Goal: Task Accomplishment & Management: Complete application form

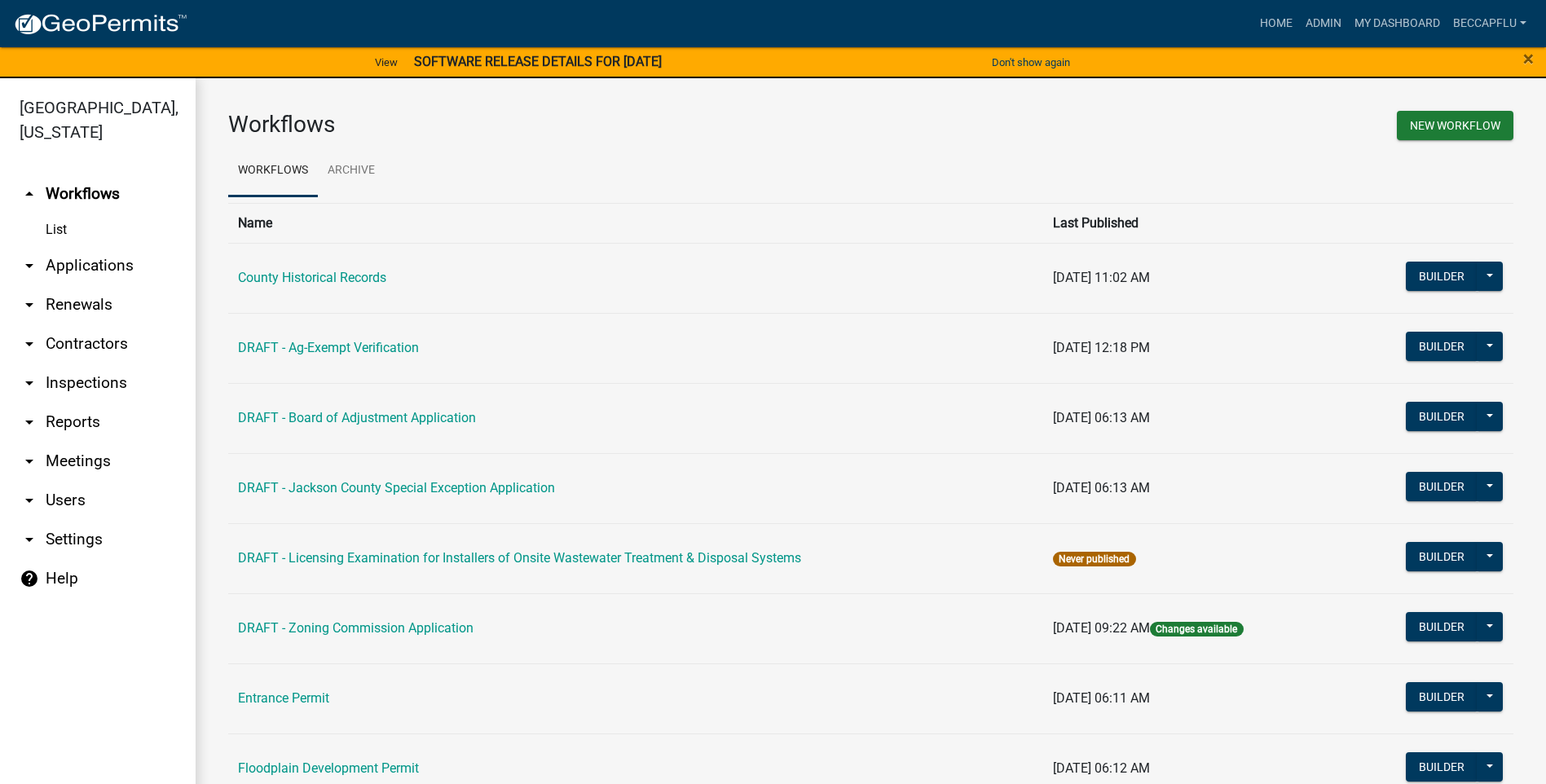
click at [72, 246] on link "arrow_drop_down Applications" at bounding box center [98, 265] width 196 height 39
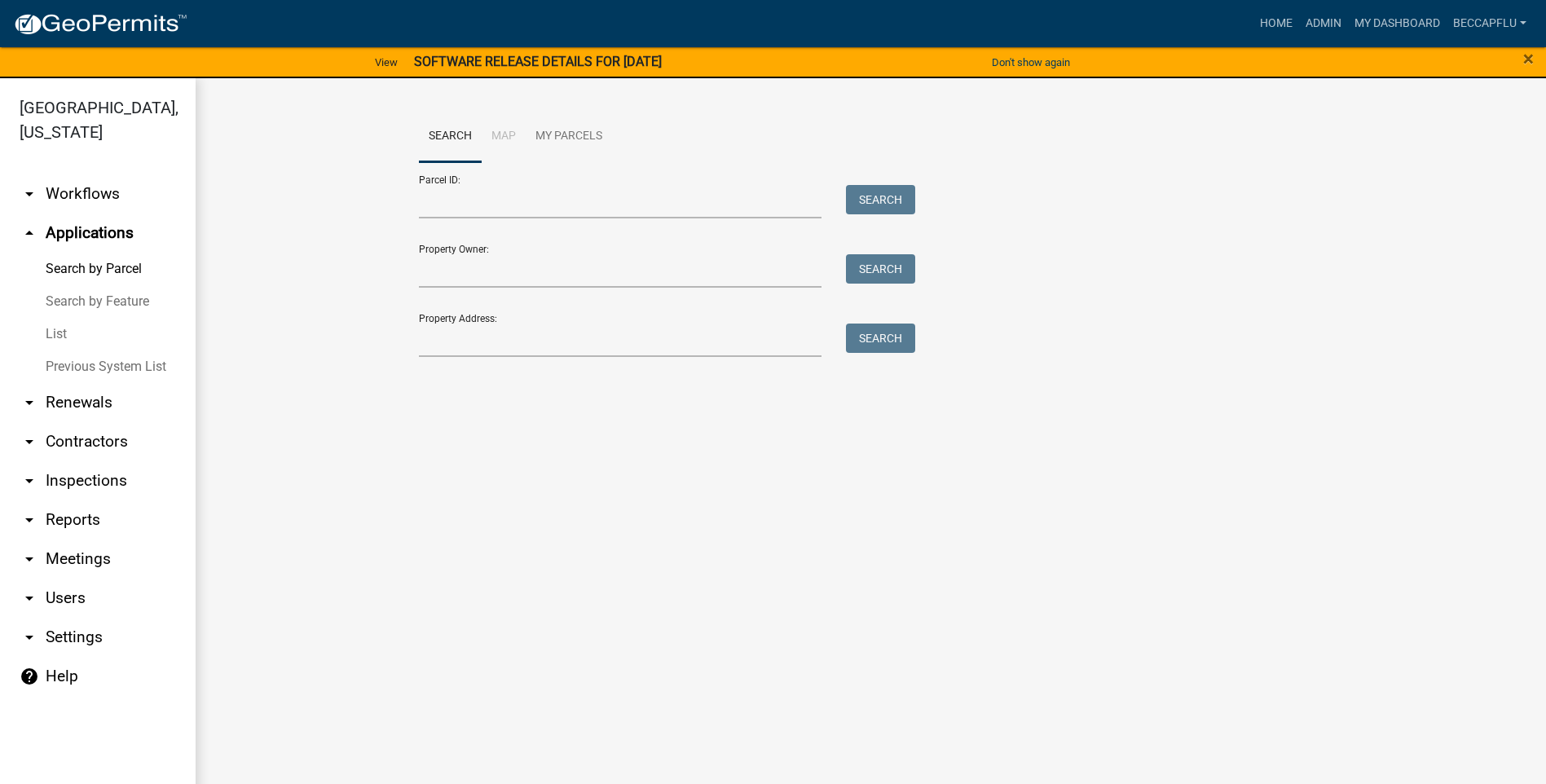
click at [54, 318] on link "List" at bounding box center [98, 334] width 196 height 32
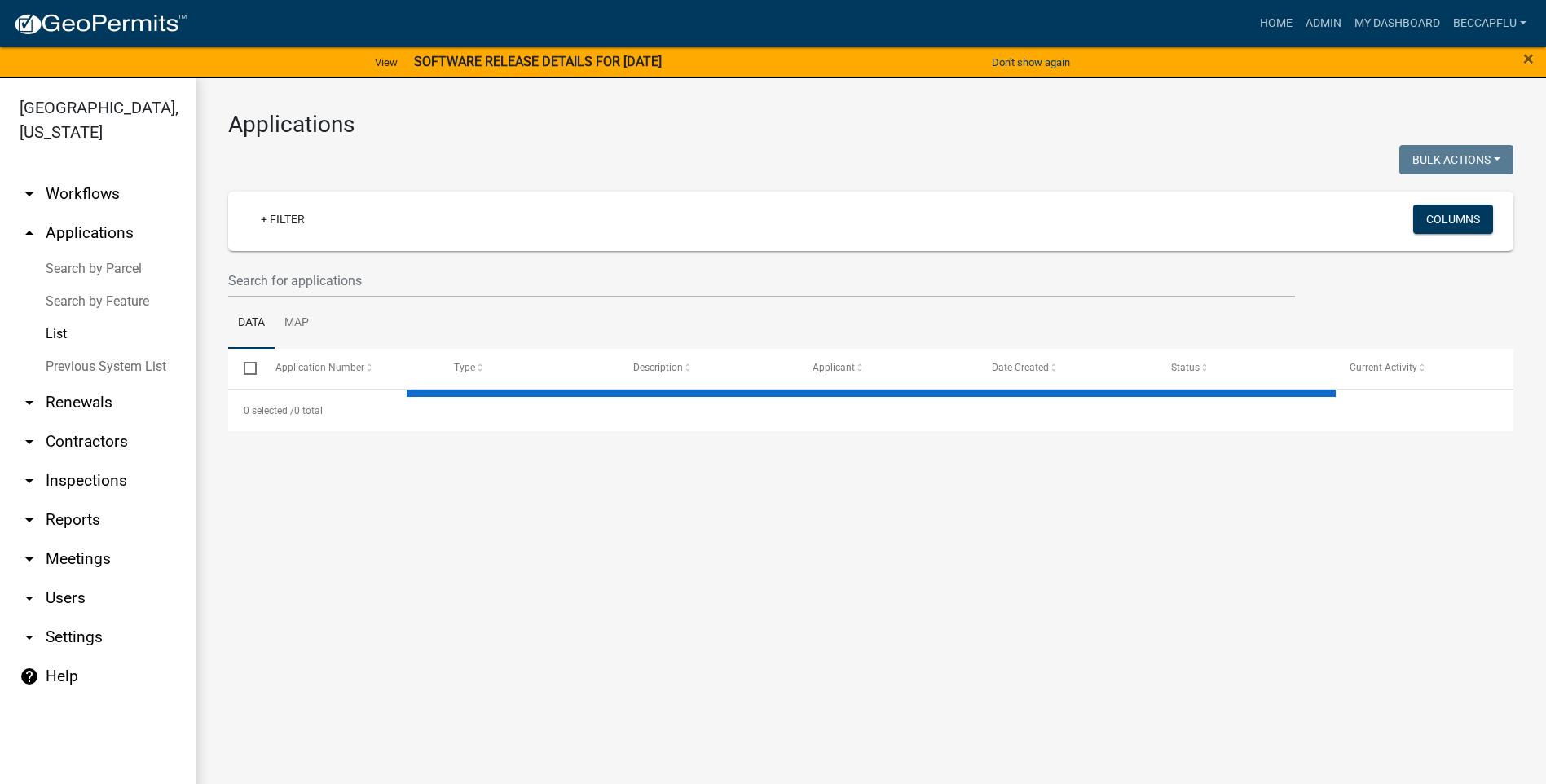
select select "3: 100"
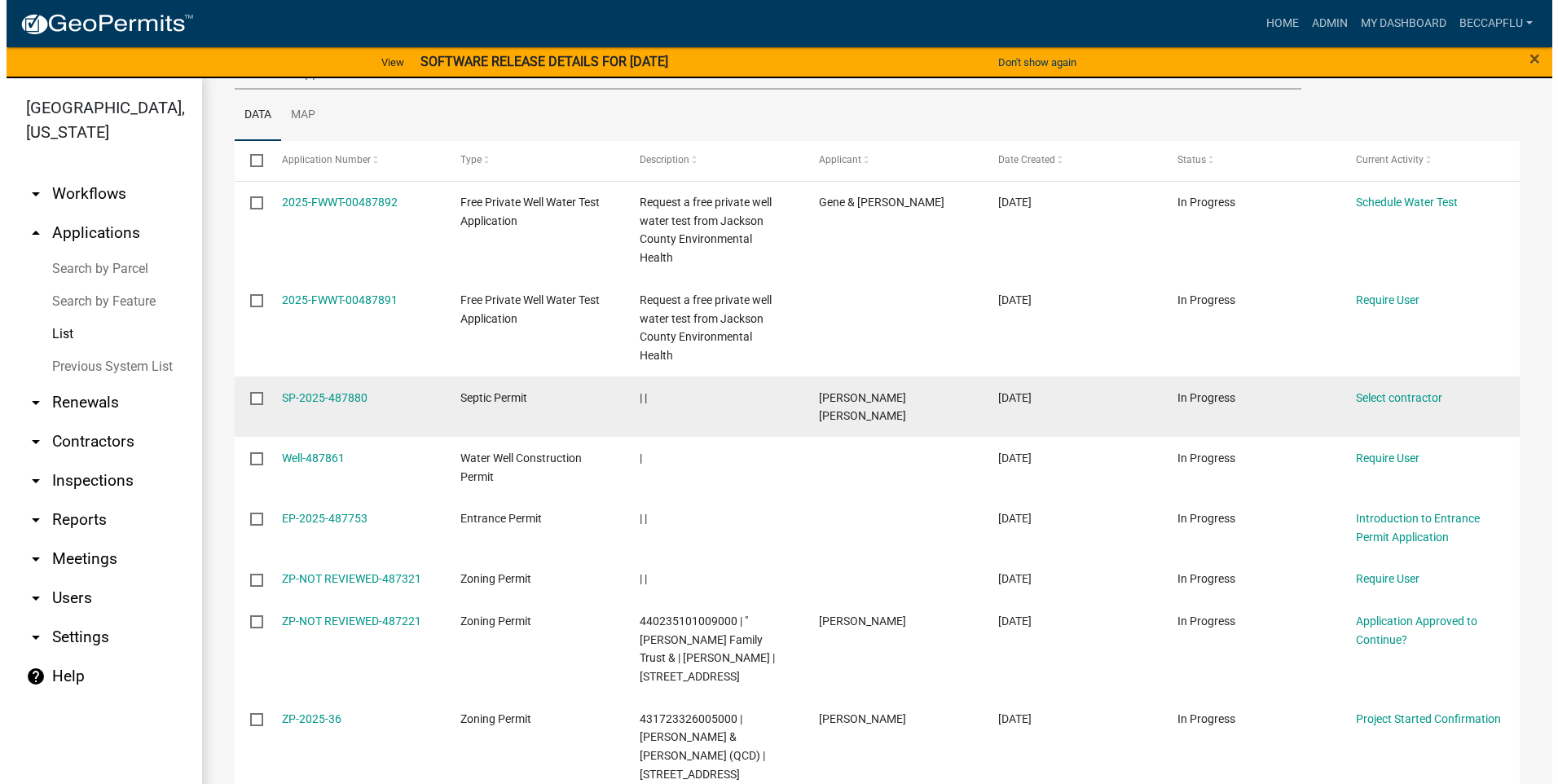
scroll to position [244, 0]
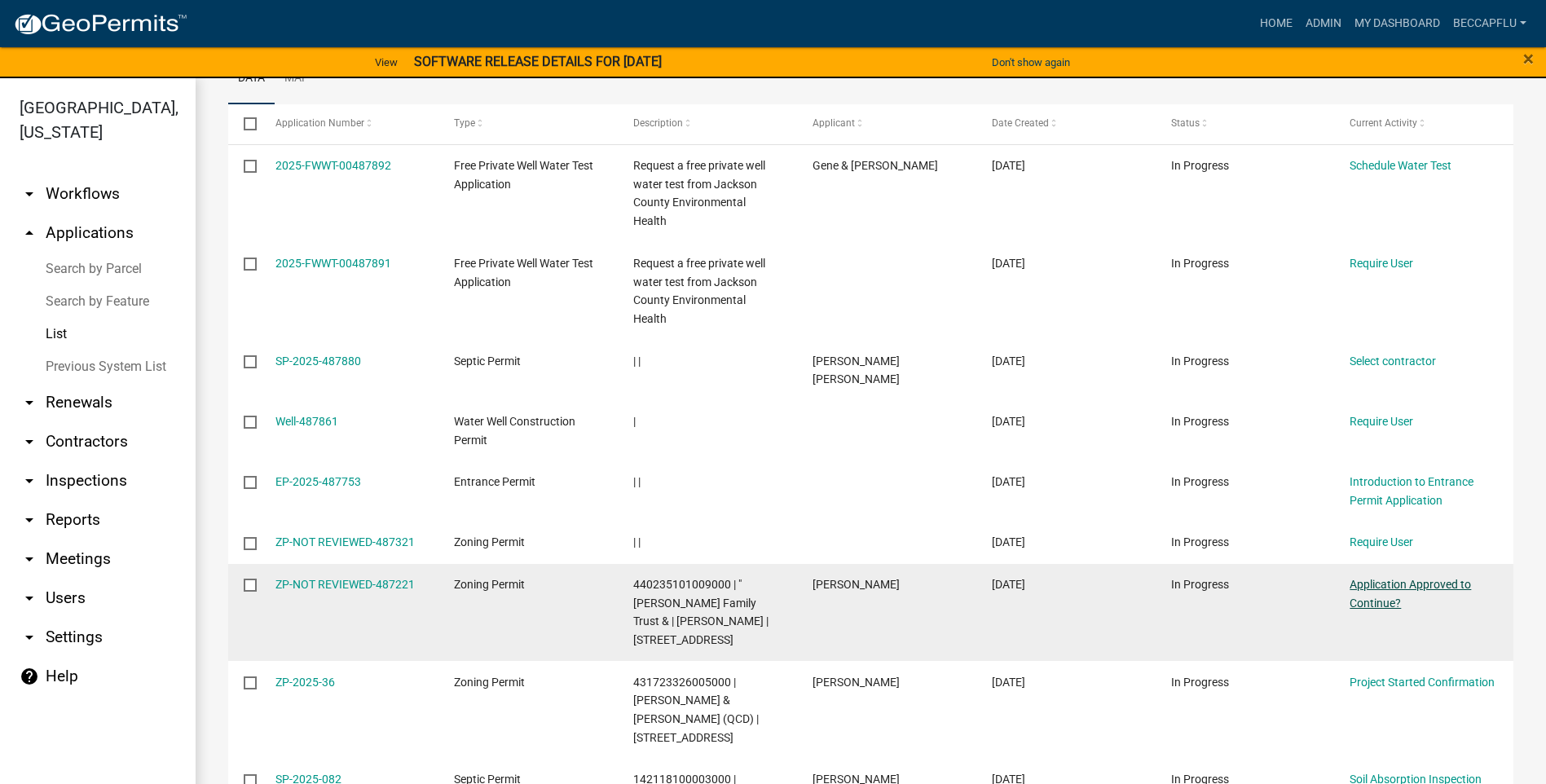
click at [1400, 577] on link "Application Approved to Continue?" at bounding box center [1410, 592] width 122 height 31
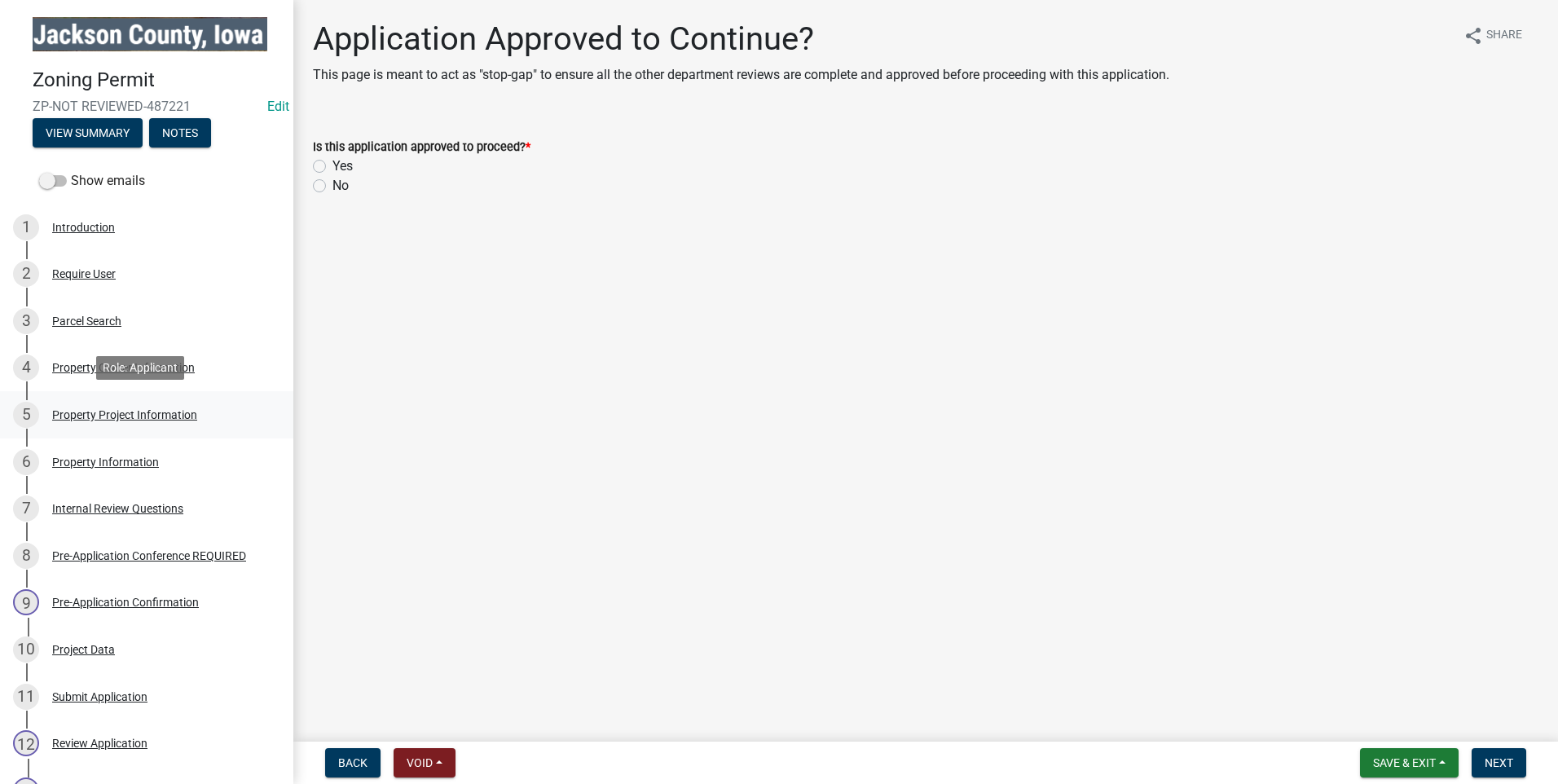
click at [132, 409] on div "Property Project Information" at bounding box center [124, 415] width 145 height 11
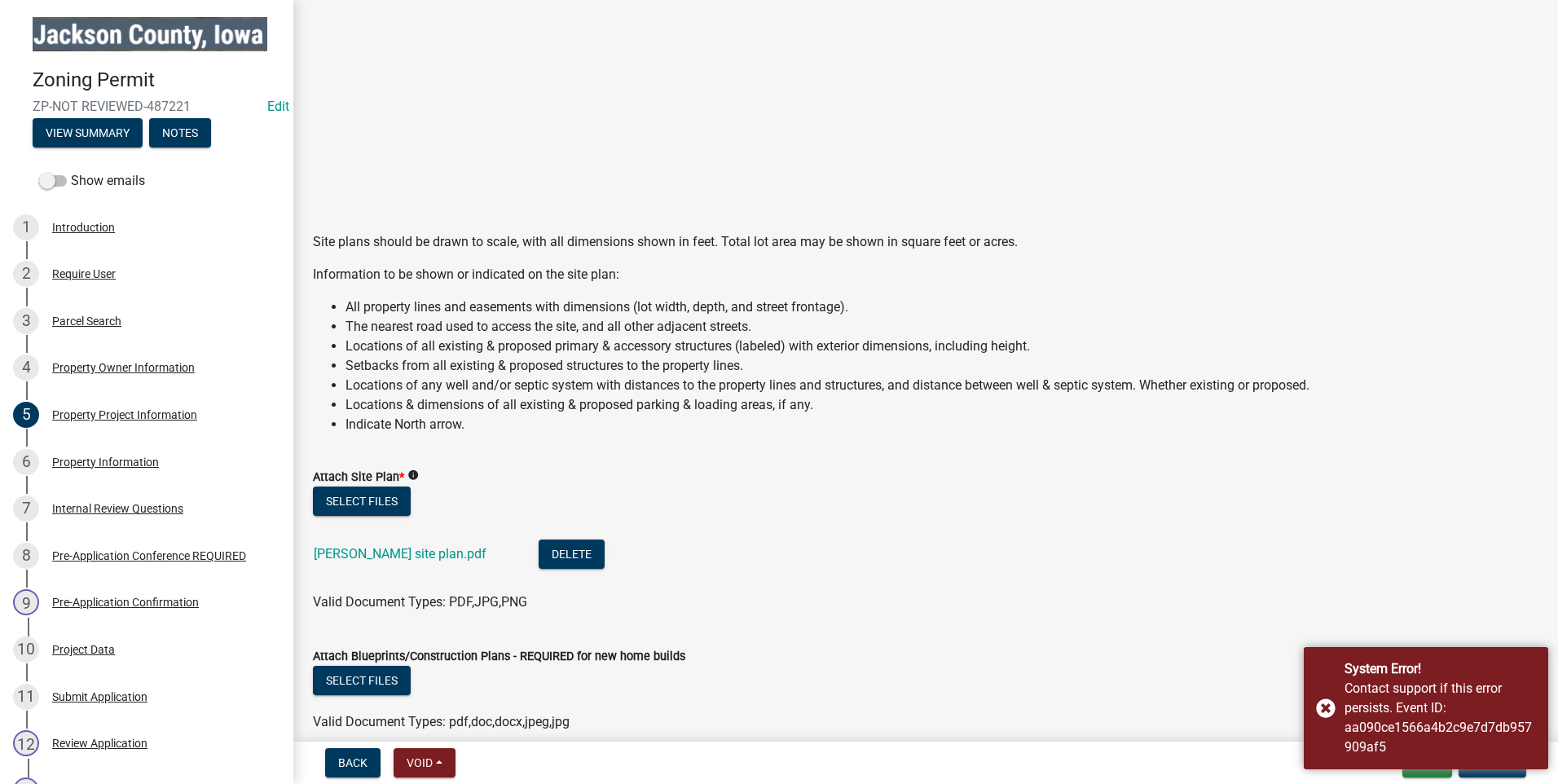
scroll to position [1385, 0]
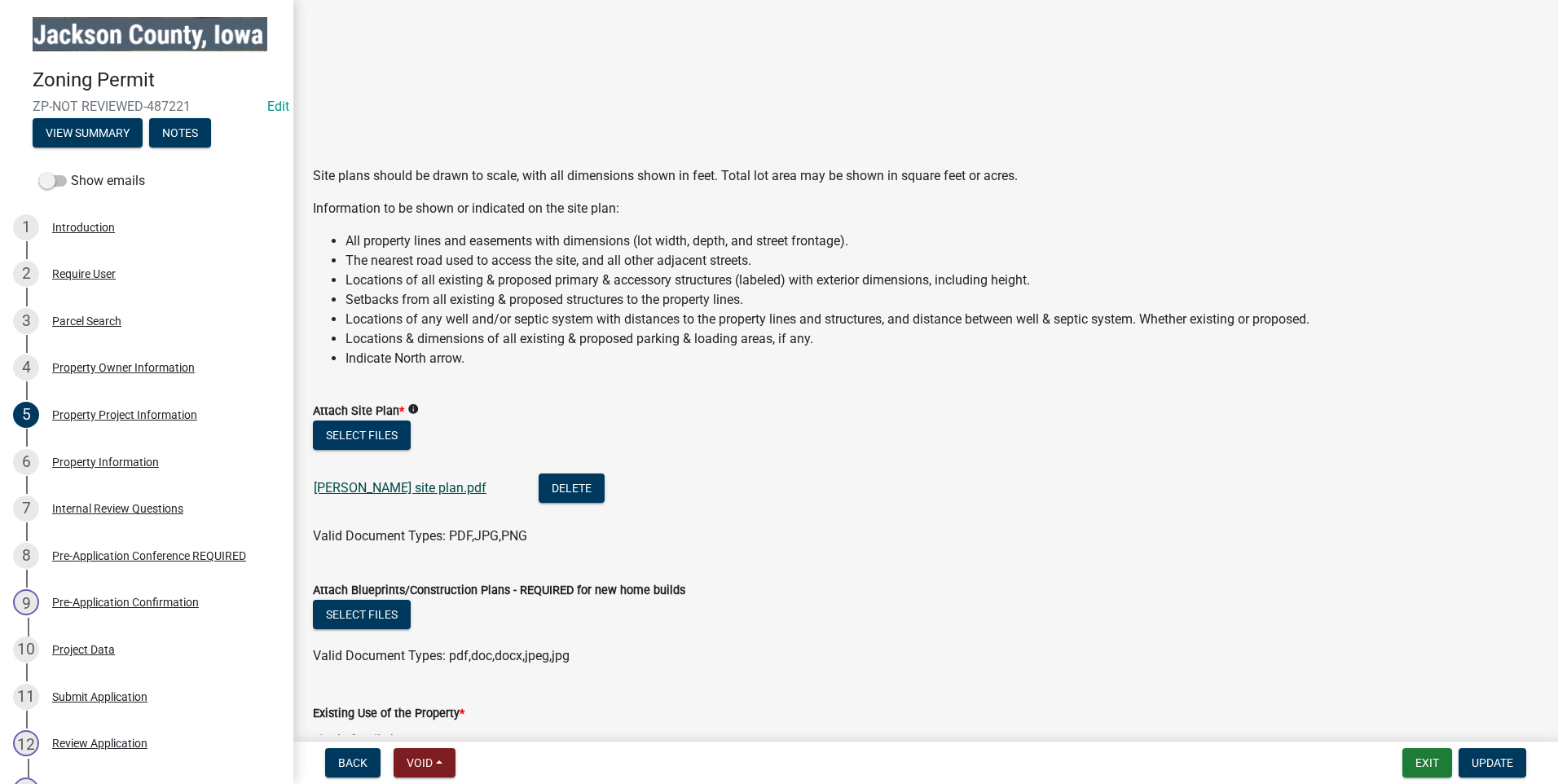
click at [418, 482] on link "[PERSON_NAME] site plan.pdf" at bounding box center [400, 487] width 173 height 15
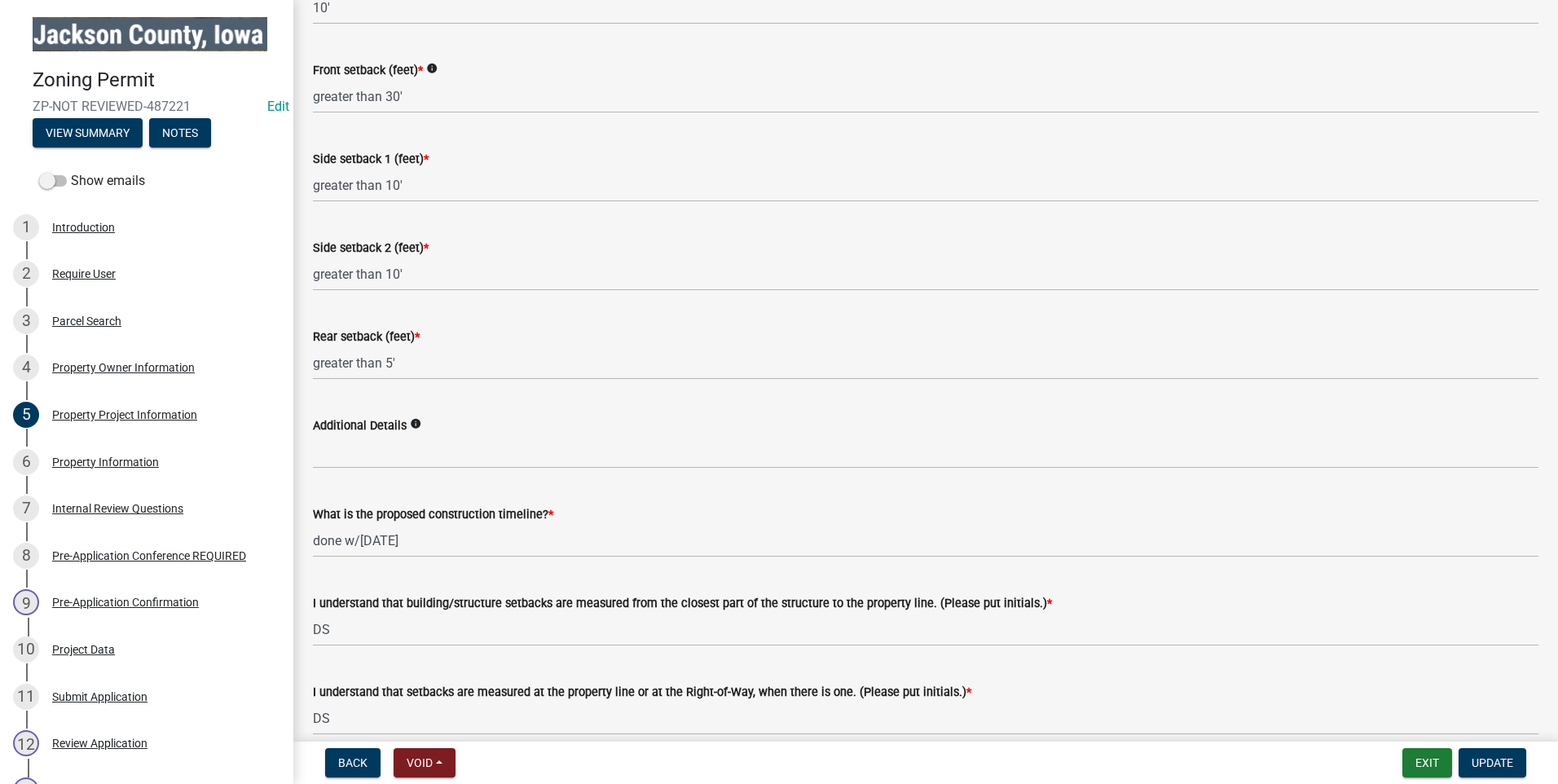
scroll to position [2453, 0]
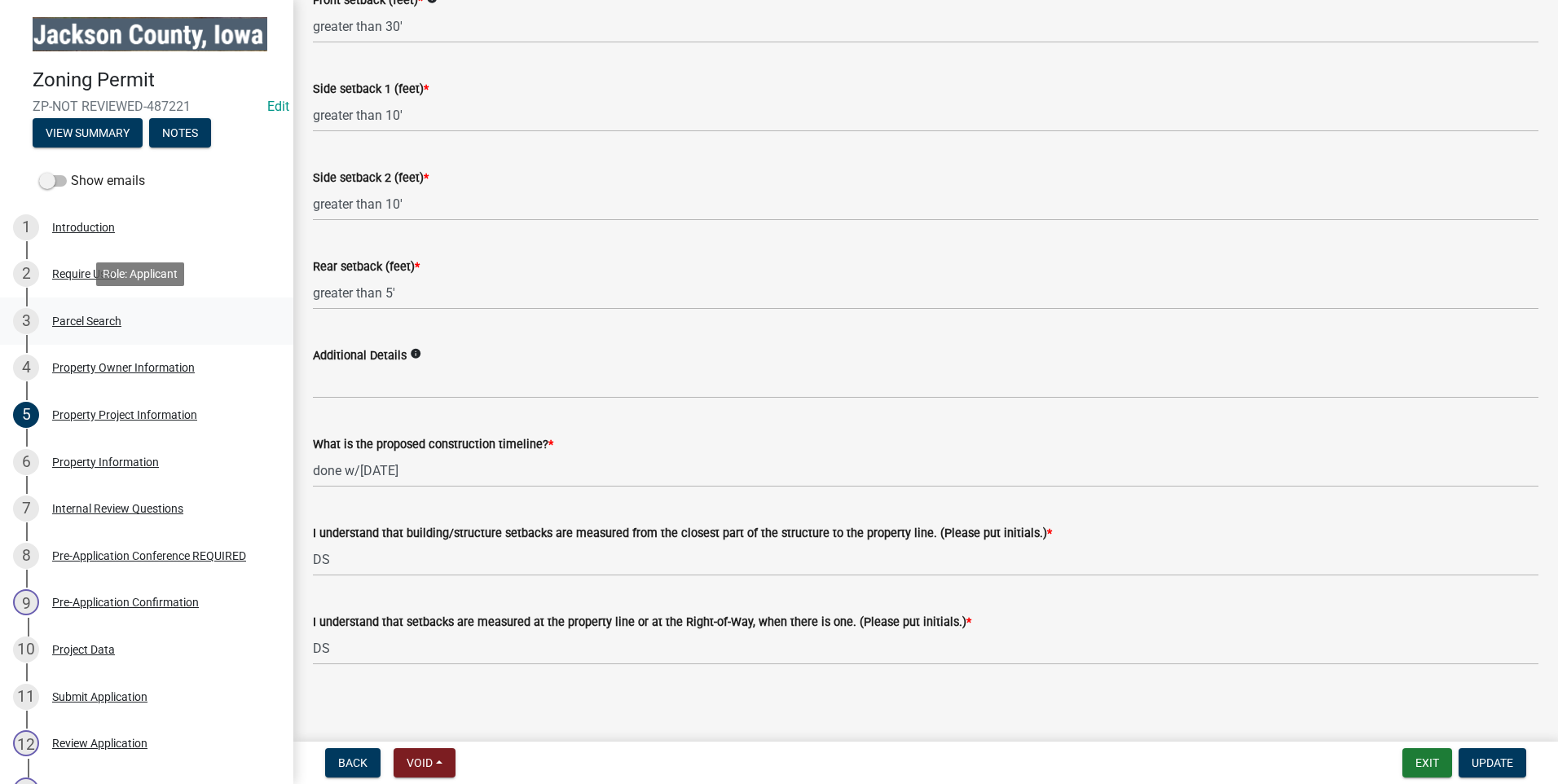
click at [78, 320] on div "Parcel Search" at bounding box center [86, 321] width 69 height 11
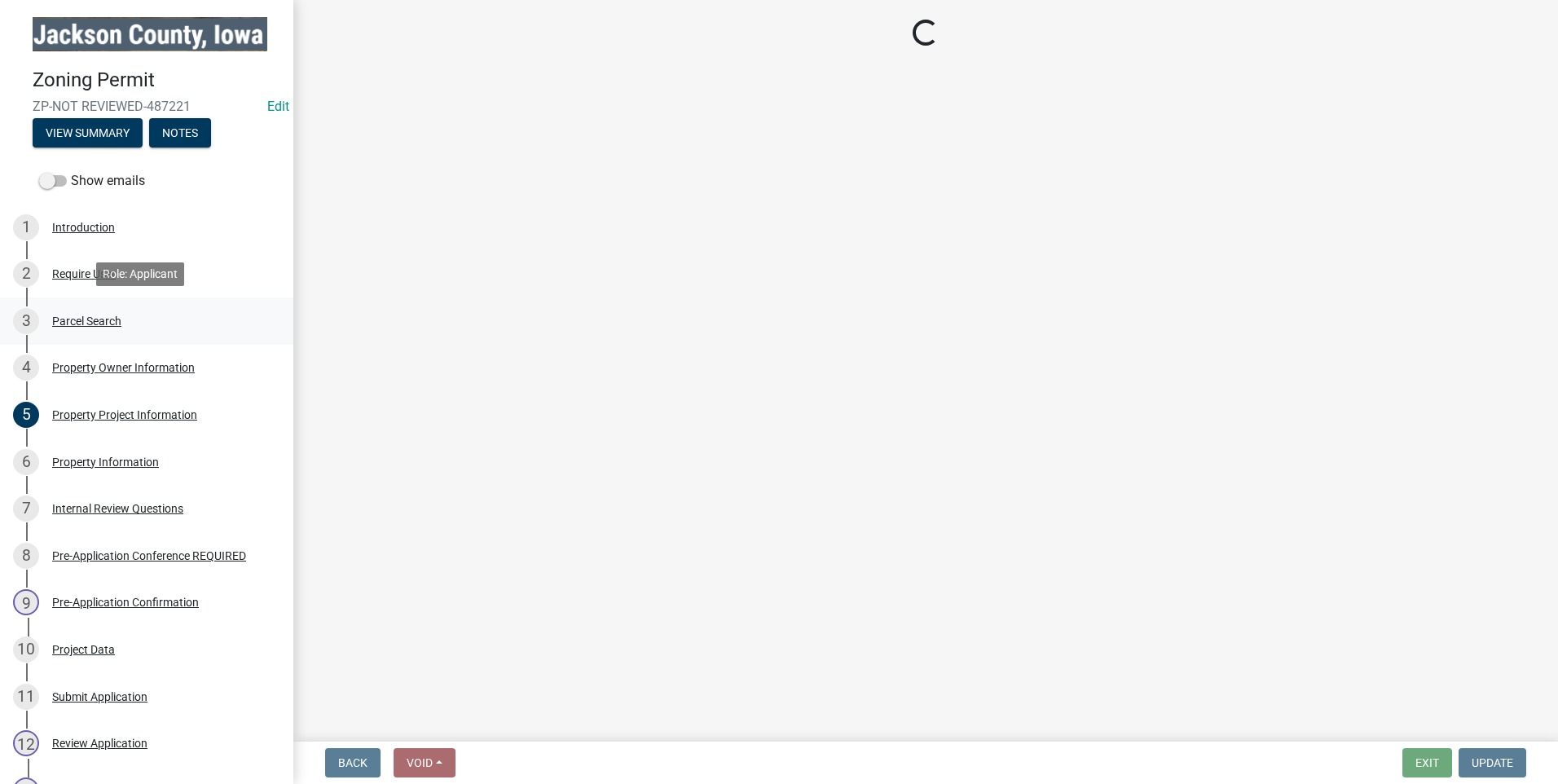
scroll to position [0, 0]
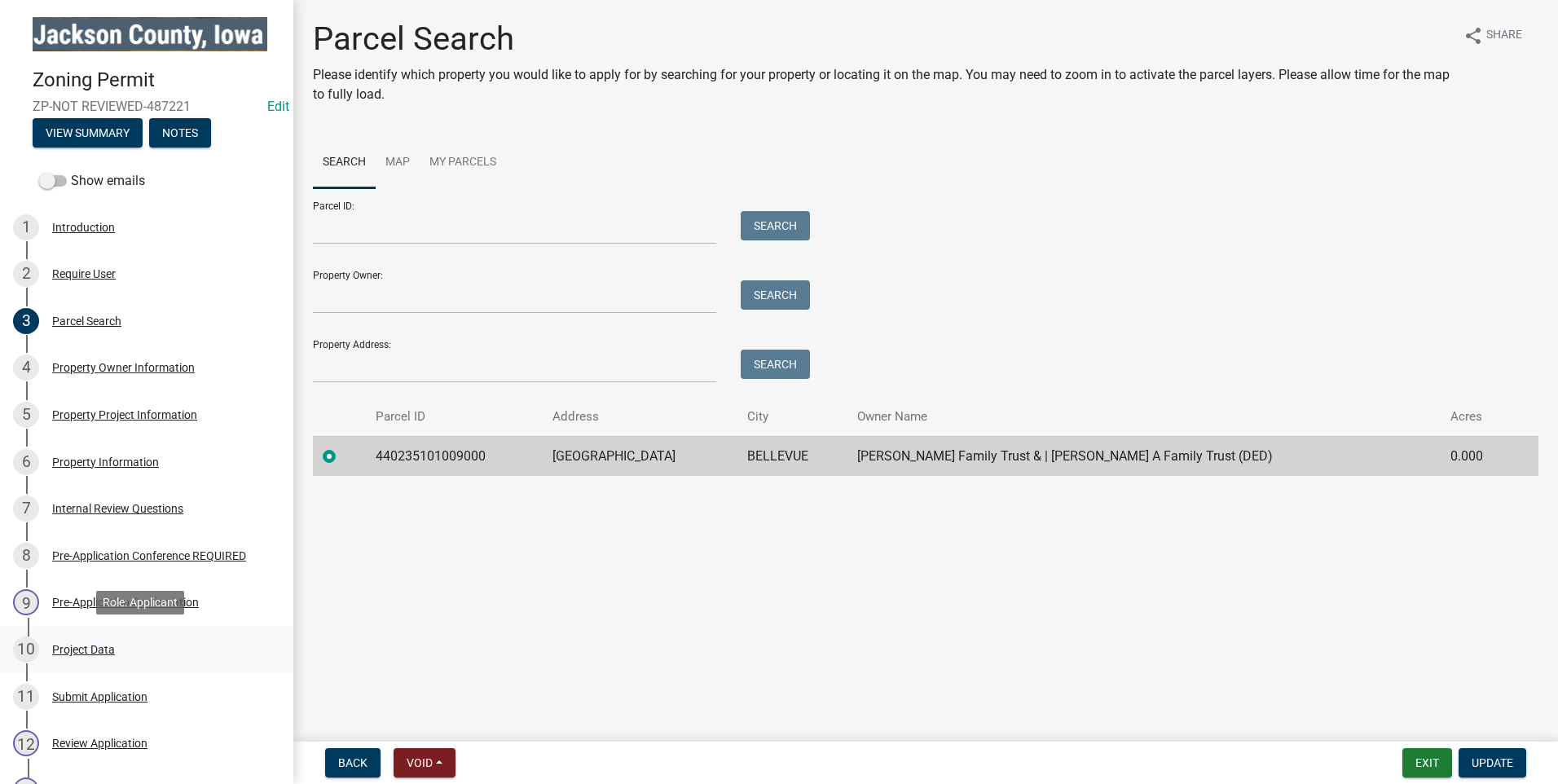
click at [89, 644] on div "Project Data" at bounding box center [84, 649] width 63 height 11
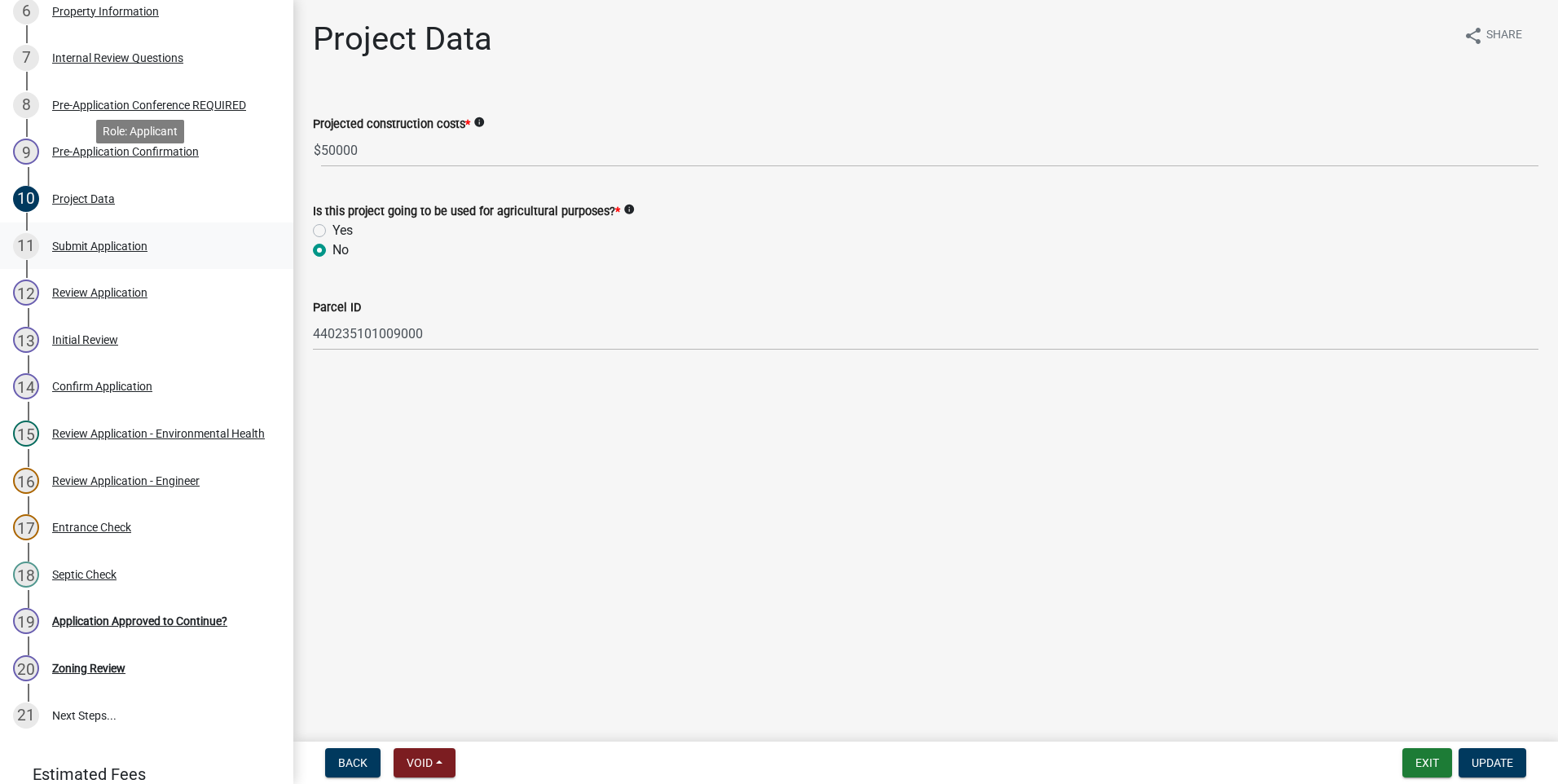
scroll to position [518, 0]
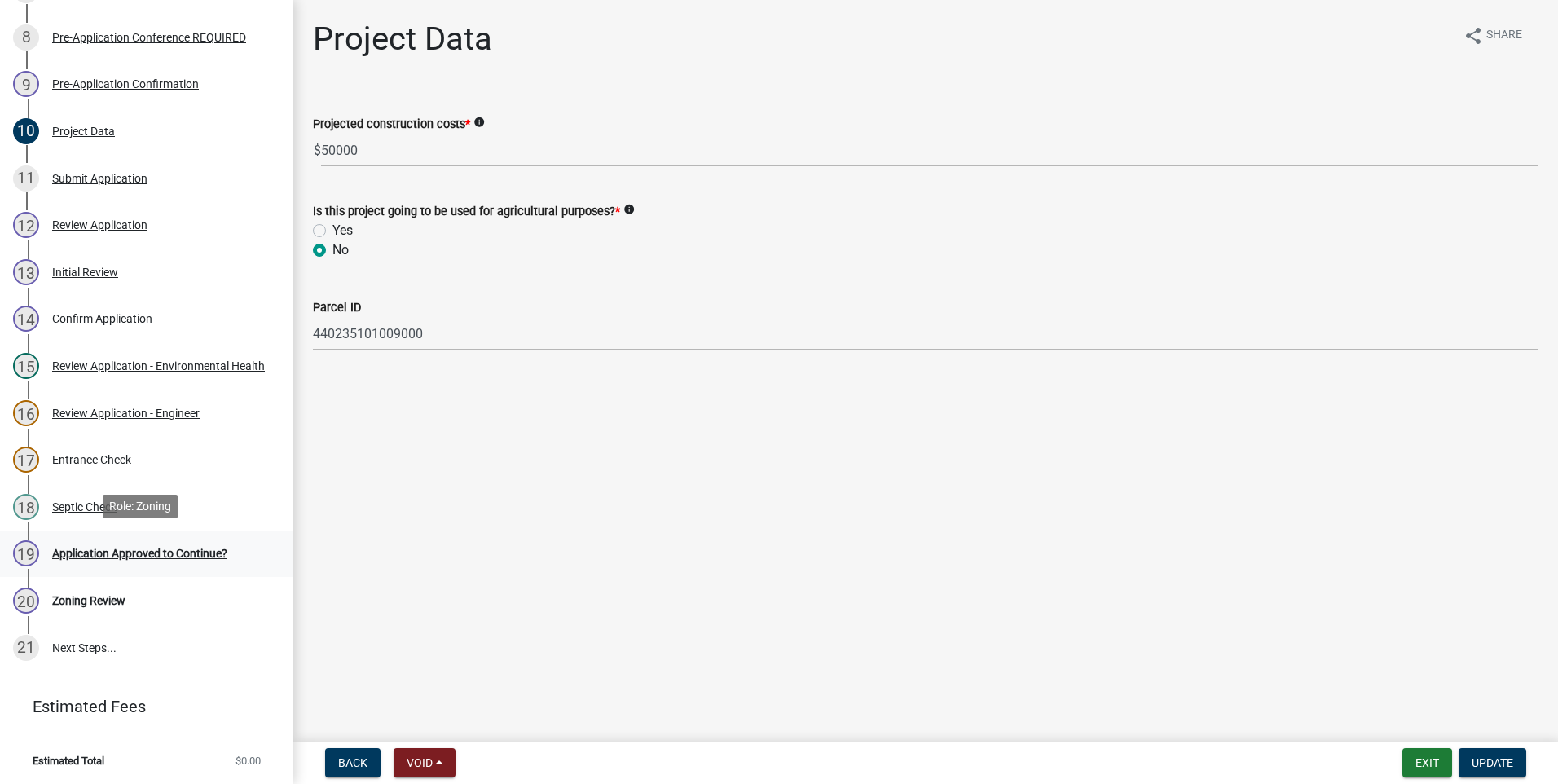
click at [121, 548] on div "Application Approved to Continue?" at bounding box center [140, 553] width 176 height 11
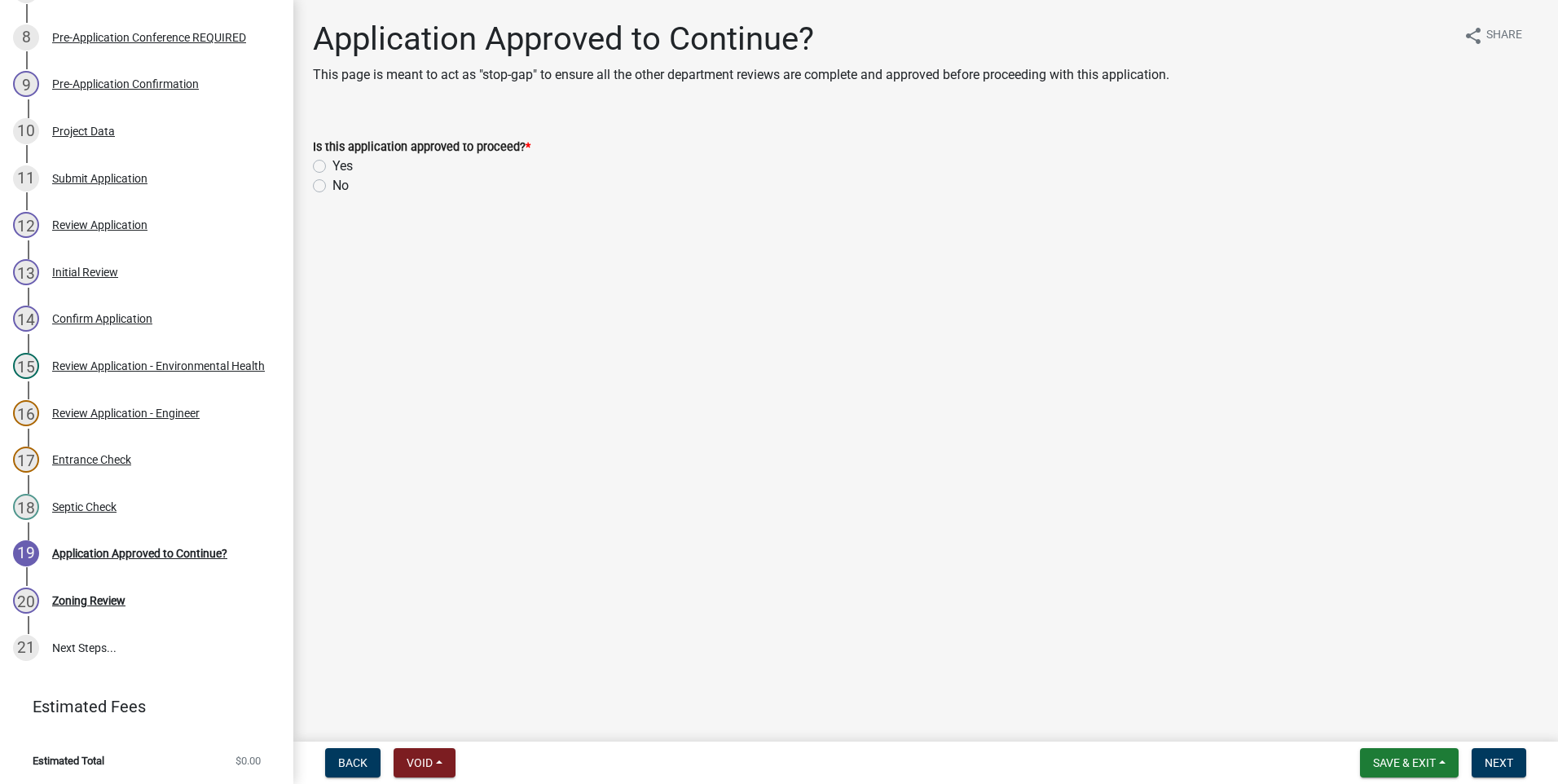
click at [332, 163] on label "Yes" at bounding box center [342, 166] width 20 height 20
click at [332, 163] on input "Yes" at bounding box center [337, 161] width 10 height 10
radio input "true"
click at [1496, 767] on span "Next" at bounding box center [1499, 762] width 28 height 13
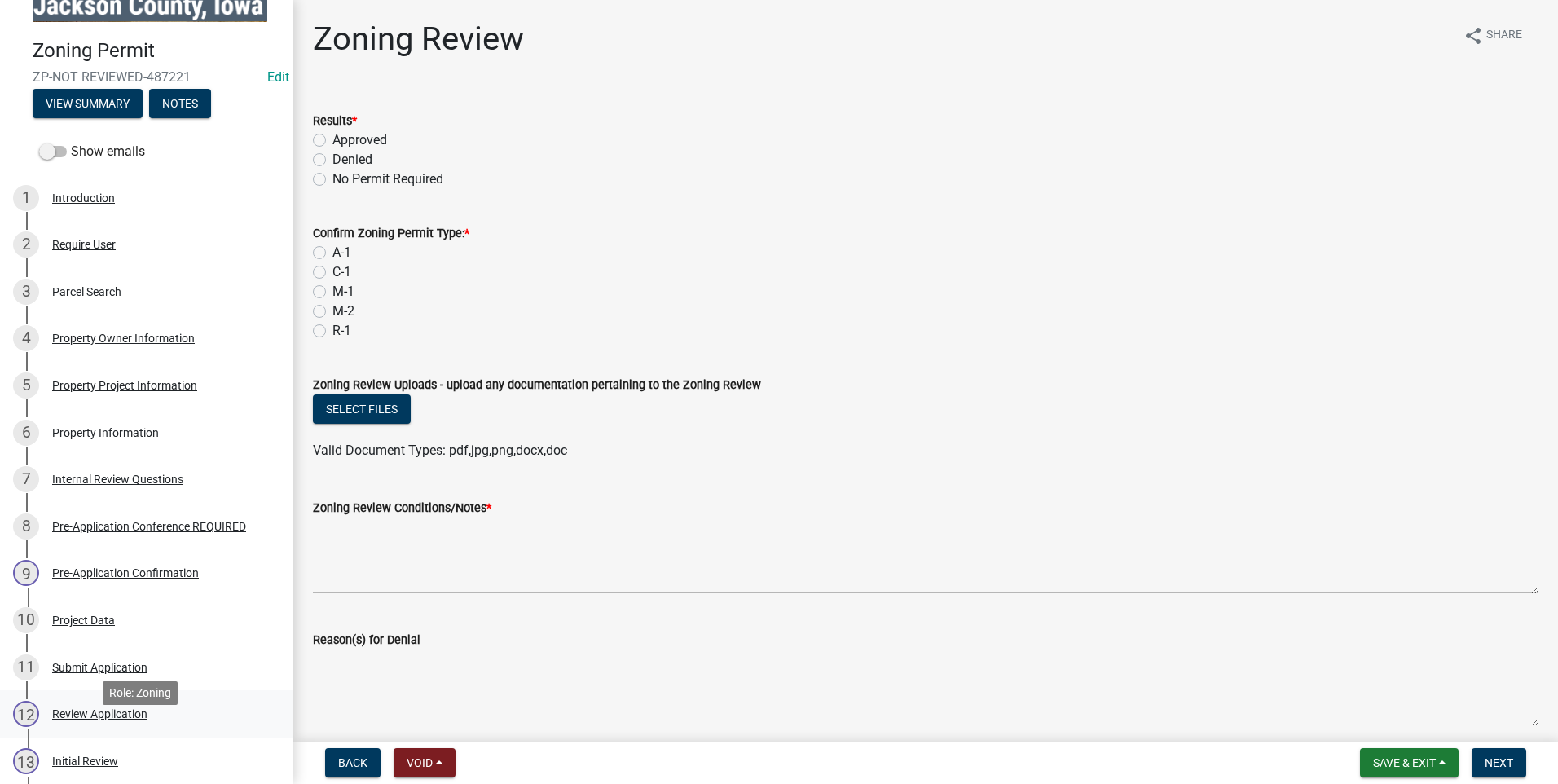
scroll to position [0, 0]
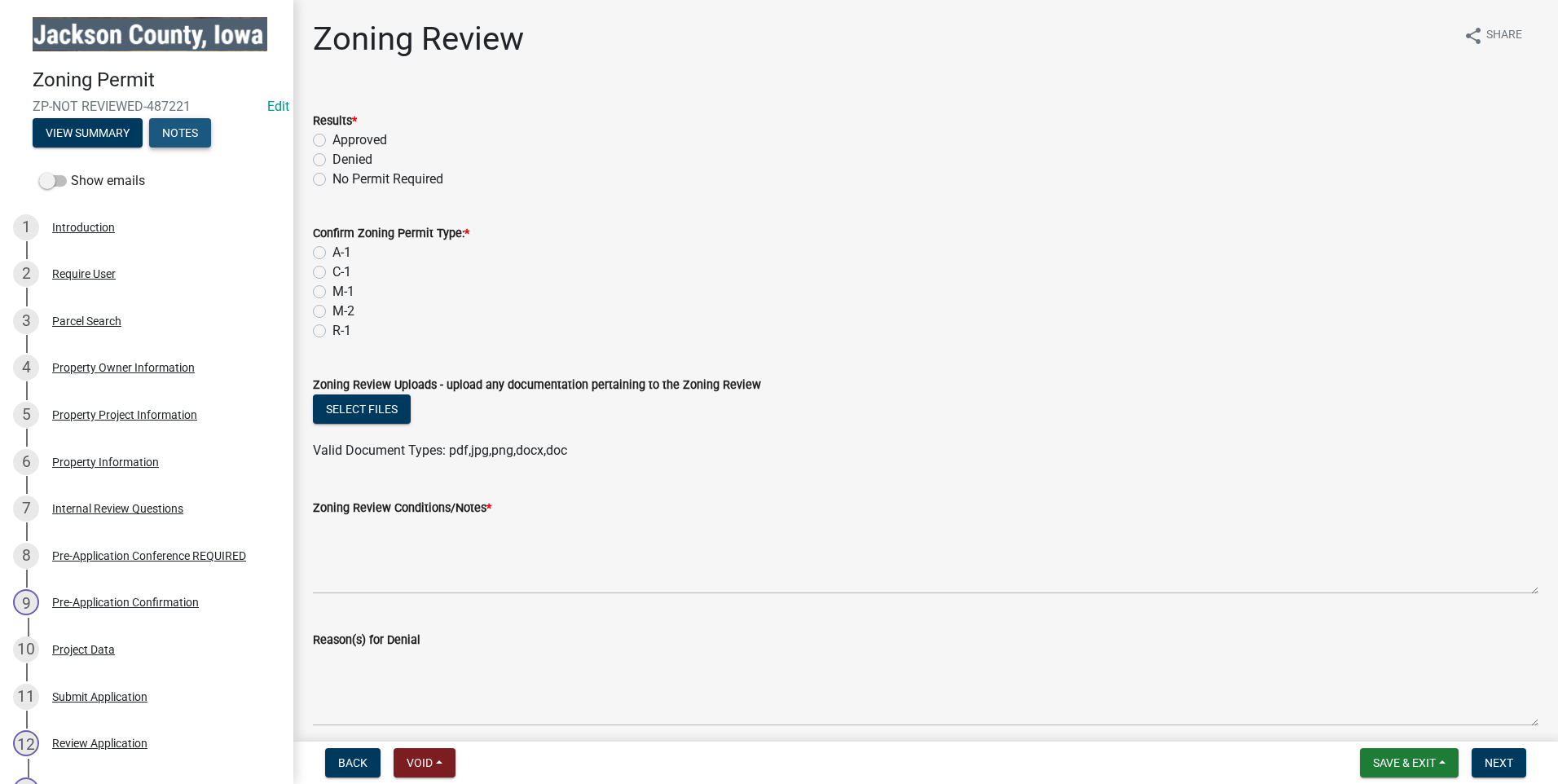
click at [176, 128] on button "Notes" at bounding box center [179, 132] width 62 height 29
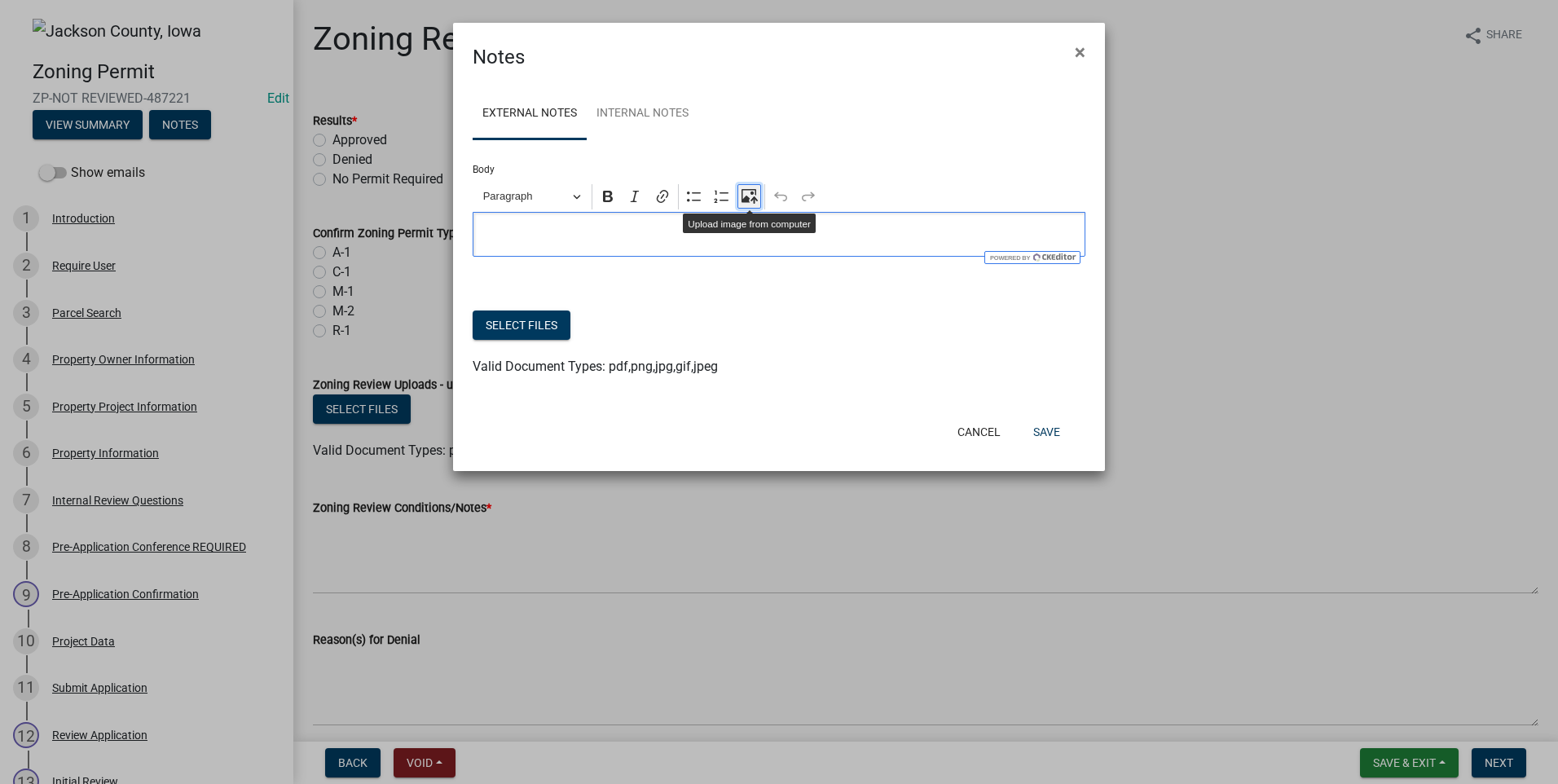
click at [750, 193] on icon "Editor toolbar" at bounding box center [749, 196] width 16 height 16
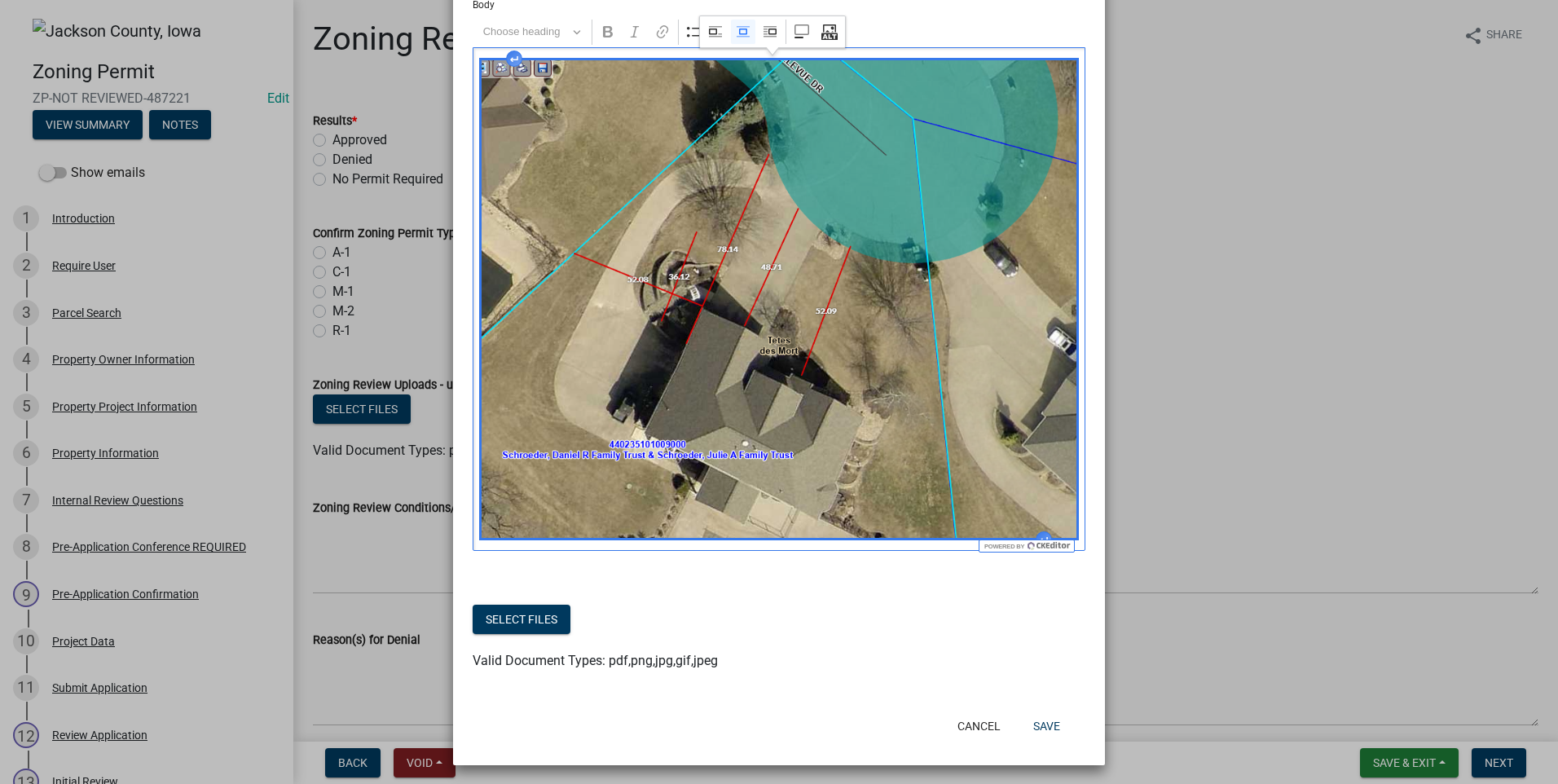
scroll to position [170, 0]
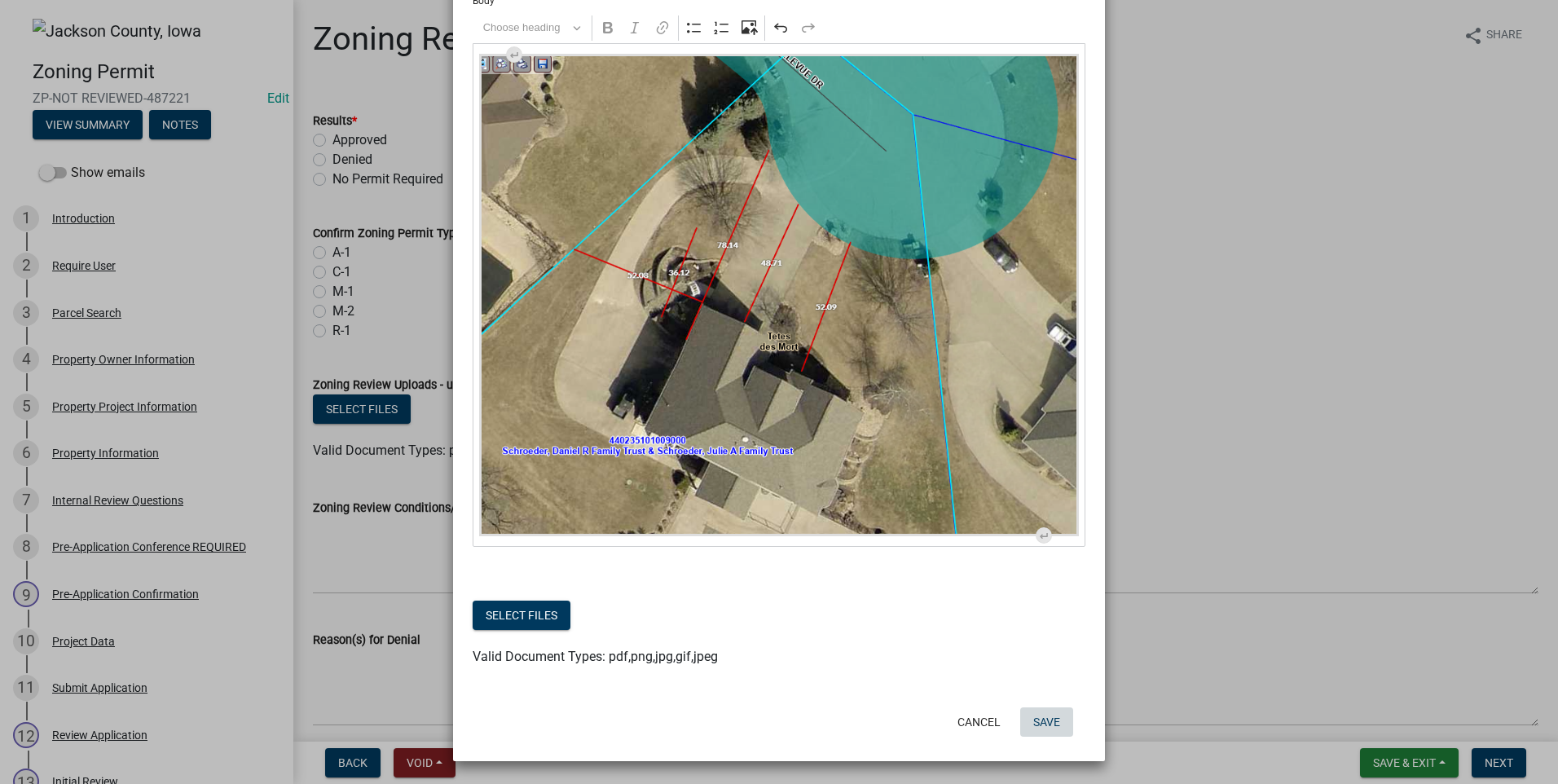
click at [1039, 716] on button "Save" at bounding box center [1046, 721] width 53 height 29
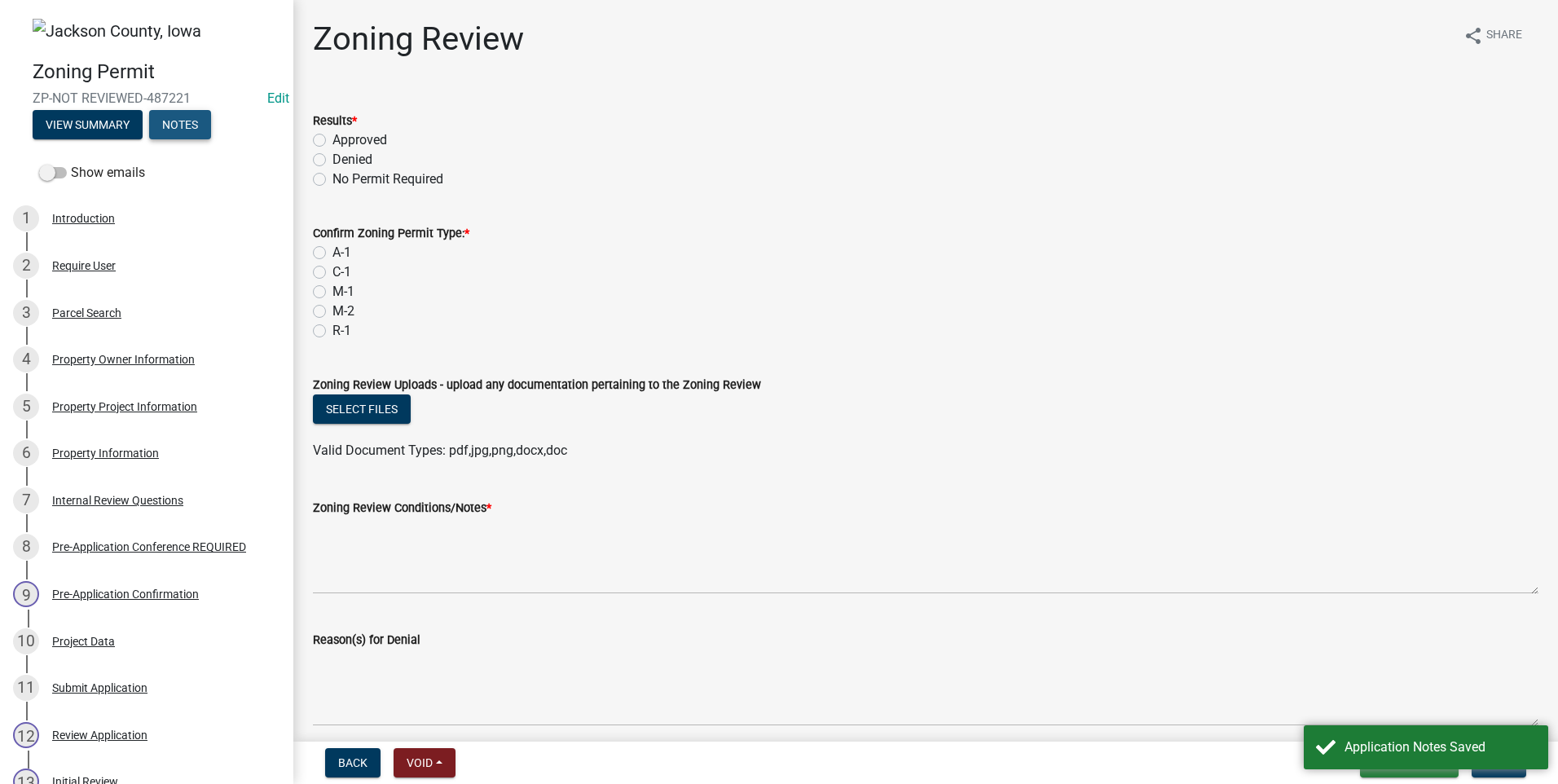
click at [188, 127] on button "Notes" at bounding box center [179, 124] width 62 height 29
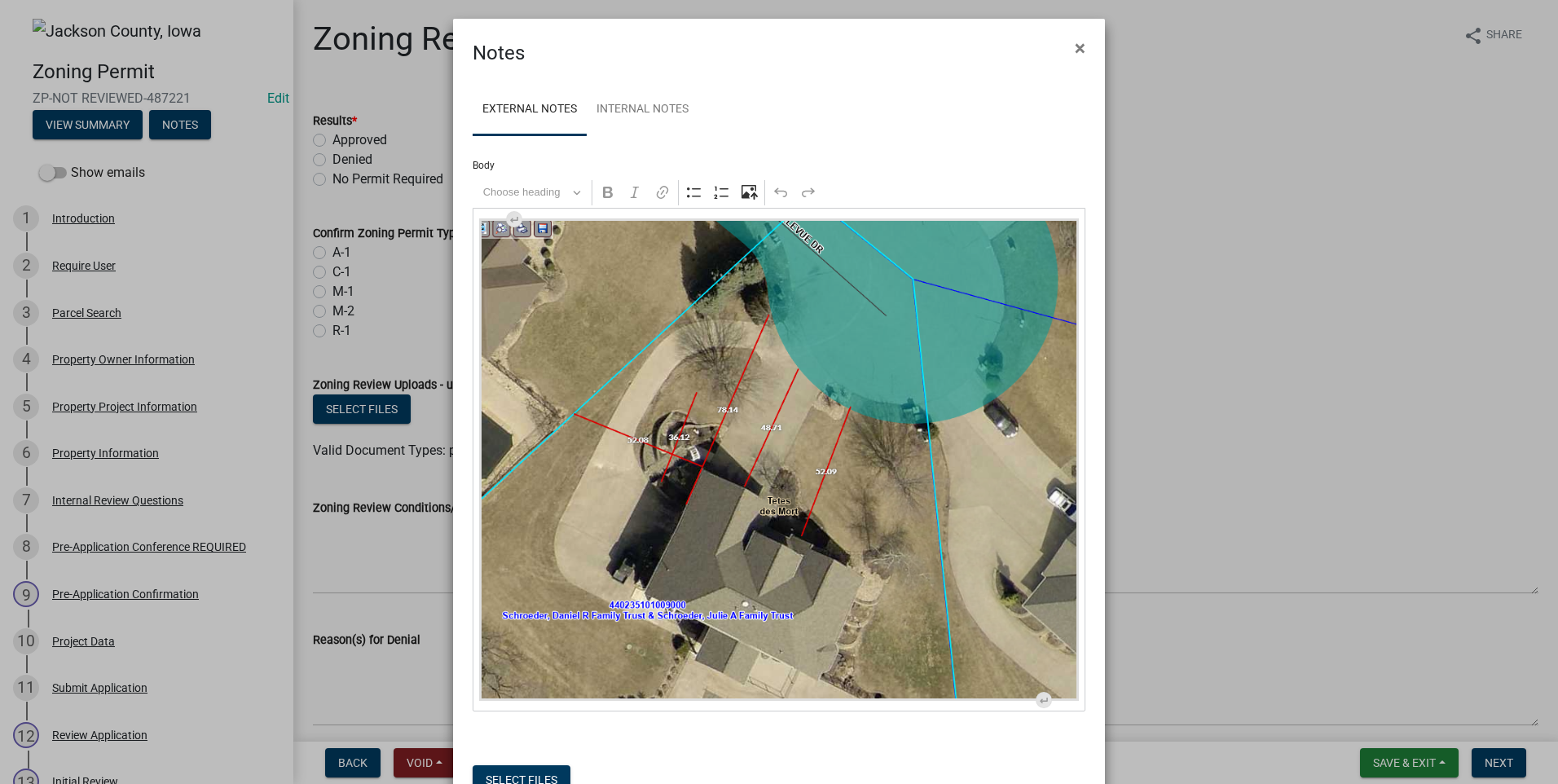
scroll to position [0, 0]
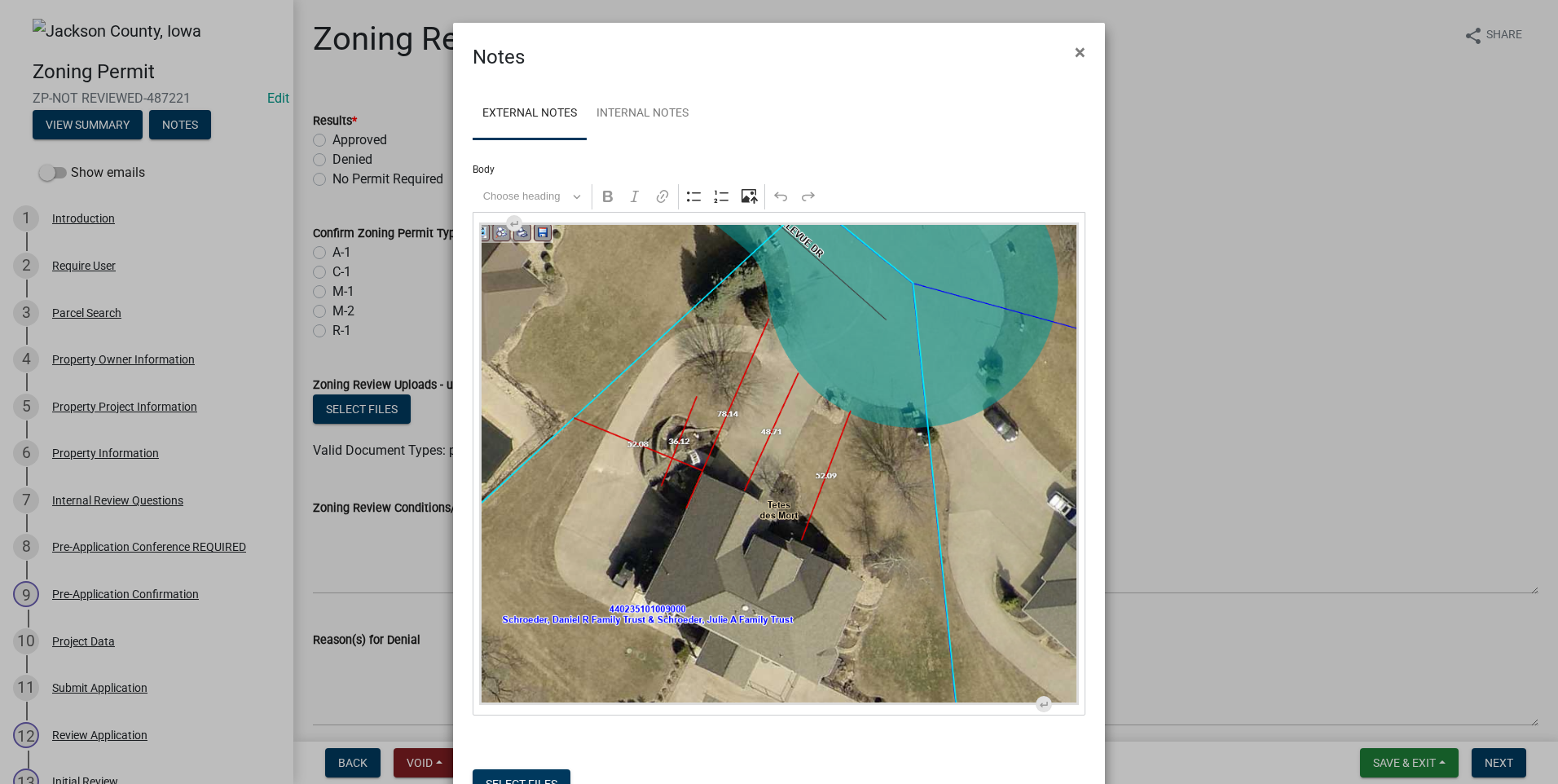
drag, startPoint x: 533, startPoint y: 162, endPoint x: 524, endPoint y: 160, distance: 9.2
click at [528, 162] on div "Body Rich Text Editor Choose heading Bold Italic Link Bulleted List Numbered Li…" at bounding box center [779, 437] width 612 height 556
click at [484, 167] on label "Body" at bounding box center [483, 169] width 22 height 9
click at [1075, 48] on span "×" at bounding box center [1079, 52] width 10 height 23
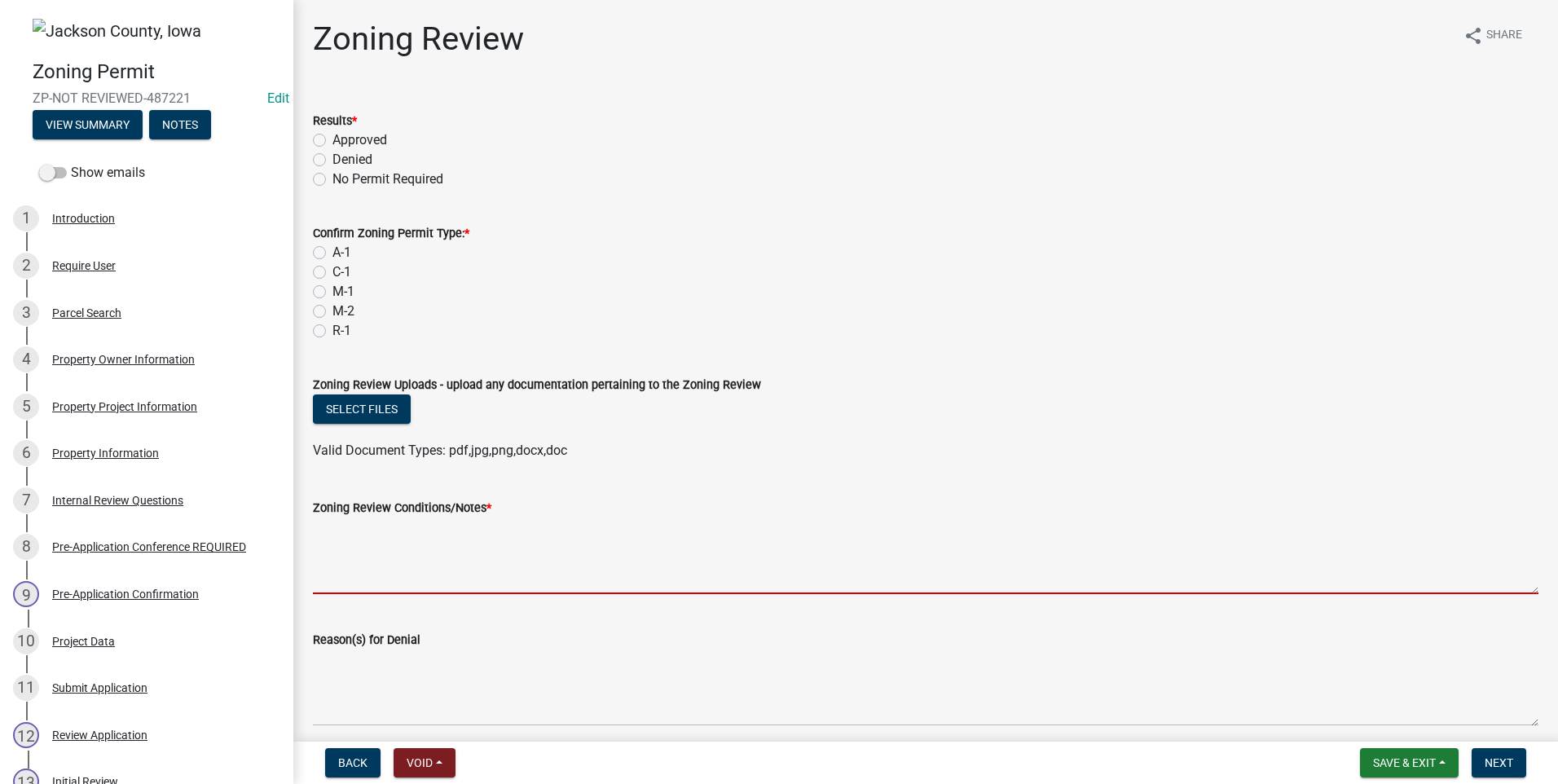
click at [389, 562] on textarea "Zoning Review Conditions/Notes *" at bounding box center [926, 555] width 1226 height 77
paste textarea "Verified front setback (closest point ~36.12’ from ROW). Meets R-1 30’ minimum …"
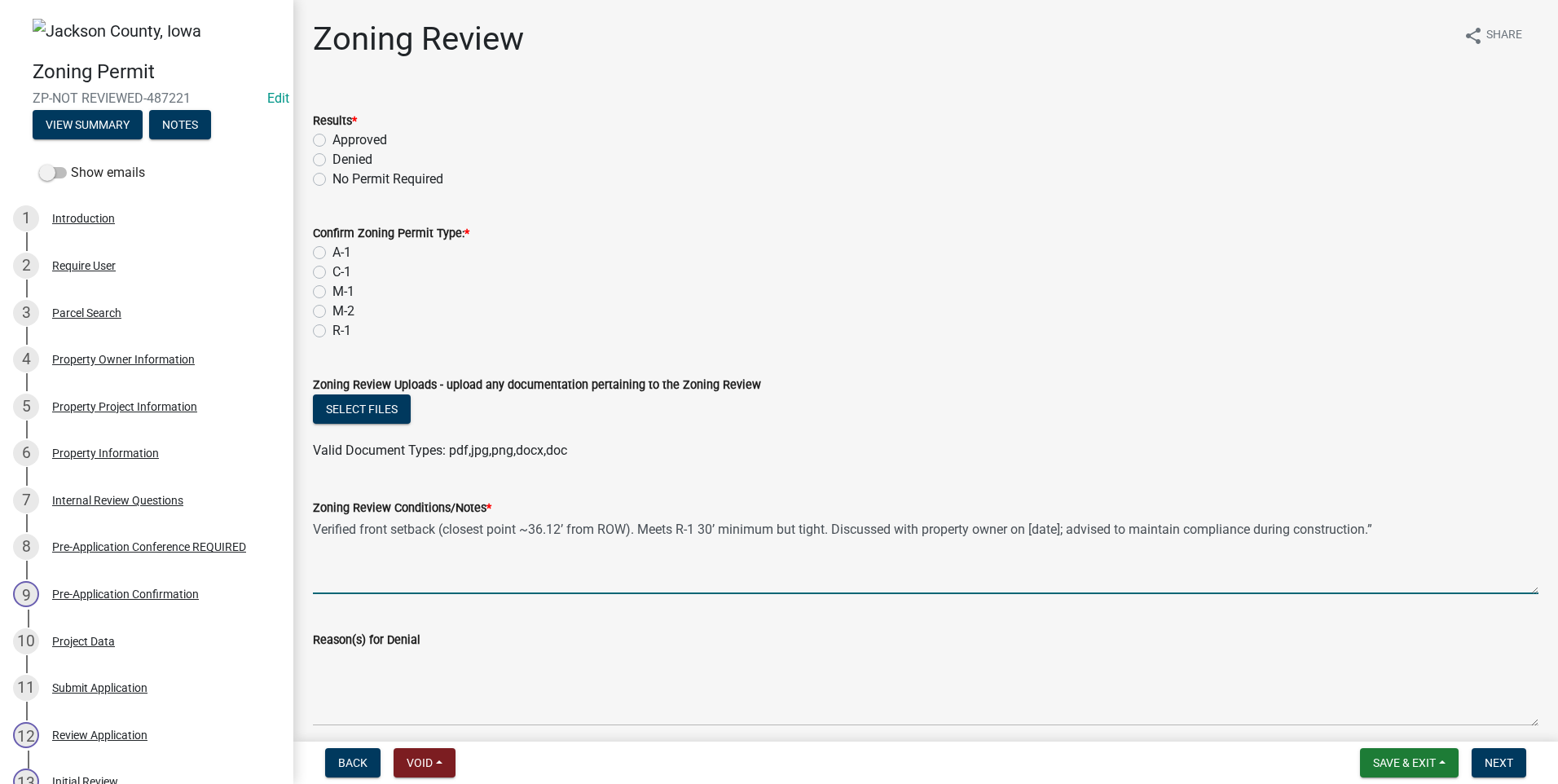
drag, startPoint x: 635, startPoint y: 529, endPoint x: 440, endPoint y: 530, distance: 195.0
click at [440, 530] on textarea "Verified front setback (closest point ~36.12’ from ROW). Meets R-1 30’ minimum …" at bounding box center [926, 555] width 1226 height 77
click at [554, 525] on textarea "Verified front setback and side setbacks. Meets R-1 30’ minimum but tight. Disc…" at bounding box center [926, 555] width 1226 height 77
click at [776, 527] on textarea "Verified front setback and side setbacks. Front meets R-1 30’ minimum but tight…" at bounding box center [926, 555] width 1226 height 77
click at [1013, 532] on textarea "Verified front setback and side setbacks. Front meets R-1 30’ minimum but tight…" at bounding box center [926, 555] width 1226 height 77
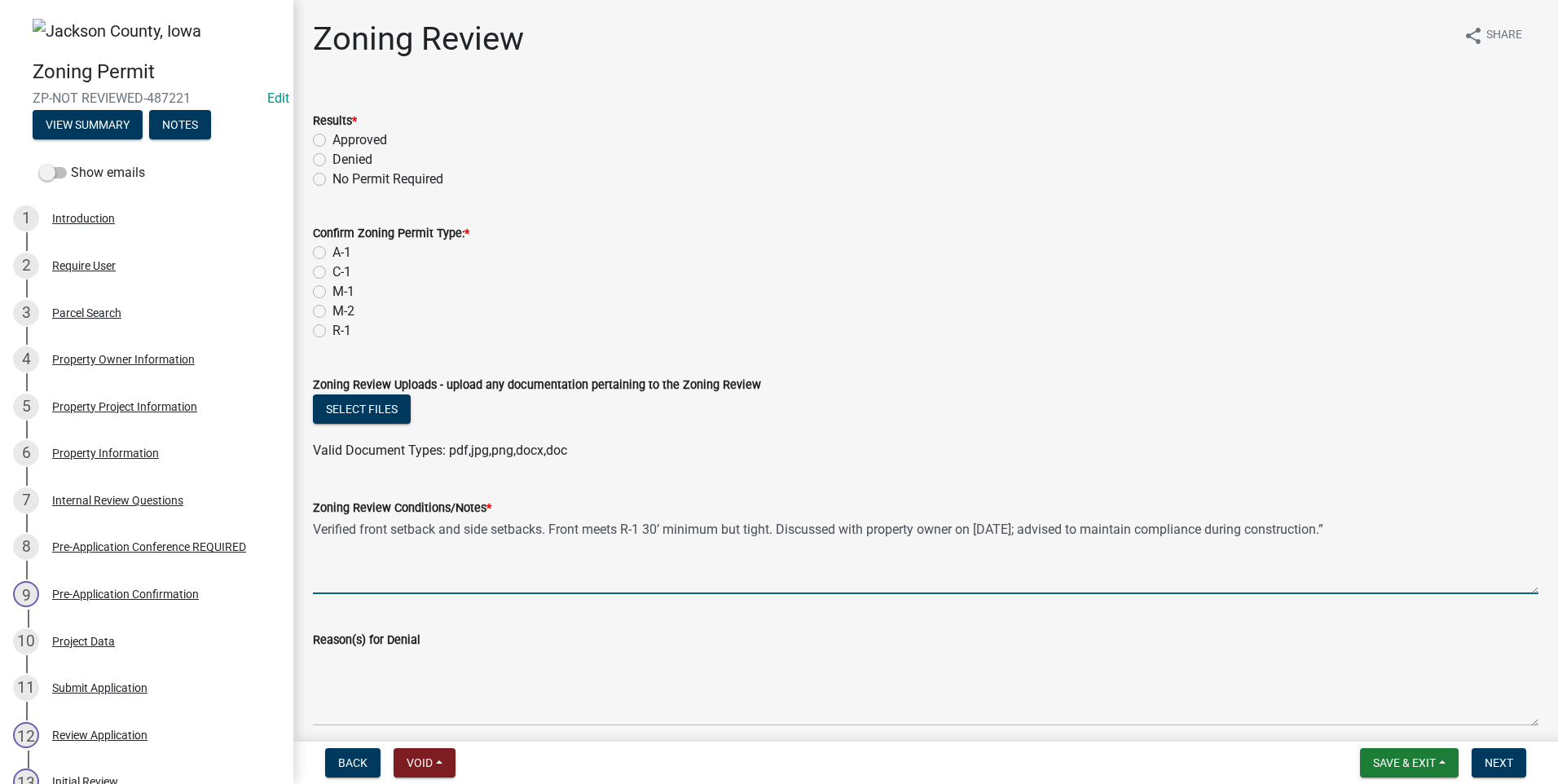
drag, startPoint x: 1360, startPoint y: 528, endPoint x: 1042, endPoint y: 521, distance: 318.1
click at [1042, 521] on textarea "Verified front setback and side setbacks. Front meets R-1 30’ minimum but tight…" at bounding box center [926, 555] width 1226 height 77
type textarea "Verified front setback and side setbacks. Front meets R-1 30’ minimum but tight…"
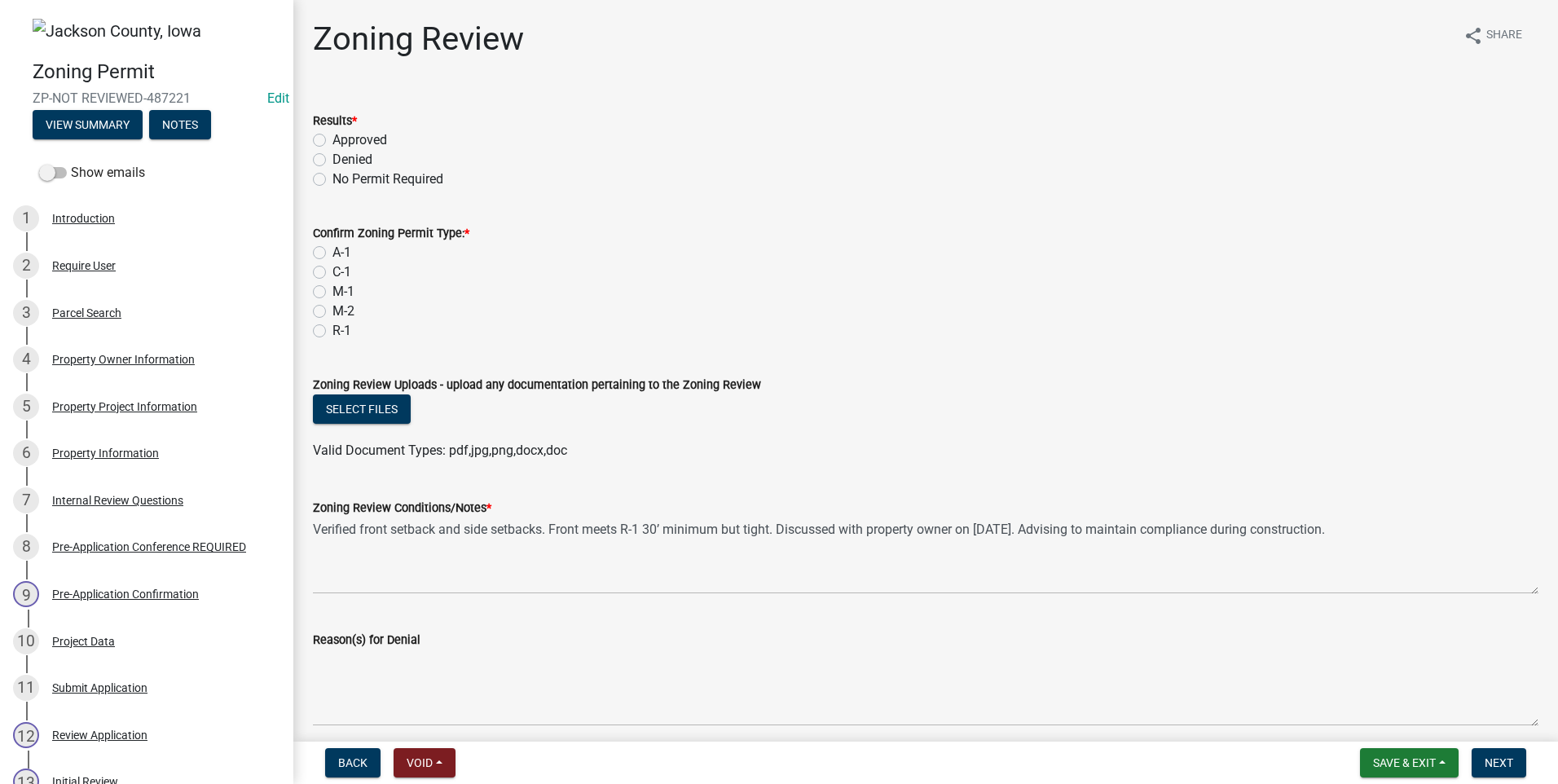
click at [332, 135] on label "Approved" at bounding box center [359, 140] width 54 height 20
click at [332, 135] on input "Approved" at bounding box center [337, 135] width 10 height 10
radio input "true"
click at [332, 332] on label "R-1" at bounding box center [342, 330] width 19 height 20
click at [332, 331] on input "R-1" at bounding box center [337, 326] width 10 height 10
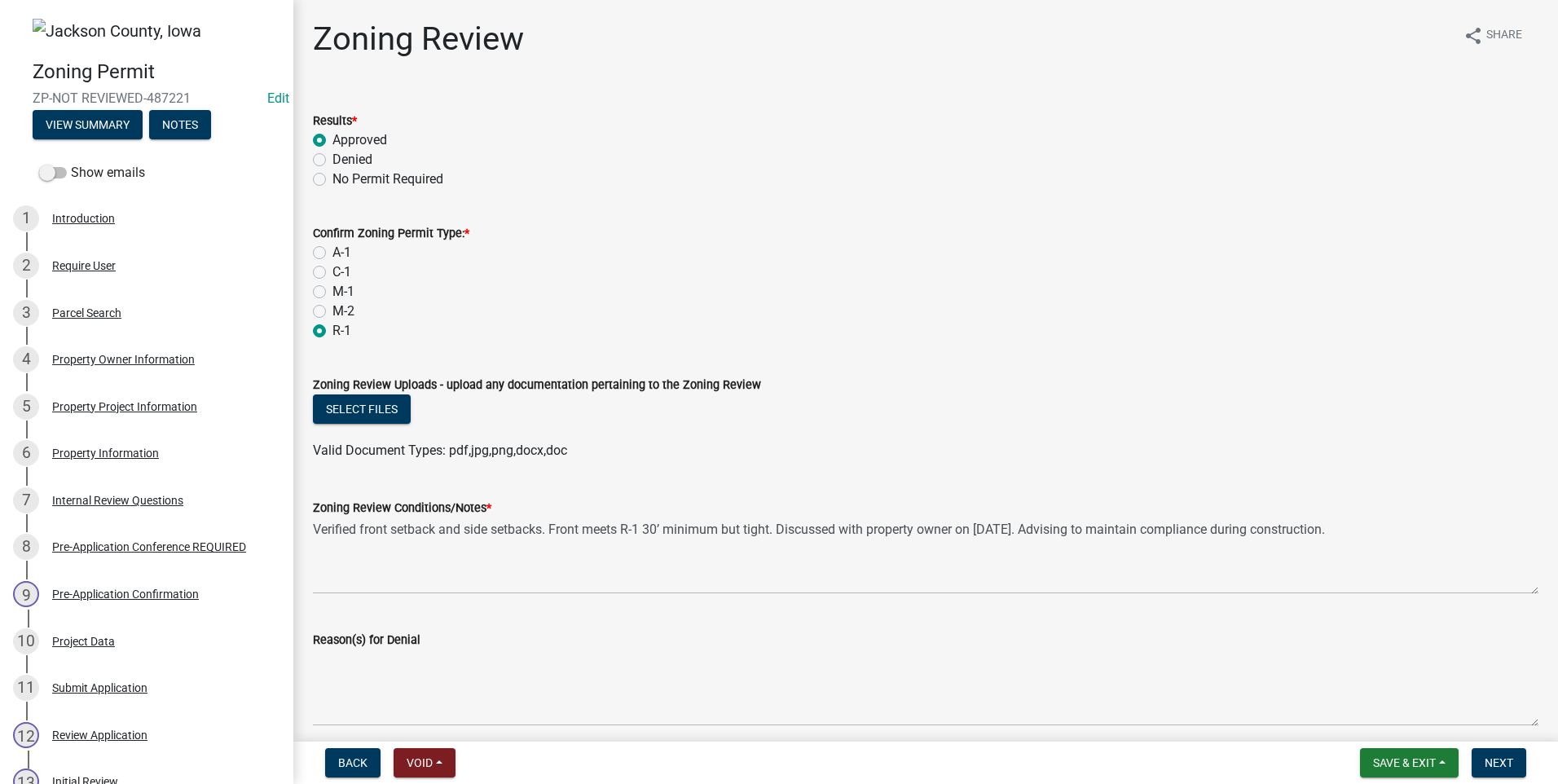
radio input "true"
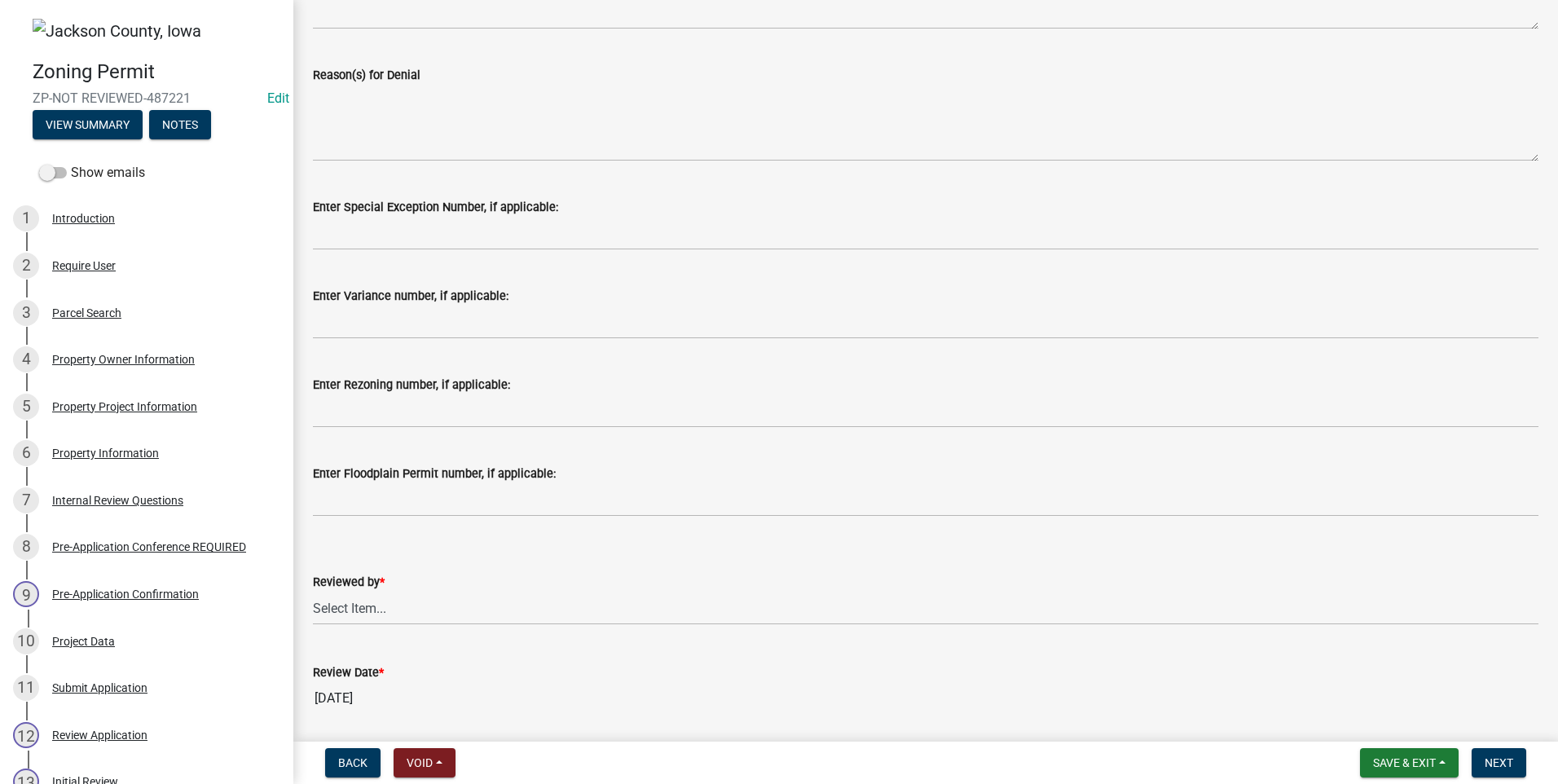
scroll to position [672, 0]
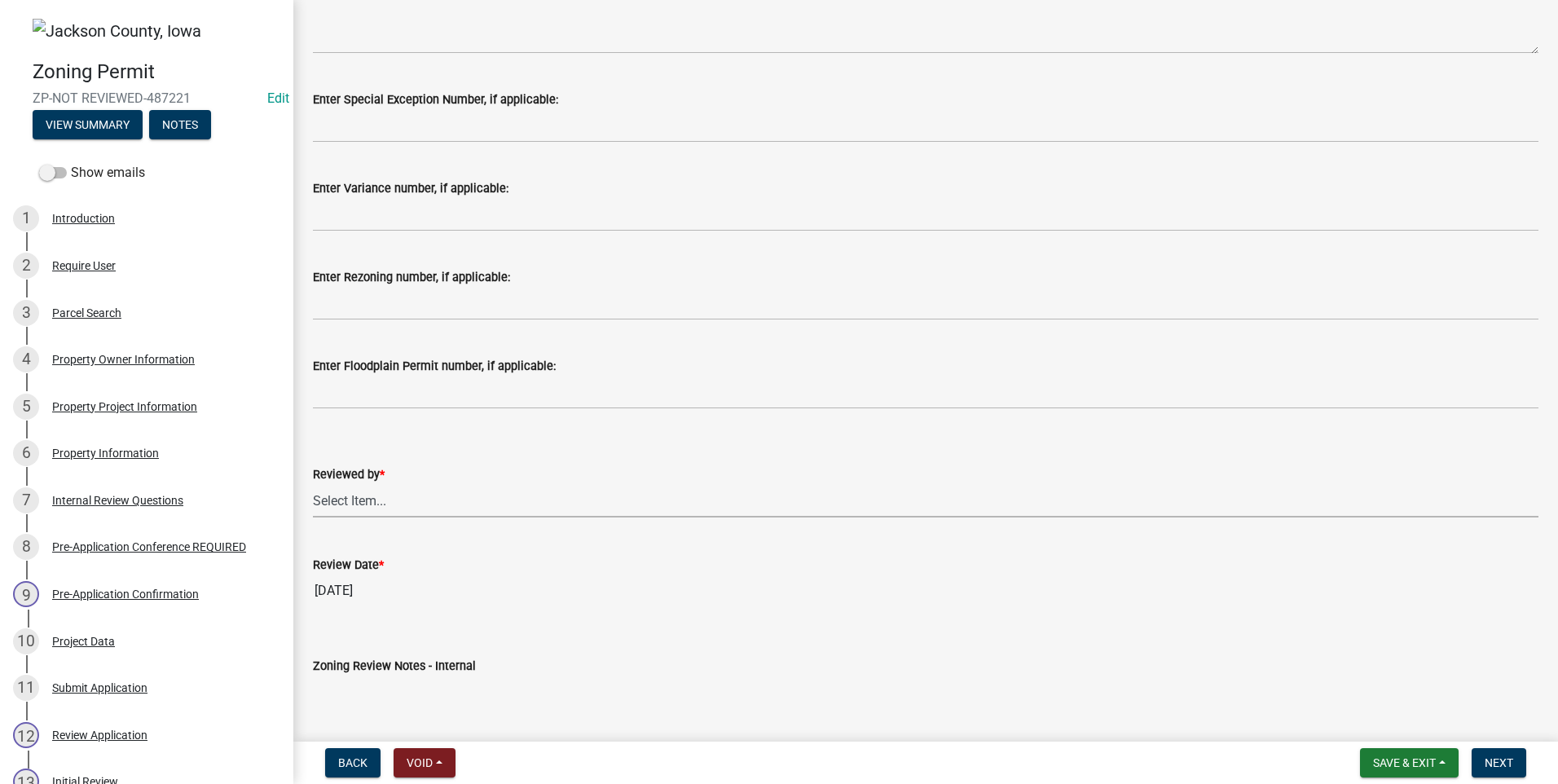
click at [365, 498] on select "Select Item... [PERSON_NAME]" at bounding box center [926, 500] width 1226 height 33
click at [313, 484] on select "Select Item... [PERSON_NAME]" at bounding box center [926, 500] width 1226 height 33
select select "77566a22-3166-4b37-8908-87d733ae0ca1"
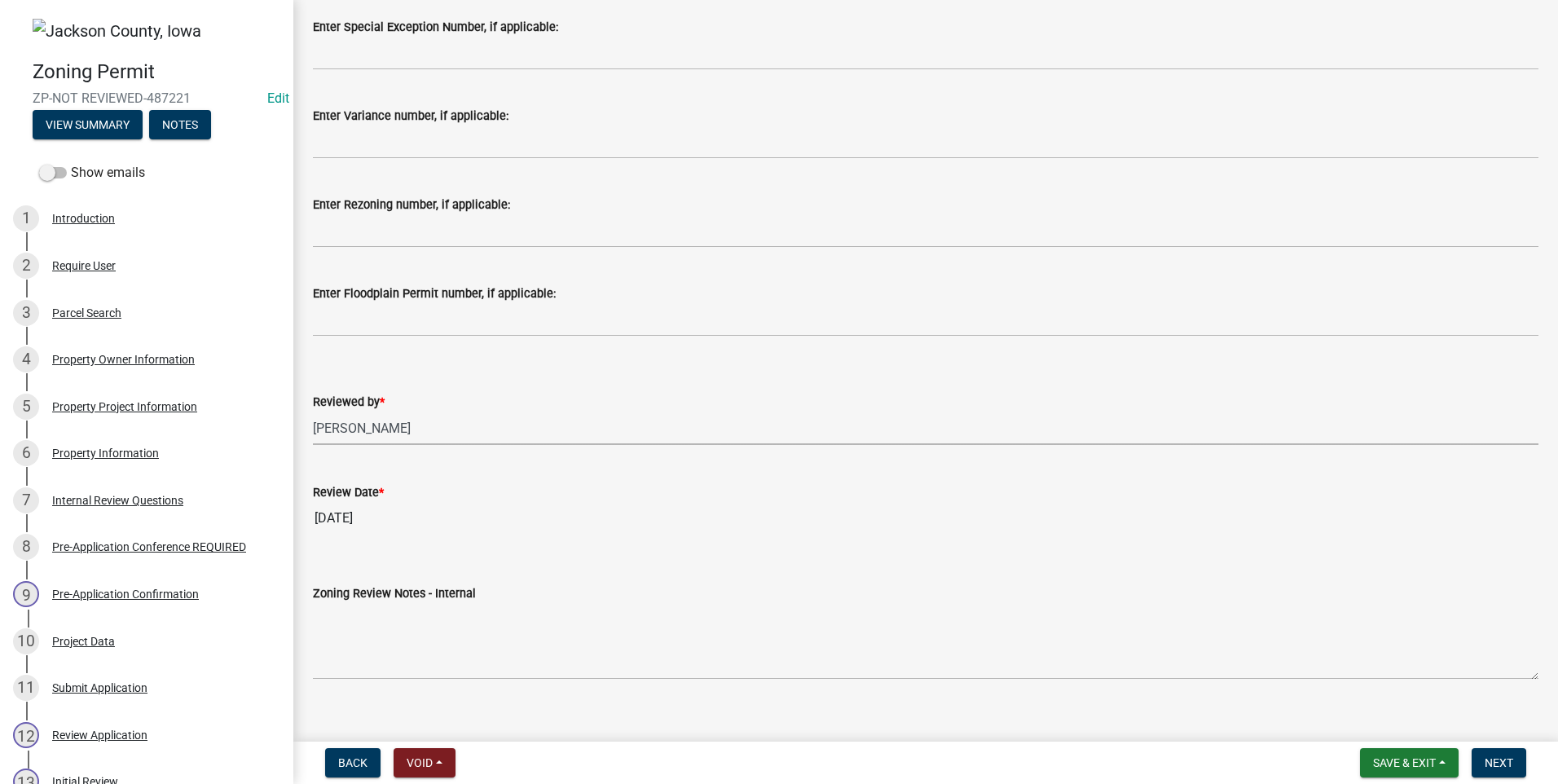
scroll to position [766, 0]
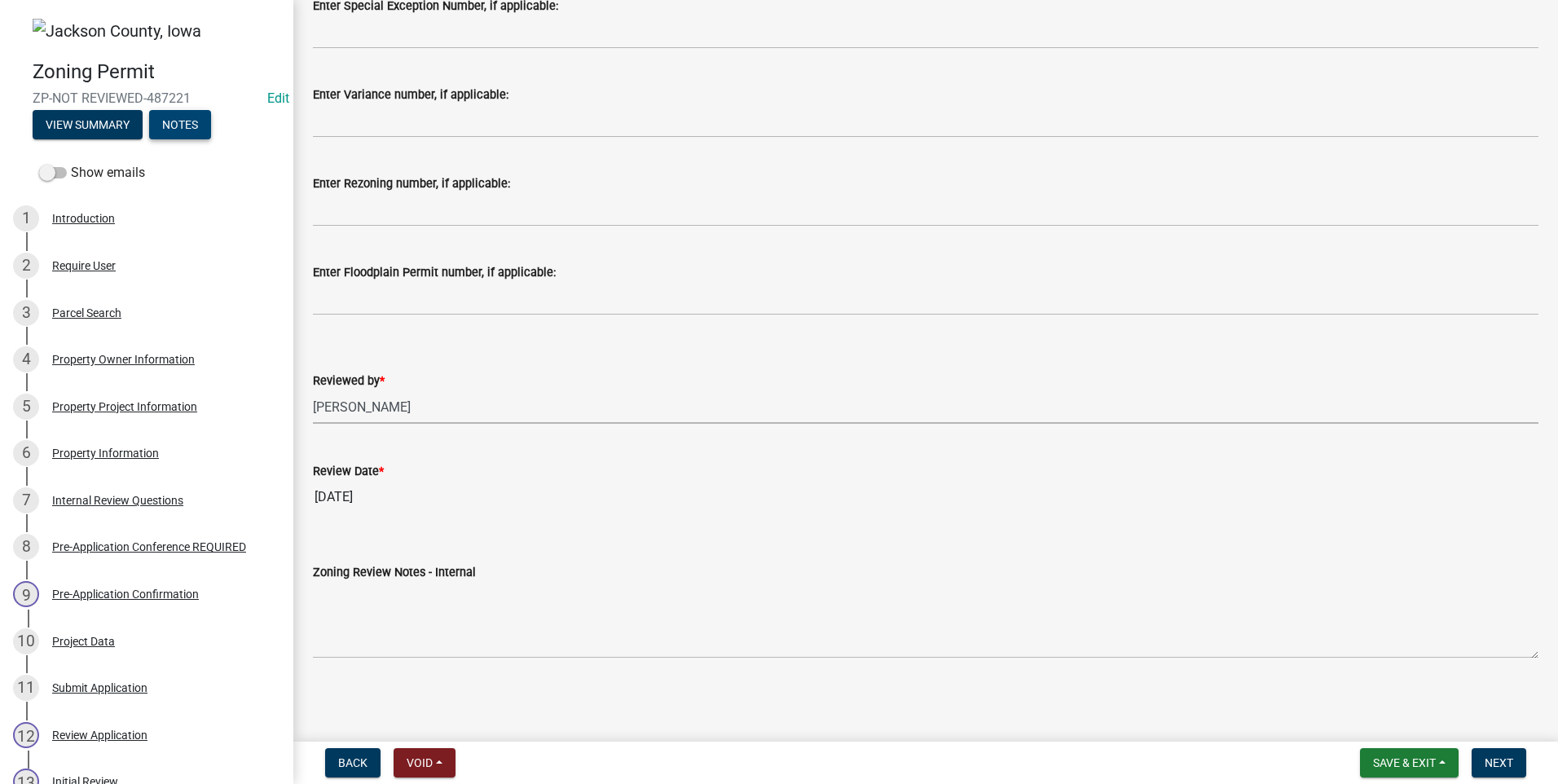
click at [188, 123] on button "Notes" at bounding box center [179, 124] width 62 height 29
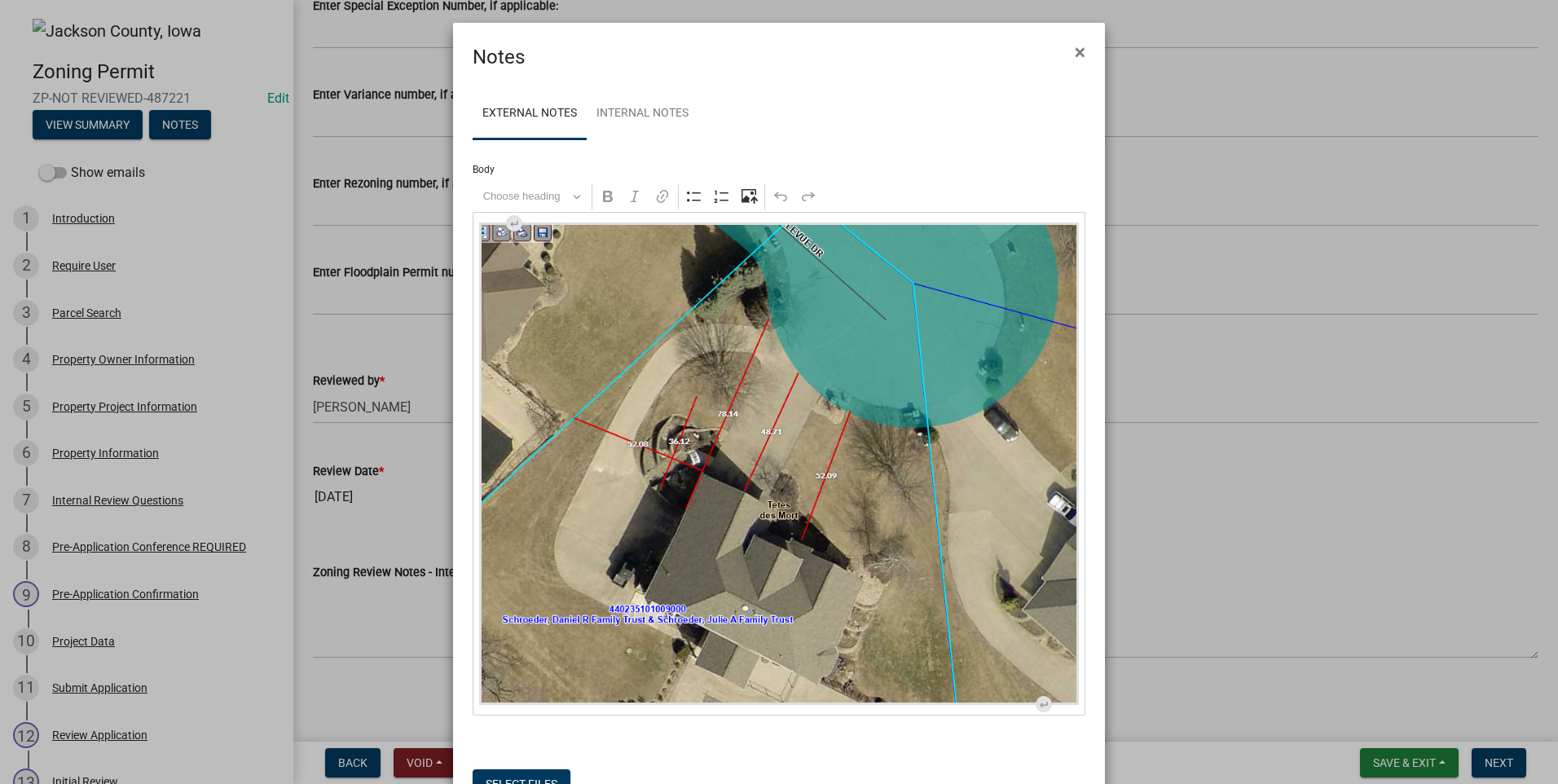
click at [497, 167] on div "Body Rich Text Editor Choose heading Bold Italic Link Bulleted List Numbered Li…" at bounding box center [779, 437] width 612 height 556
click at [483, 167] on label "Body" at bounding box center [483, 169] width 22 height 9
click at [573, 198] on button "Choose heading" at bounding box center [532, 196] width 112 height 26
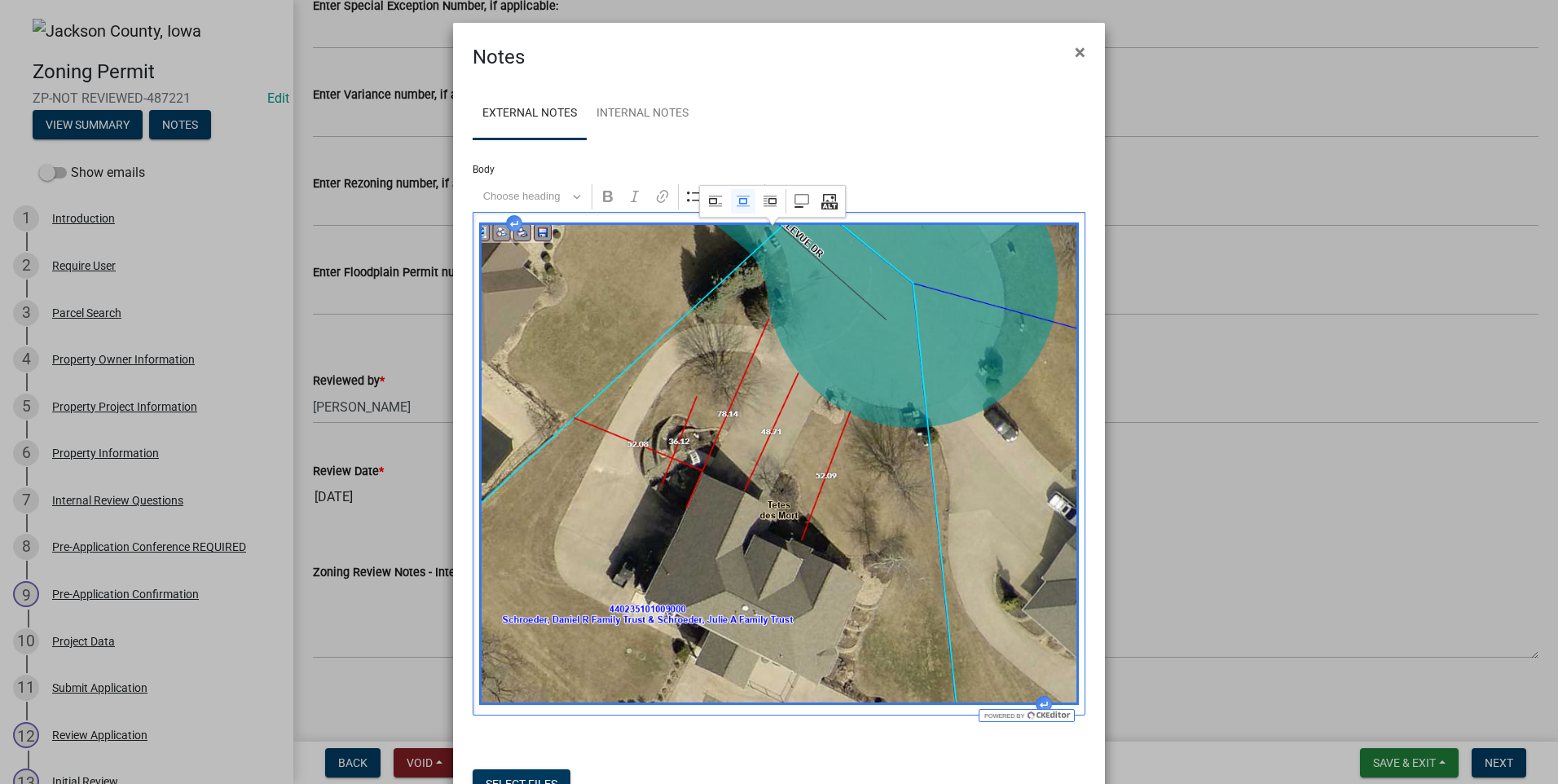
click at [660, 731] on form "Select files Valid Document Types: pdf,png,jpg,gif,jpeg" at bounding box center [779, 782] width 612 height 105
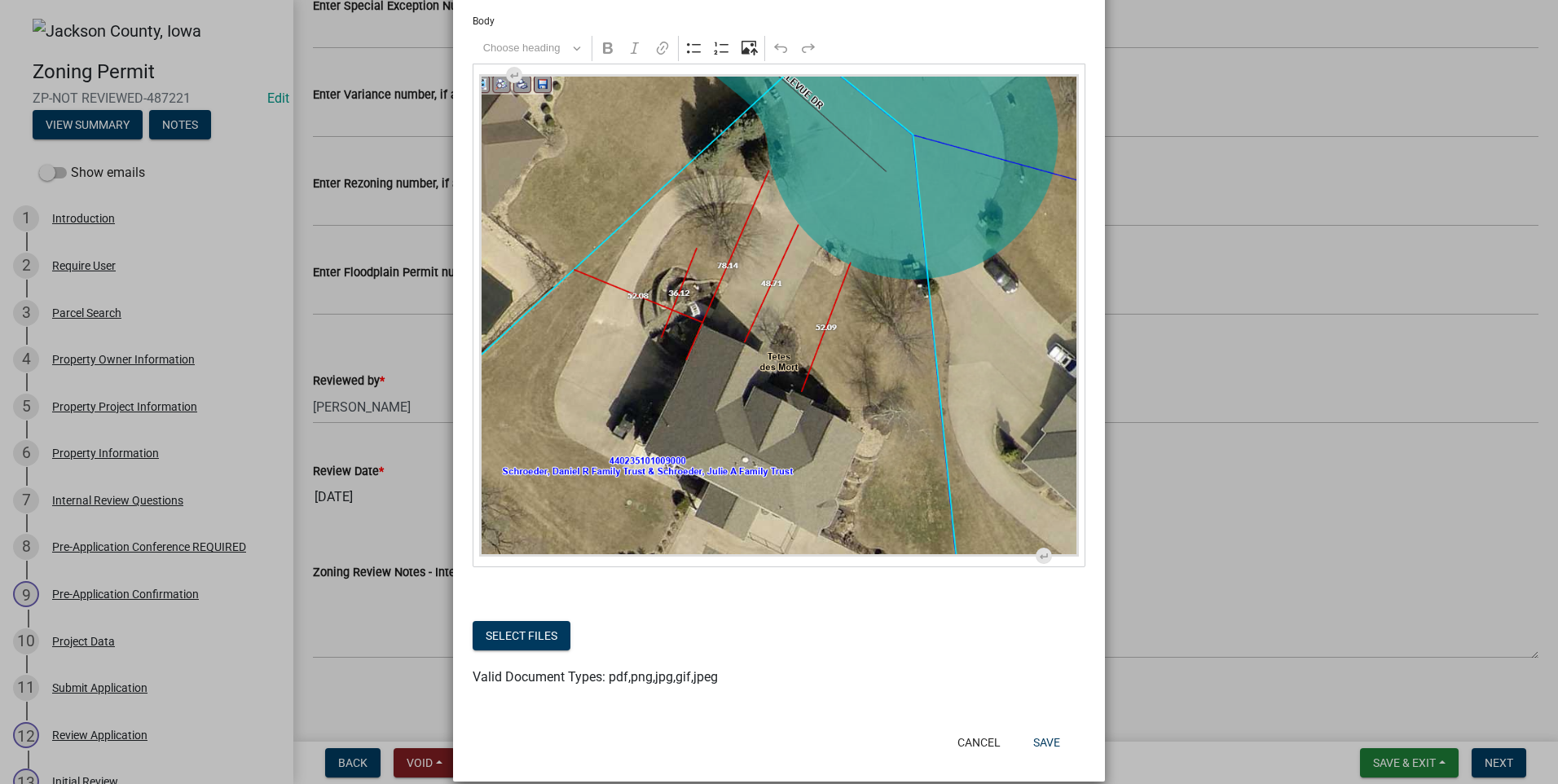
scroll to position [170, 0]
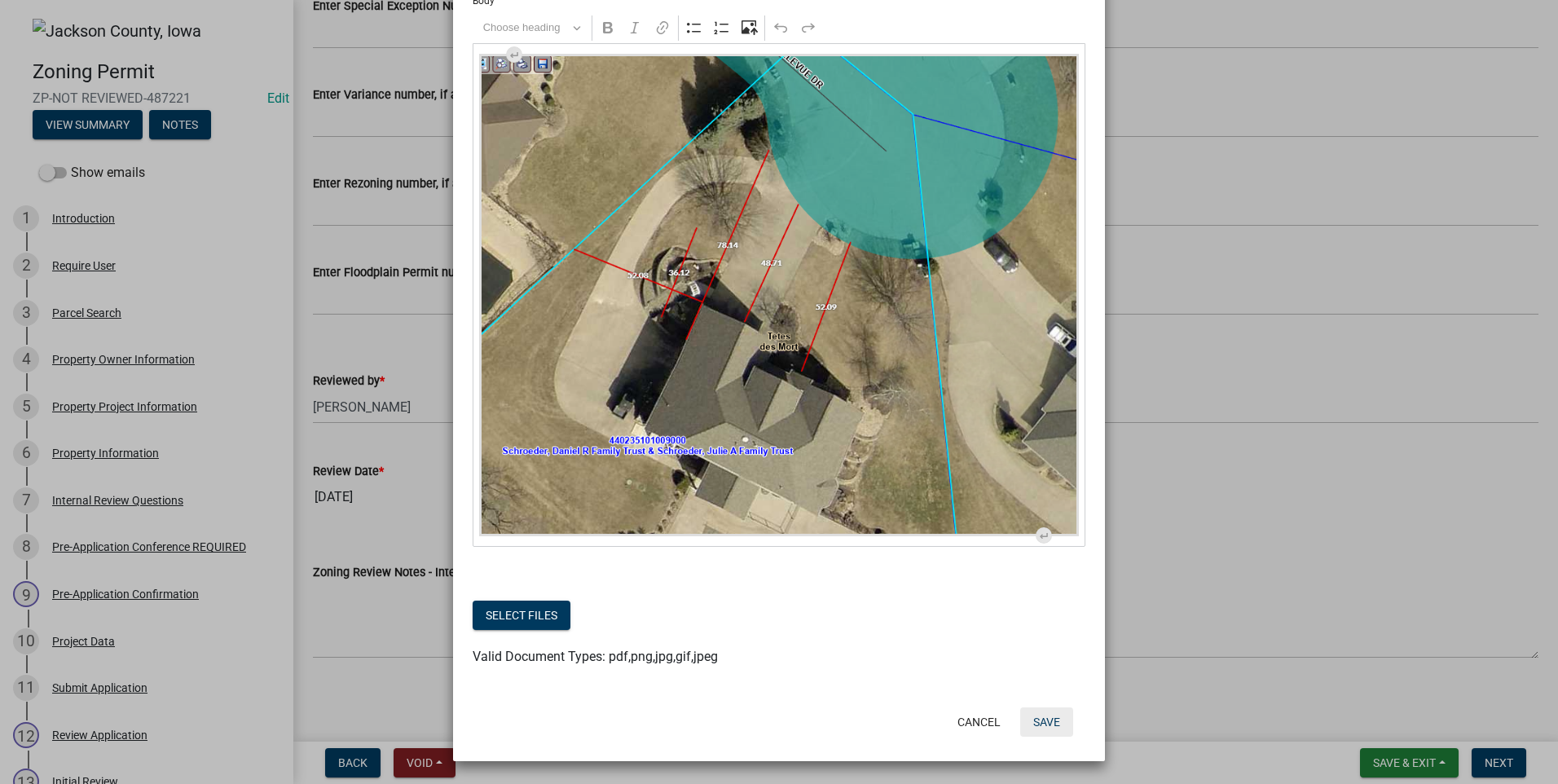
click at [1030, 727] on button "Save" at bounding box center [1046, 721] width 53 height 29
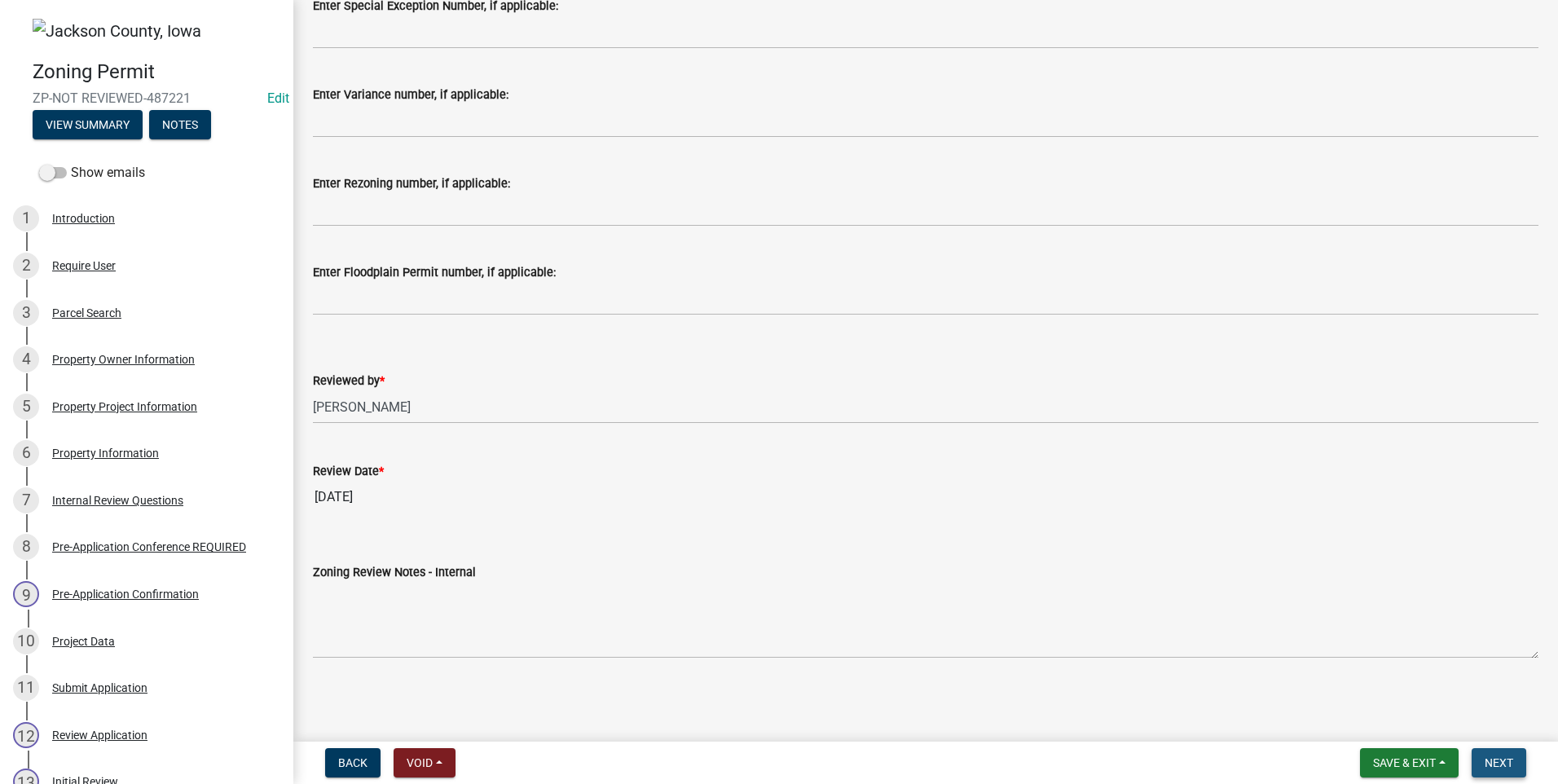
click at [1496, 763] on span "Next" at bounding box center [1499, 762] width 28 height 13
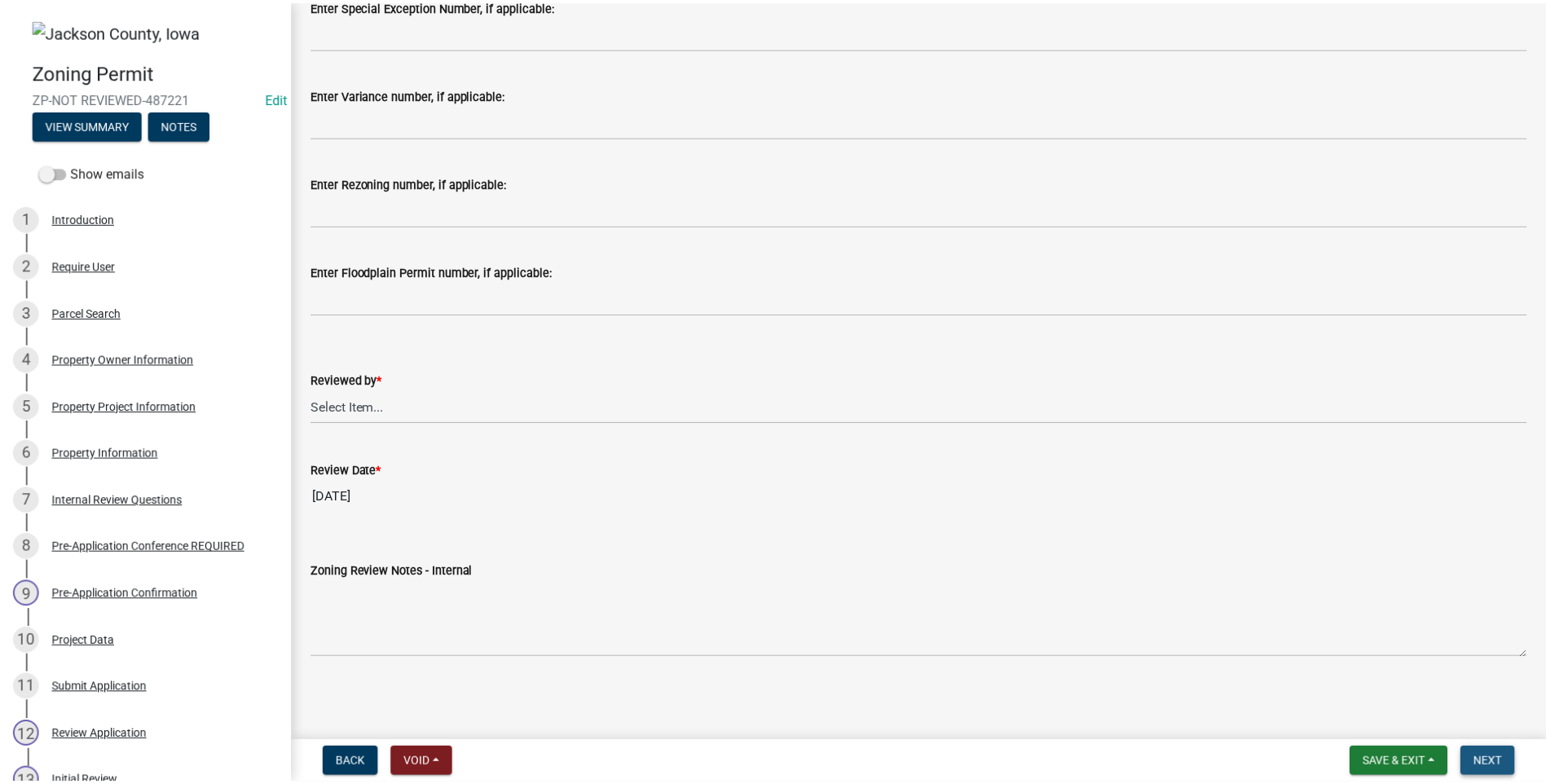
scroll to position [0, 0]
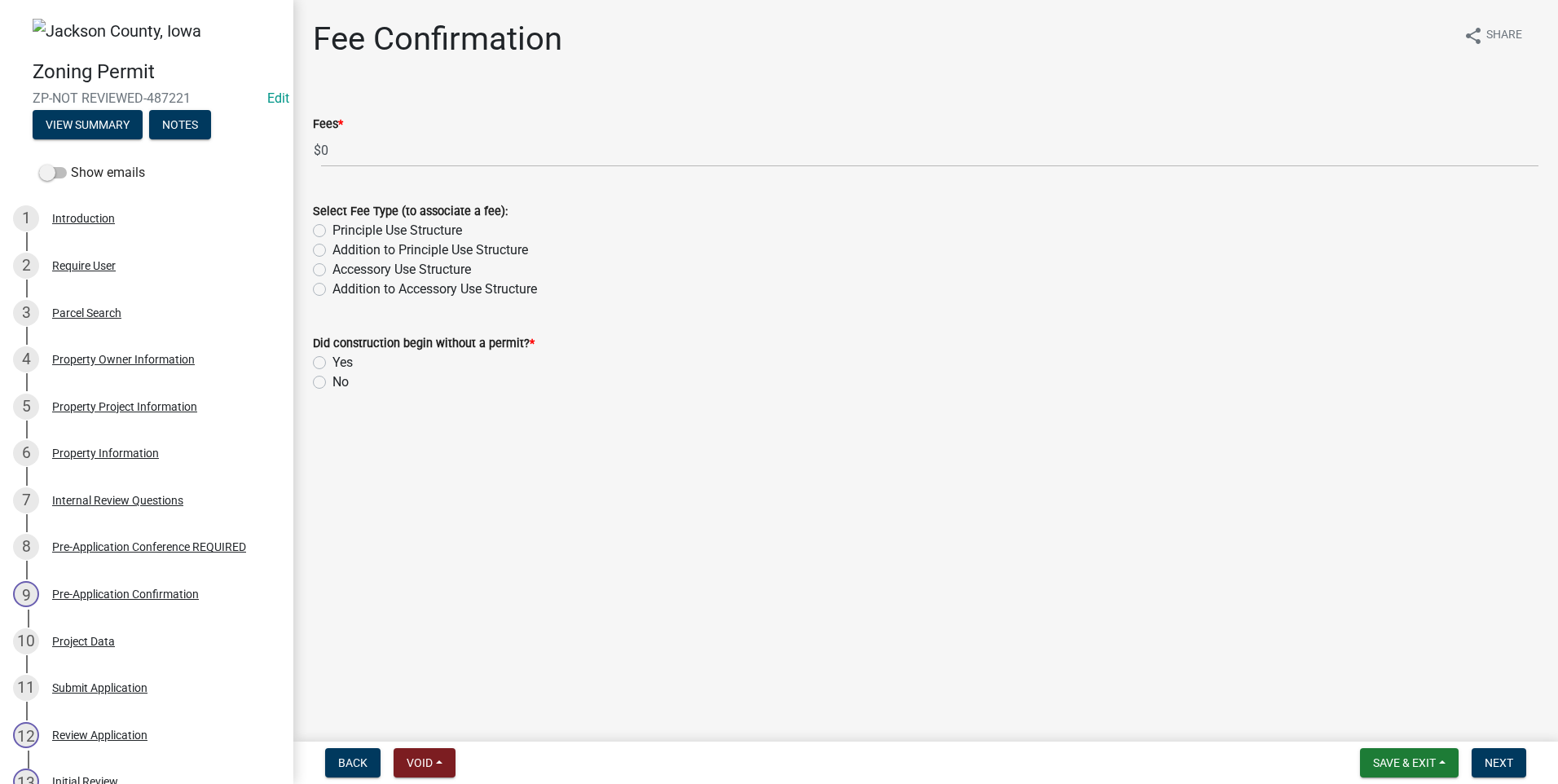
click at [332, 249] on label "Addition to Principle Use Structure" at bounding box center [430, 250] width 196 height 20
click at [332, 249] on input "Addition to Principle Use Structure" at bounding box center [337, 245] width 10 height 10
radio input "true"
click at [332, 380] on label "No" at bounding box center [340, 382] width 16 height 20
click at [332, 380] on input "No" at bounding box center [337, 377] width 10 height 10
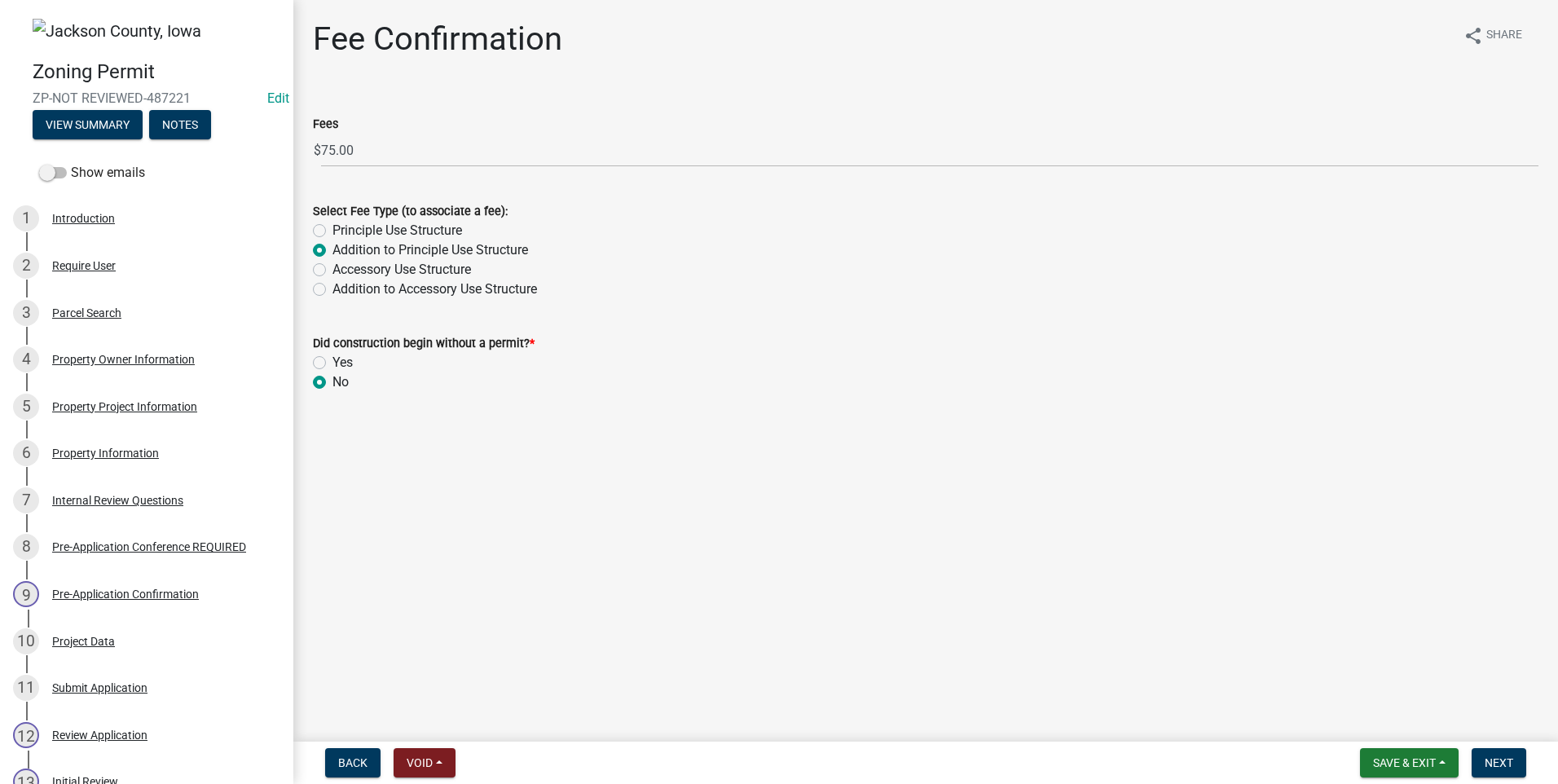
radio input "true"
click at [1503, 767] on span "Next" at bounding box center [1499, 762] width 28 height 13
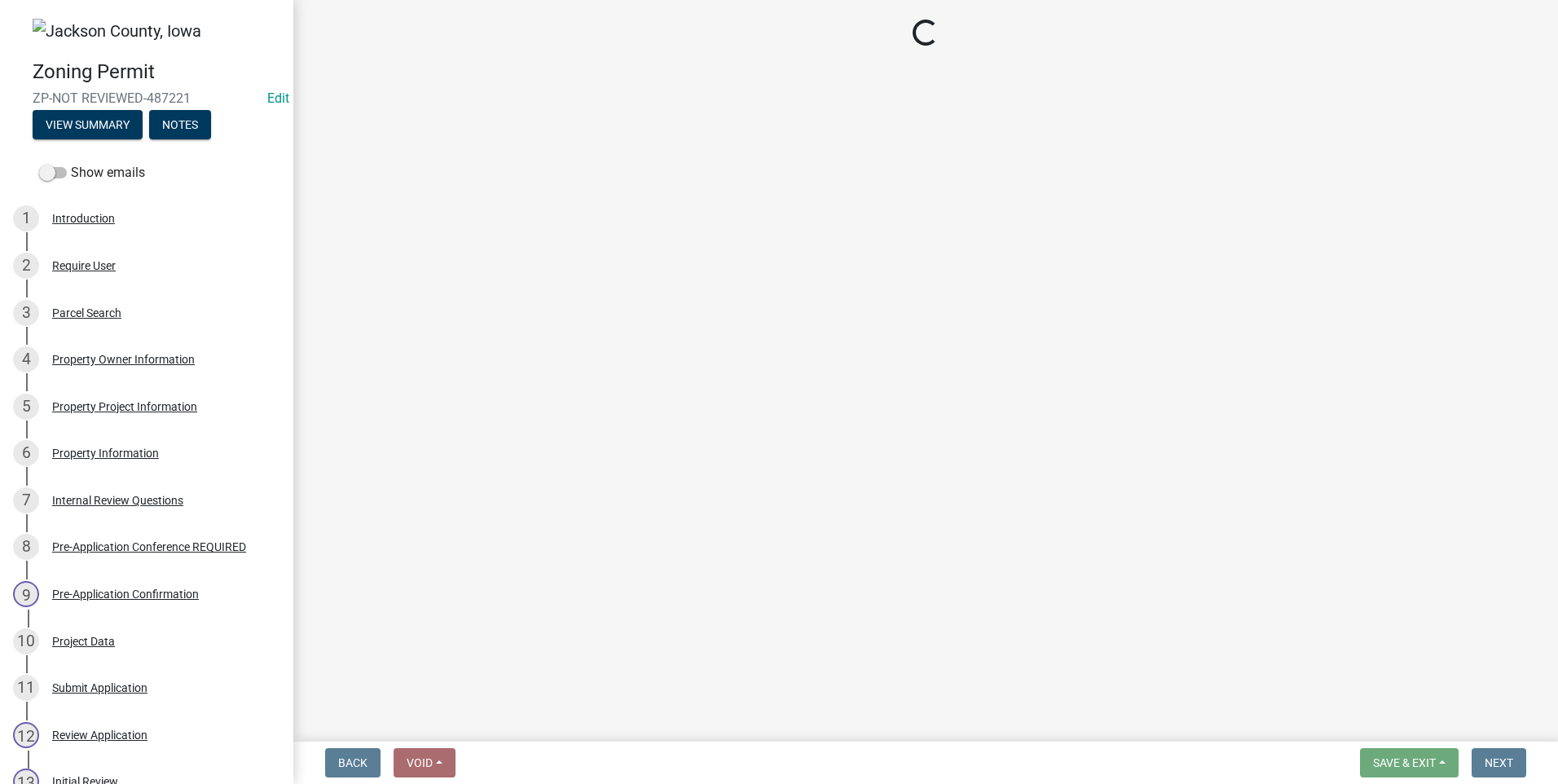
select select "3: 3"
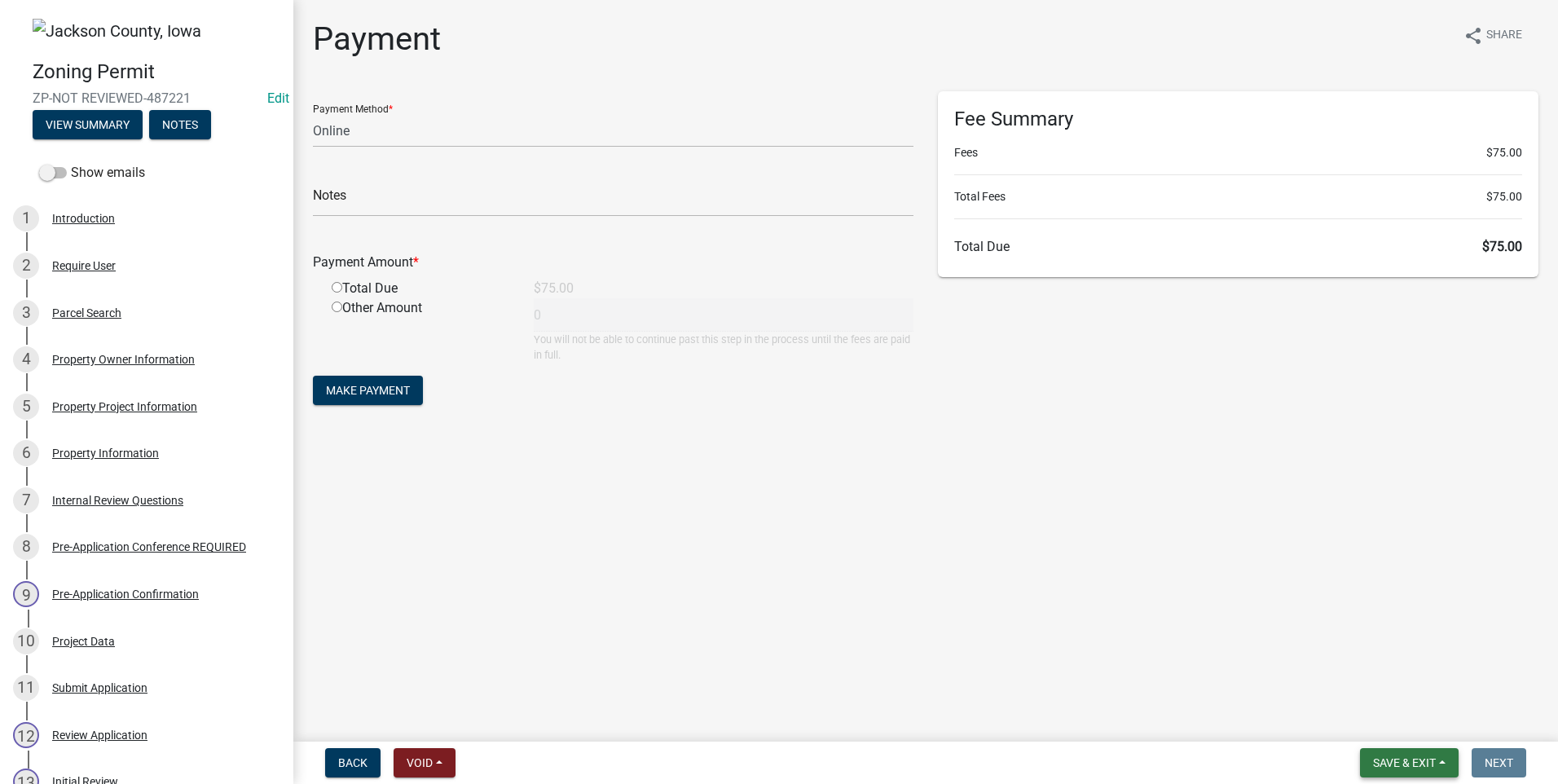
click at [1400, 767] on span "Save & Exit" at bounding box center [1404, 762] width 63 height 13
click at [1392, 719] on button "Save & Exit" at bounding box center [1393, 719] width 130 height 39
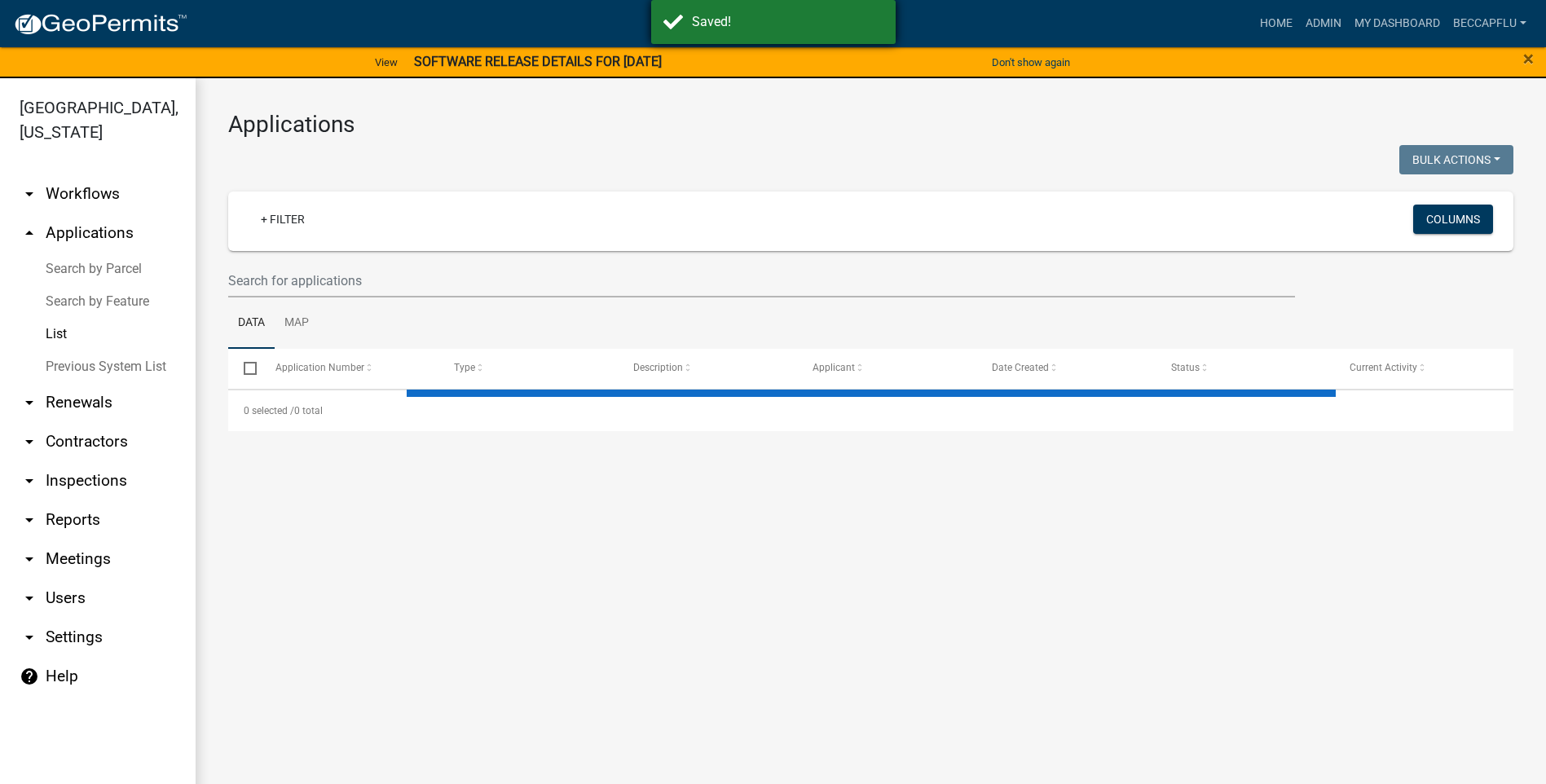
select select "3: 100"
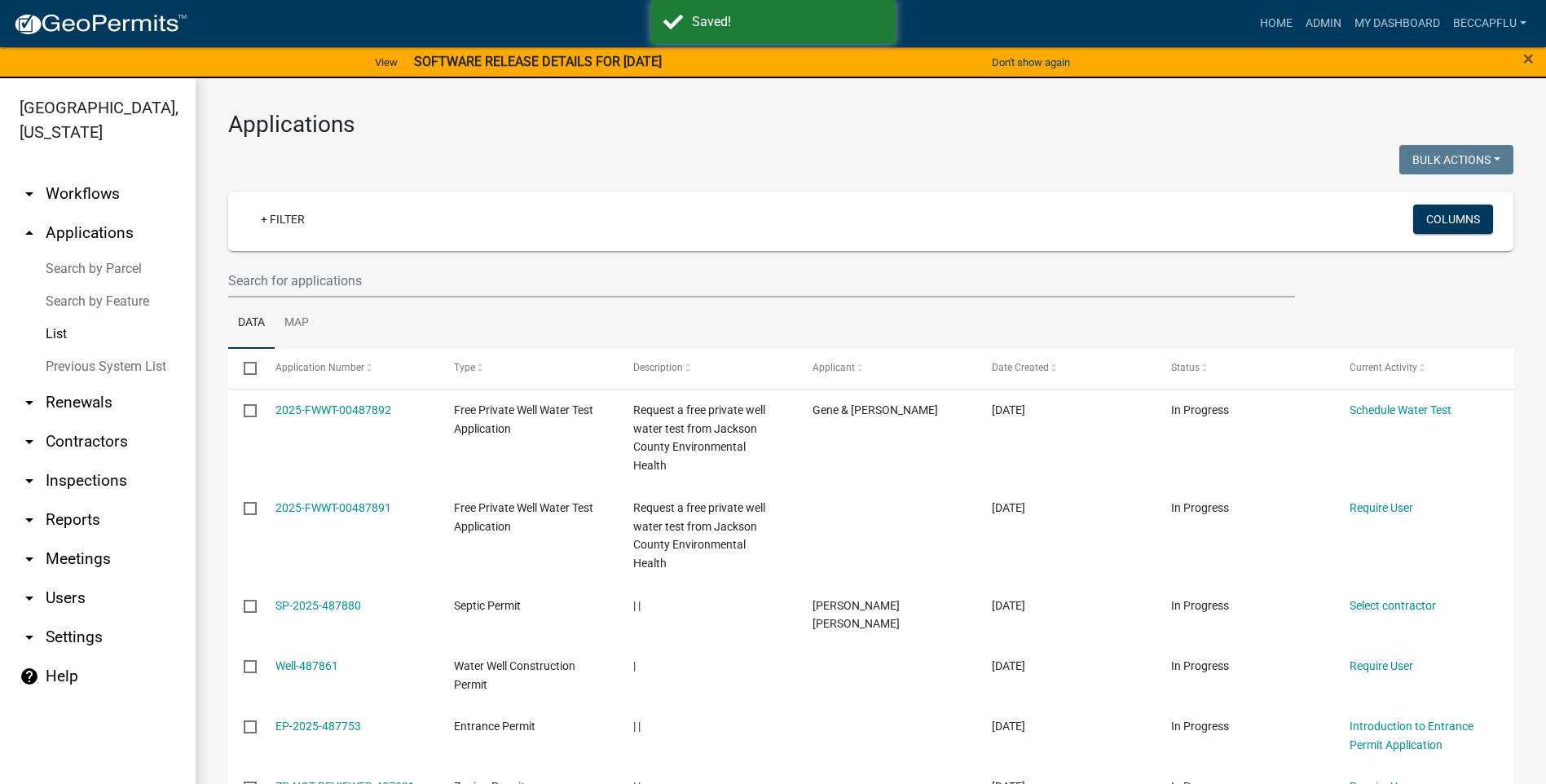
click at [595, 61] on strong "SOFTWARE RELEASE DETAILS FOR [DATE]" at bounding box center [537, 62] width 248 height 15
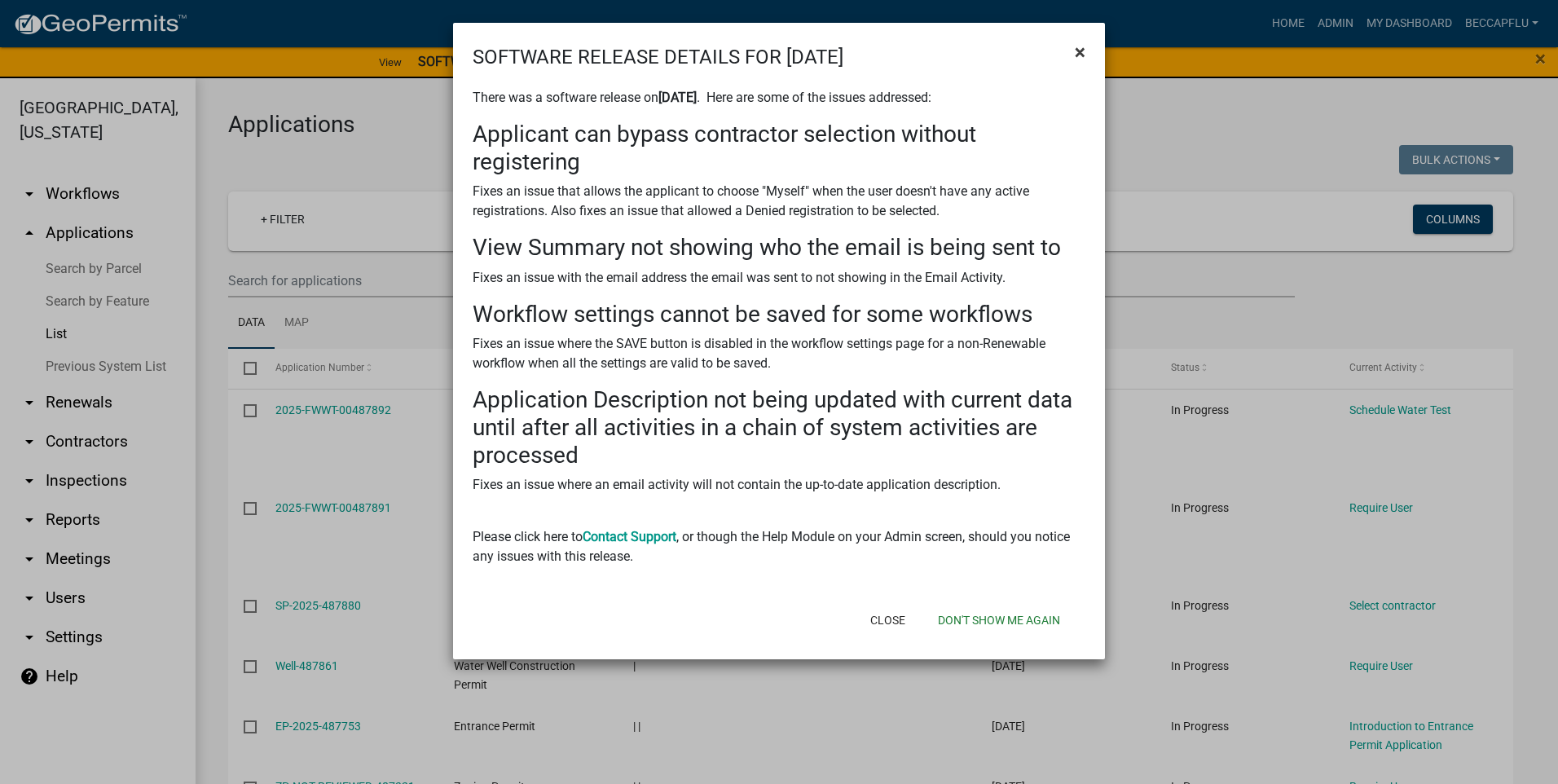
click at [1078, 54] on span "×" at bounding box center [1079, 52] width 10 height 23
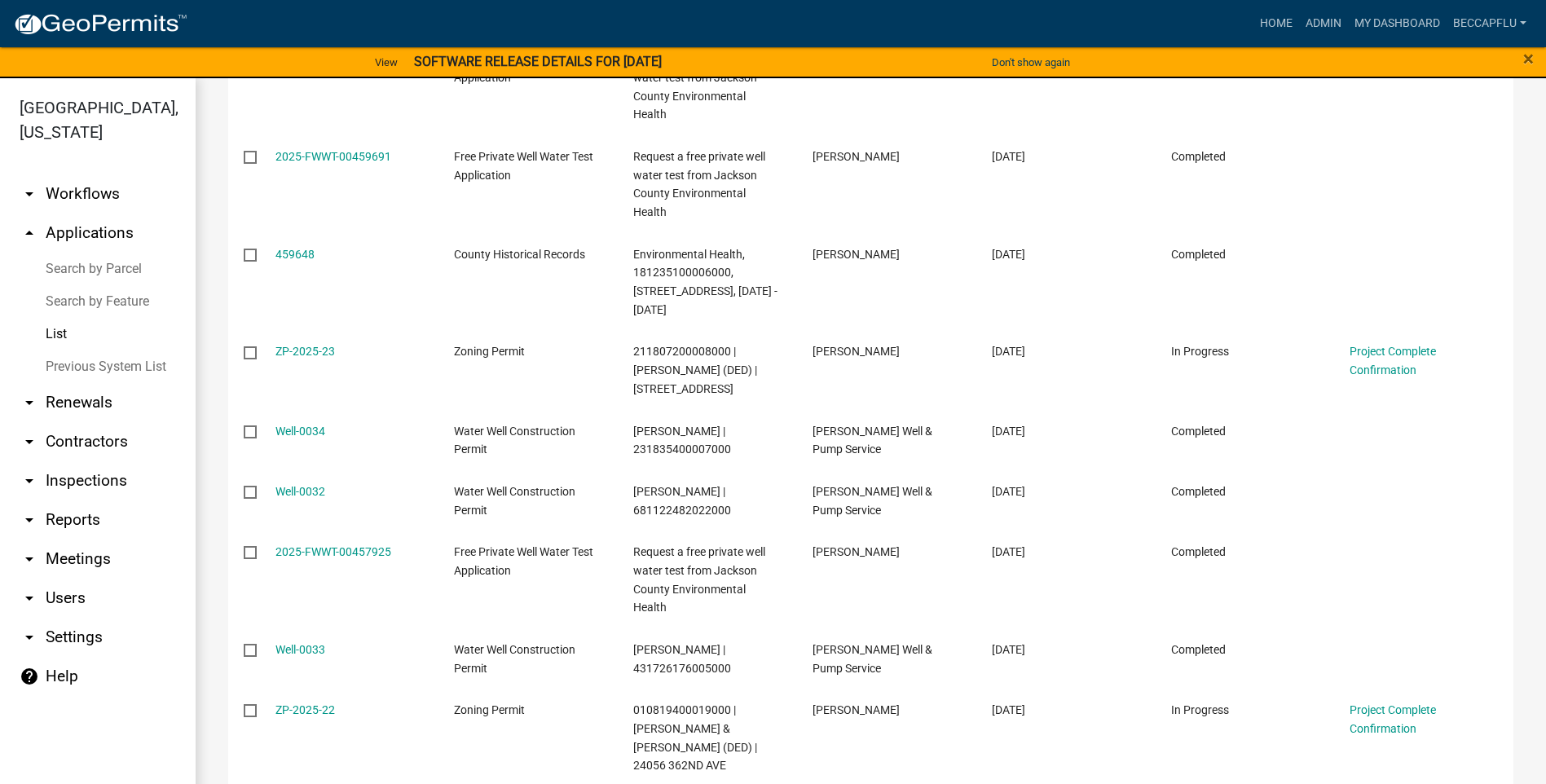
scroll to position [7392, 0]
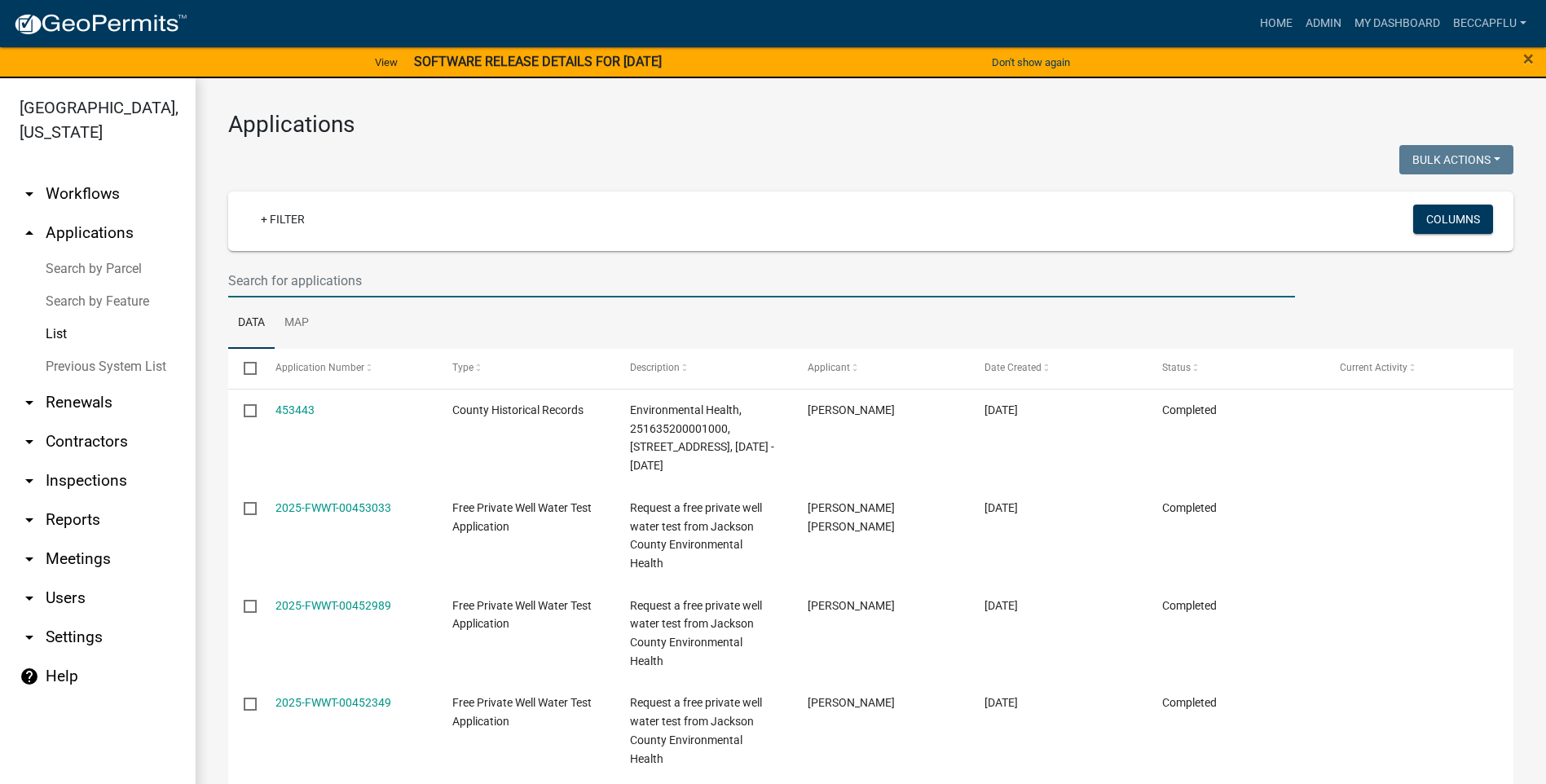
click at [303, 280] on input "text" at bounding box center [761, 280] width 1066 height 33
type input "[PERSON_NAME]"
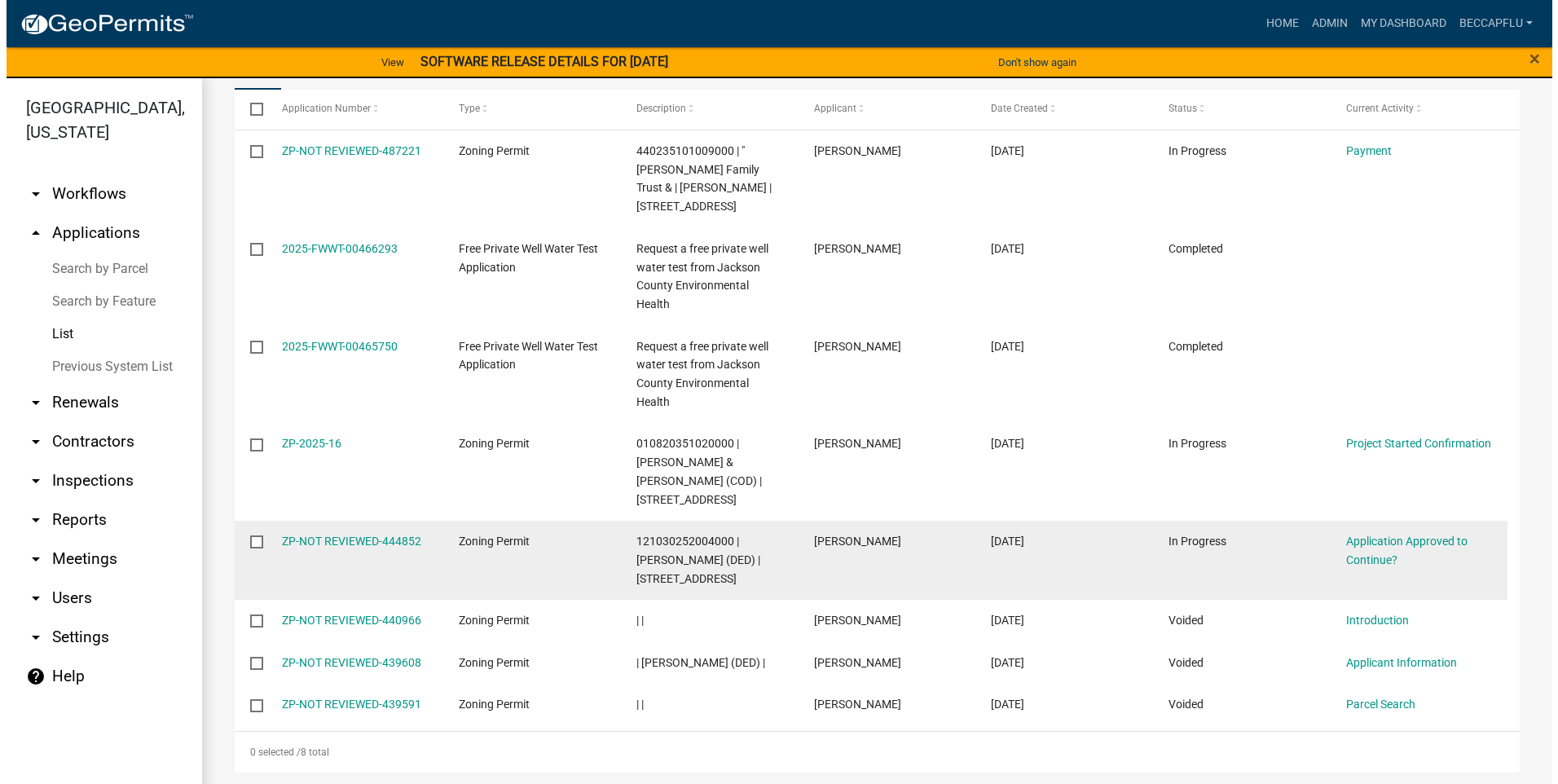
scroll to position [261, 0]
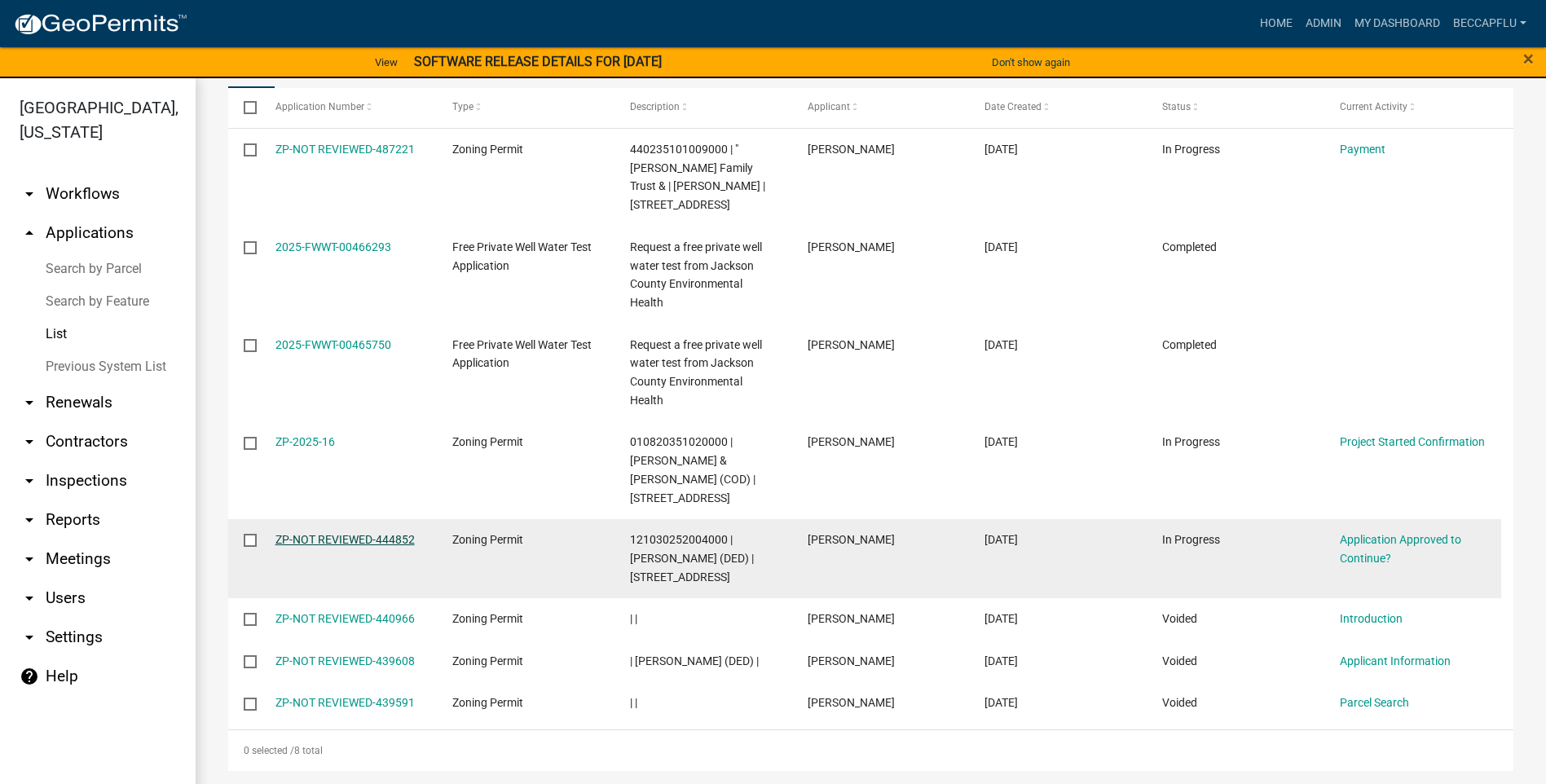
click at [299, 540] on link "ZP-NOT REVIEWED-444852" at bounding box center [345, 539] width 140 height 13
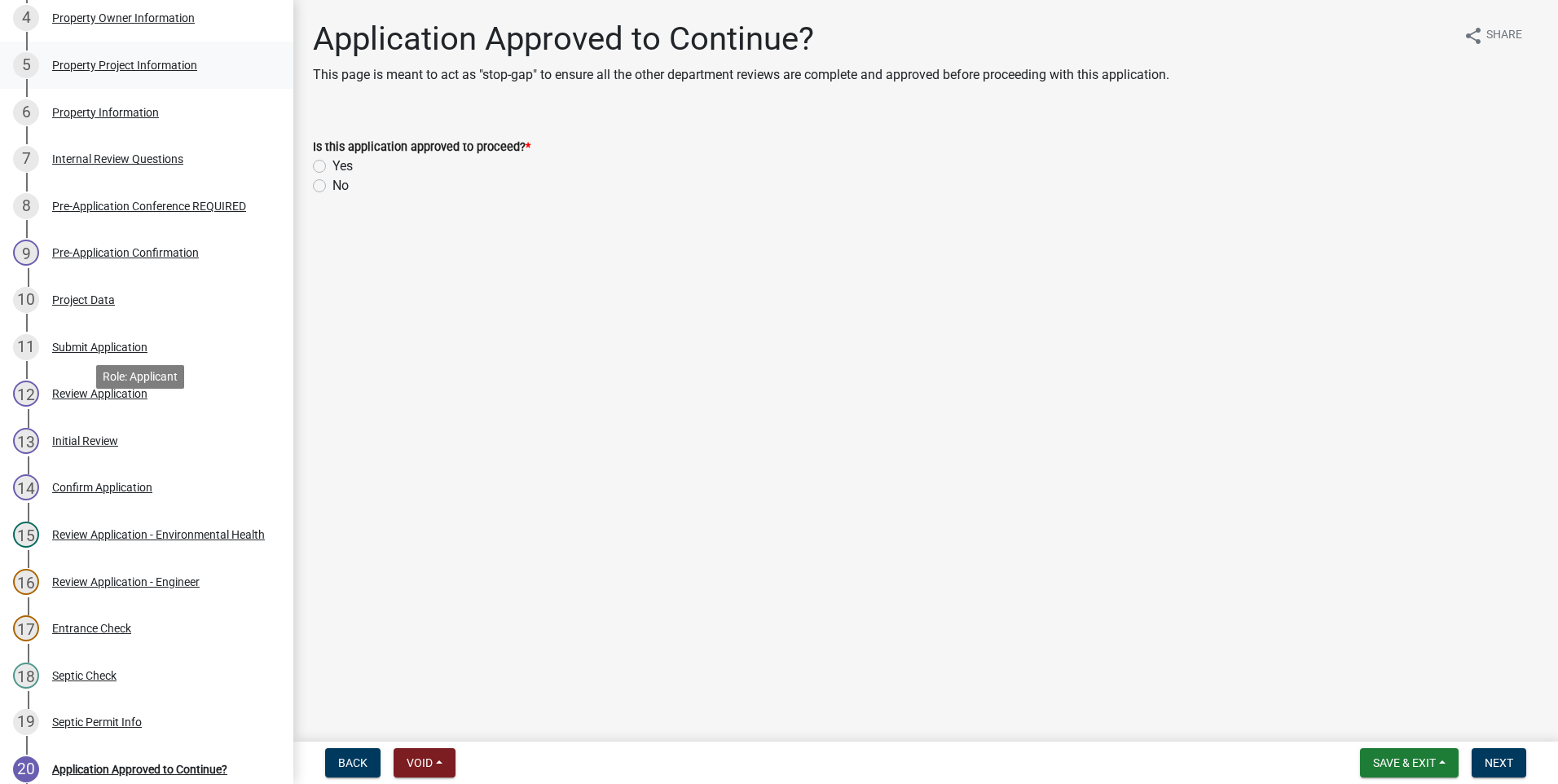
scroll to position [448, 0]
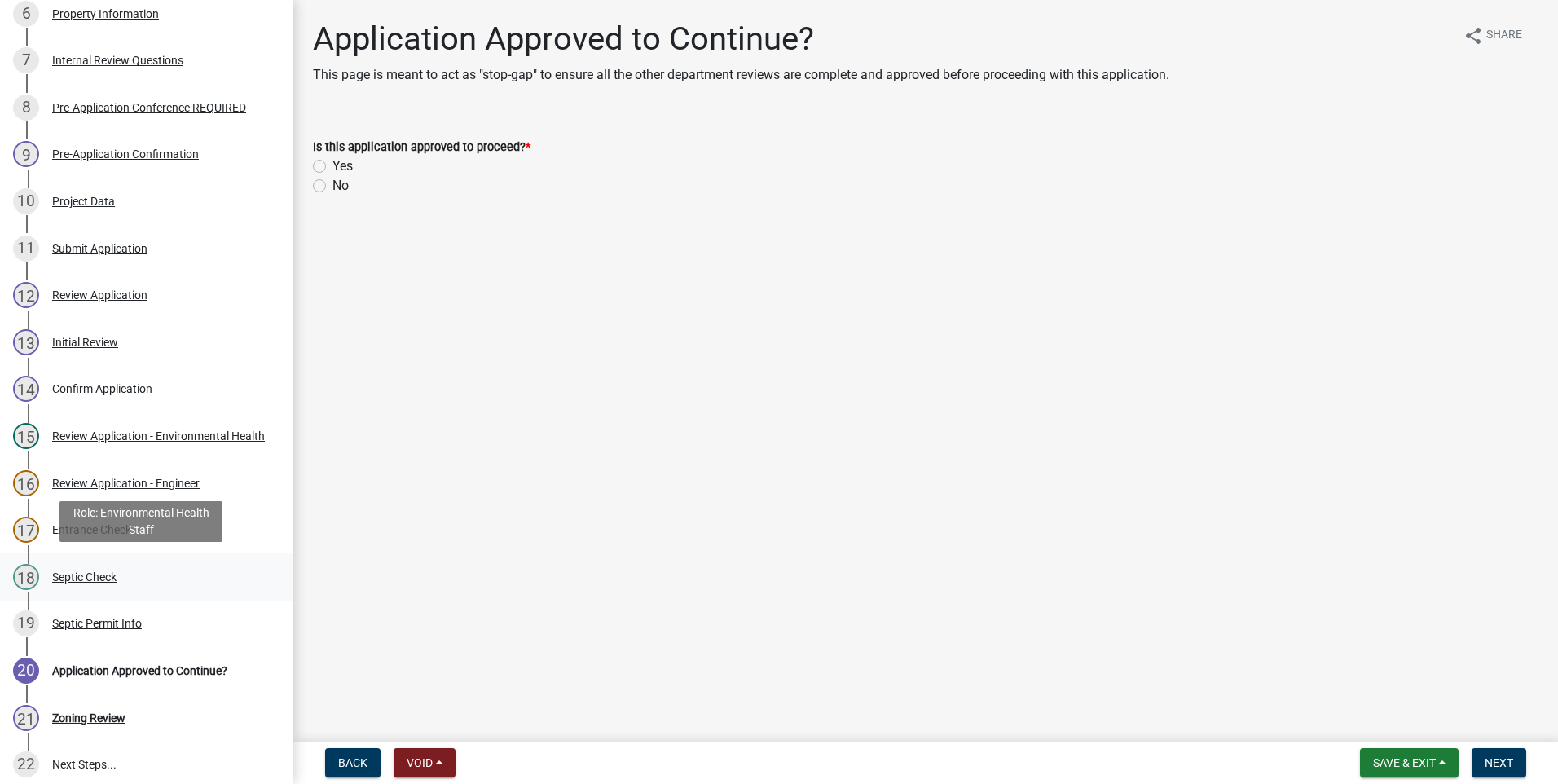
click at [93, 571] on div "Septic Check" at bounding box center [84, 577] width 65 height 11
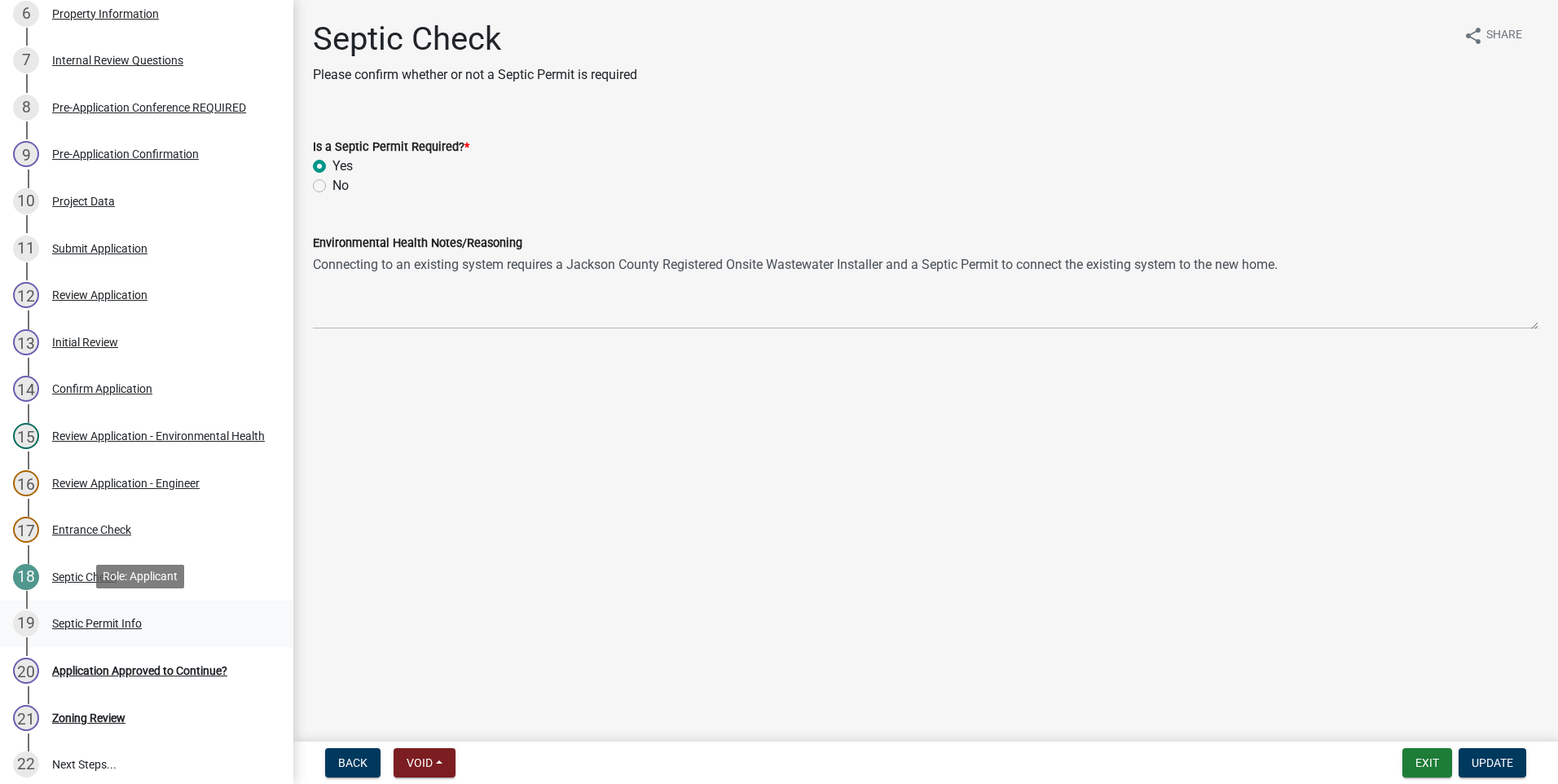
click at [117, 618] on div "Septic Permit Info" at bounding box center [97, 624] width 89 height 11
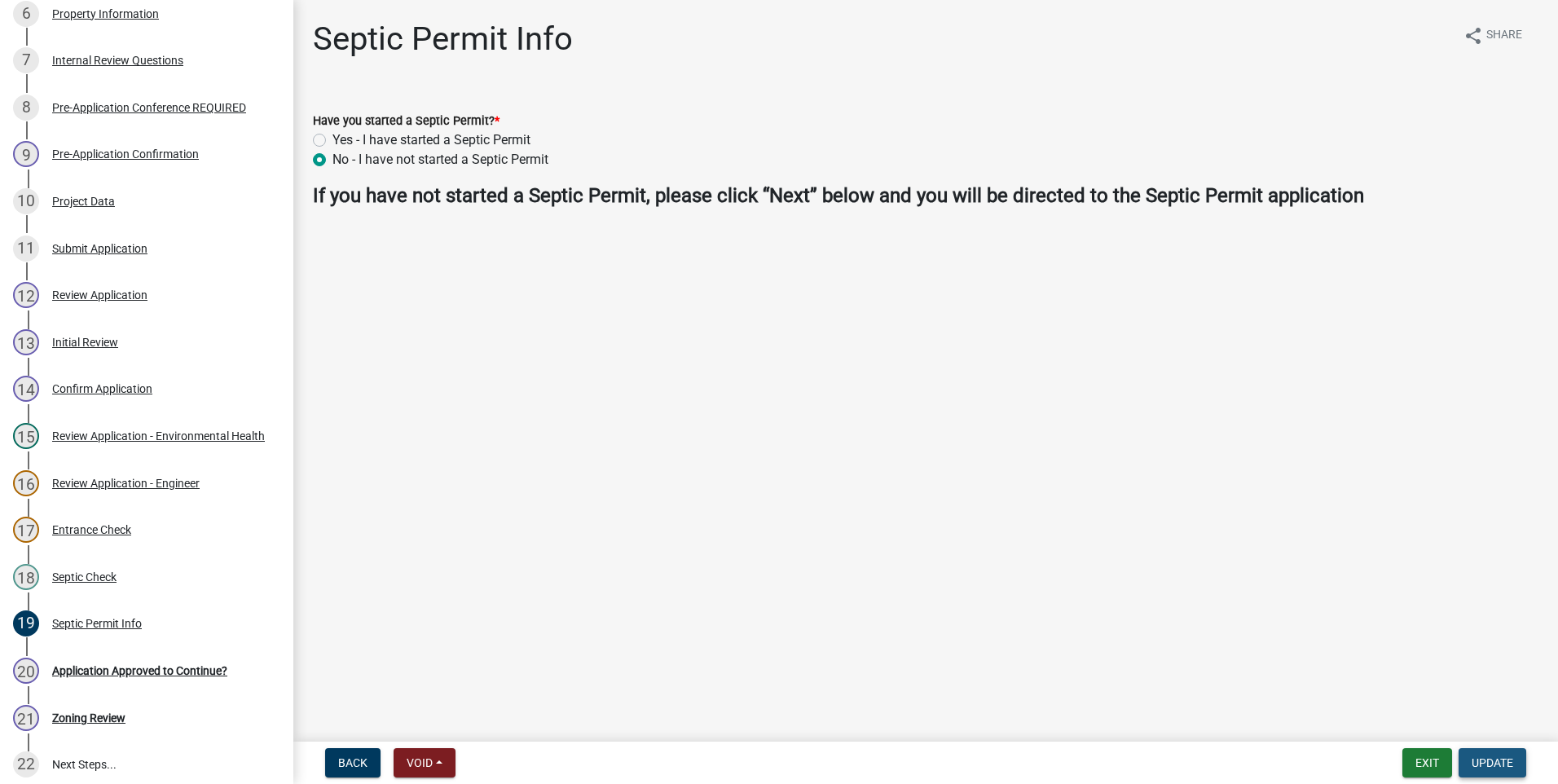
click at [1501, 760] on span "Update" at bounding box center [1492, 762] width 42 height 13
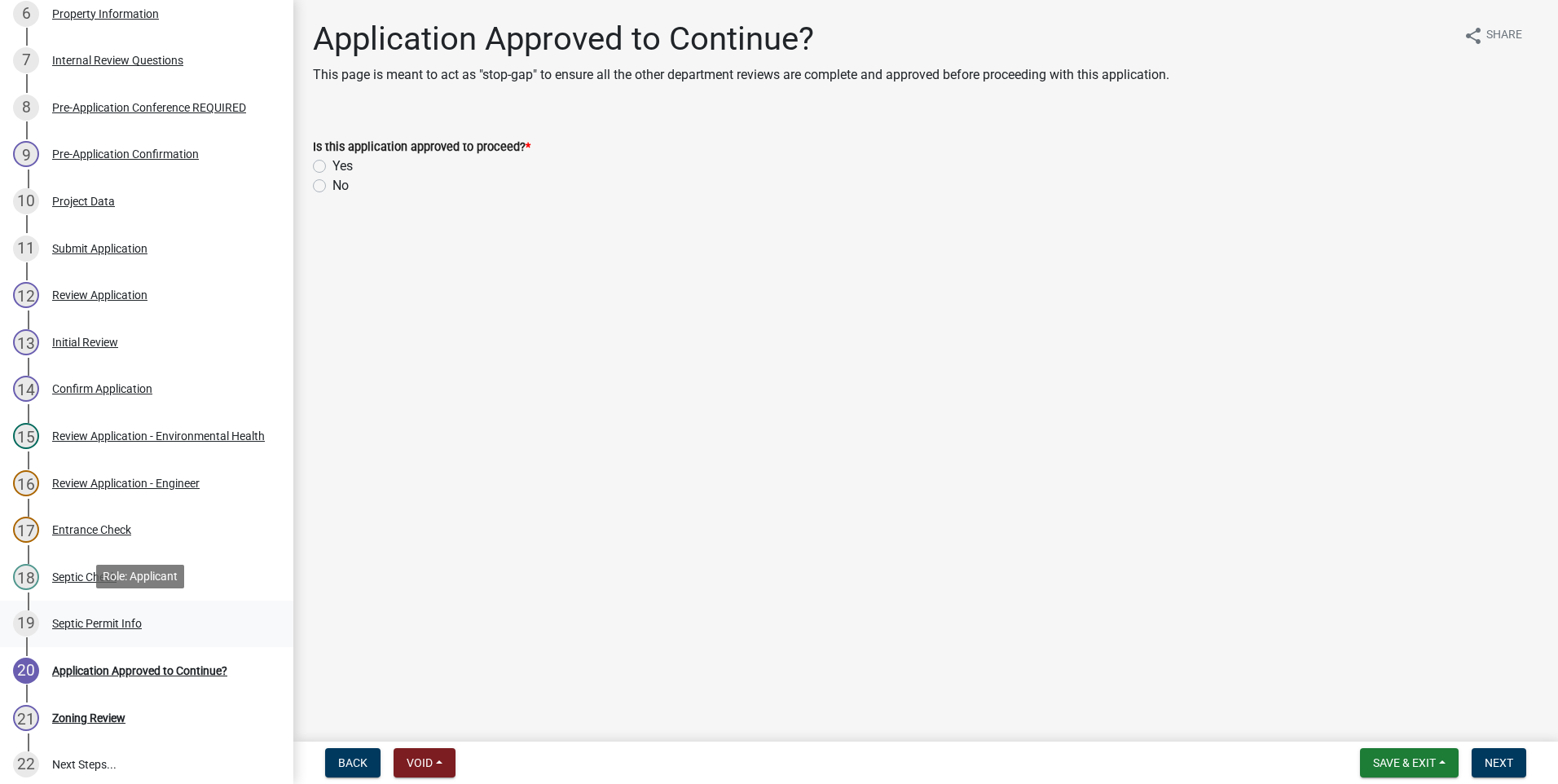
click at [85, 618] on div "Septic Permit Info" at bounding box center [97, 624] width 89 height 11
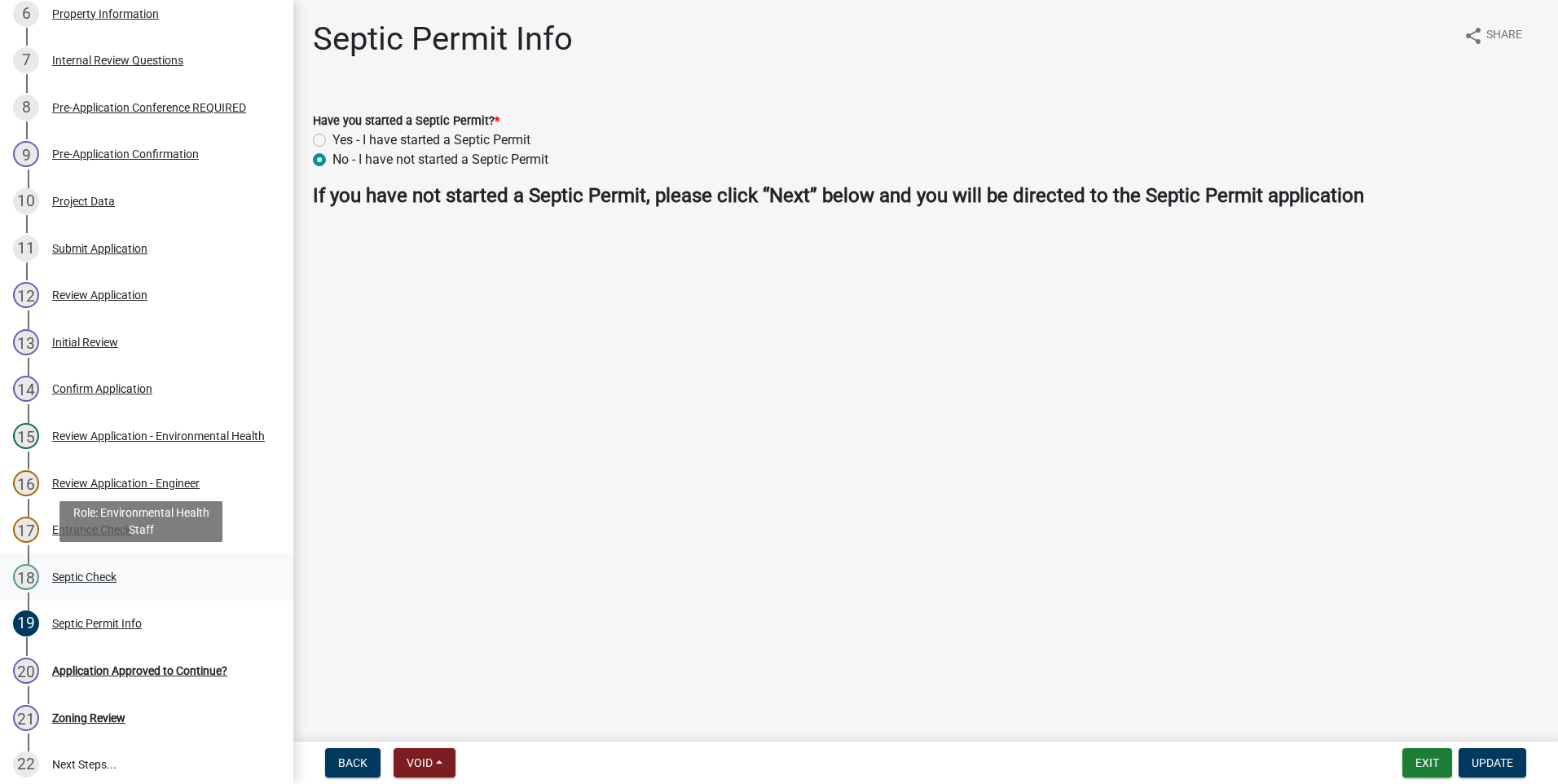
click at [90, 571] on div "Septic Check" at bounding box center [84, 577] width 65 height 11
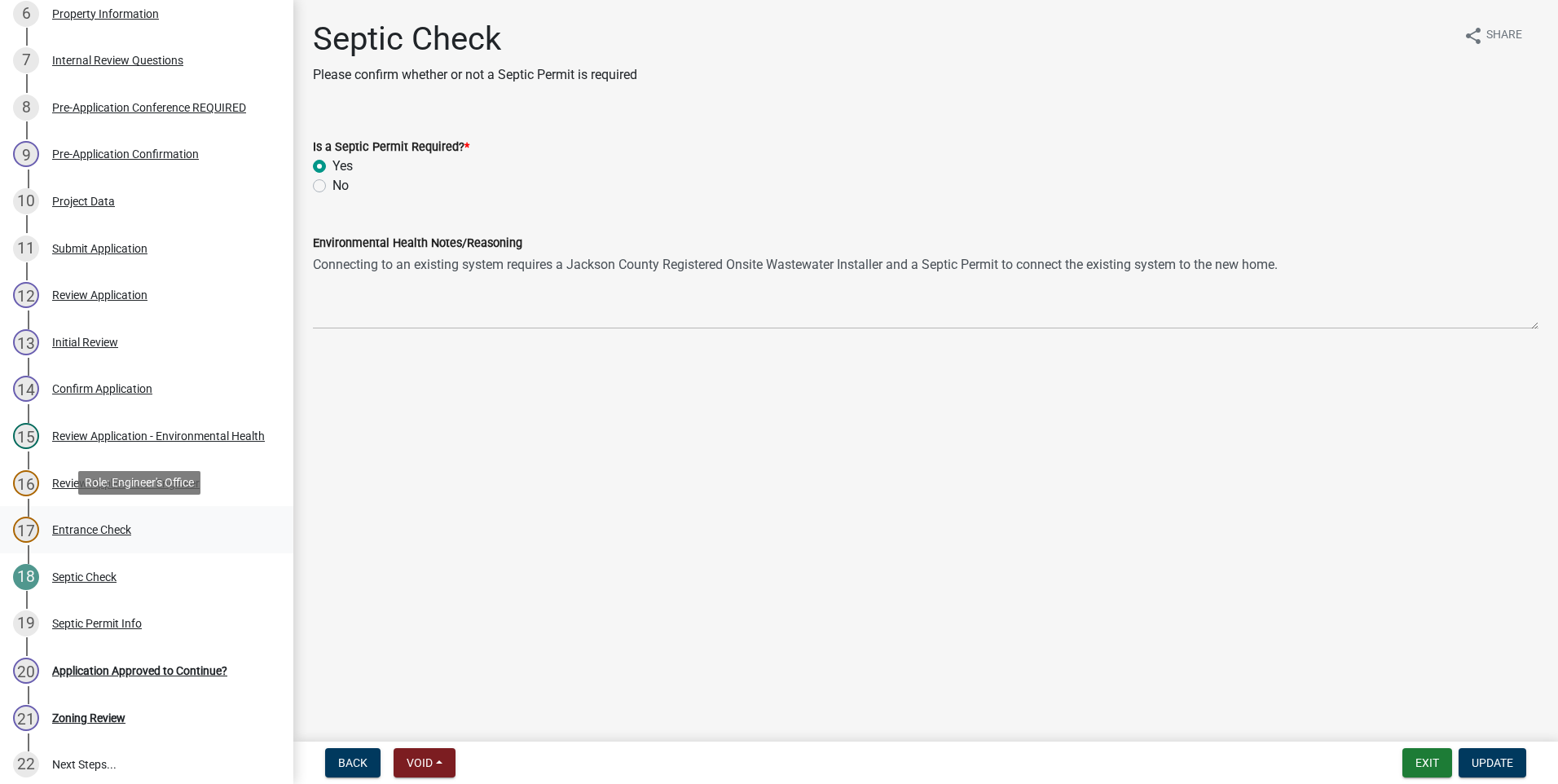
click at [73, 524] on div "Entrance Check" at bounding box center [91, 530] width 79 height 11
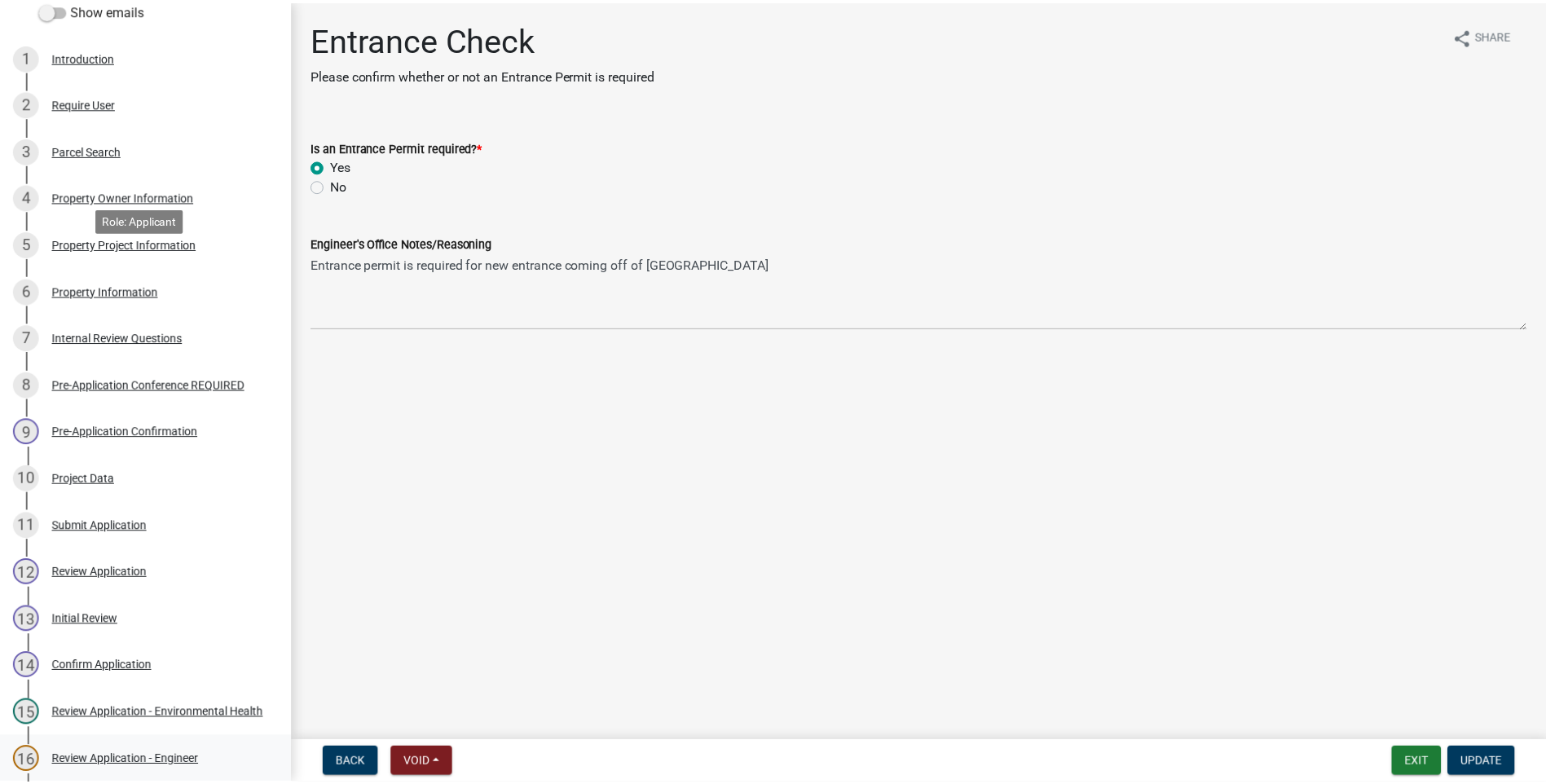
scroll to position [407, 0]
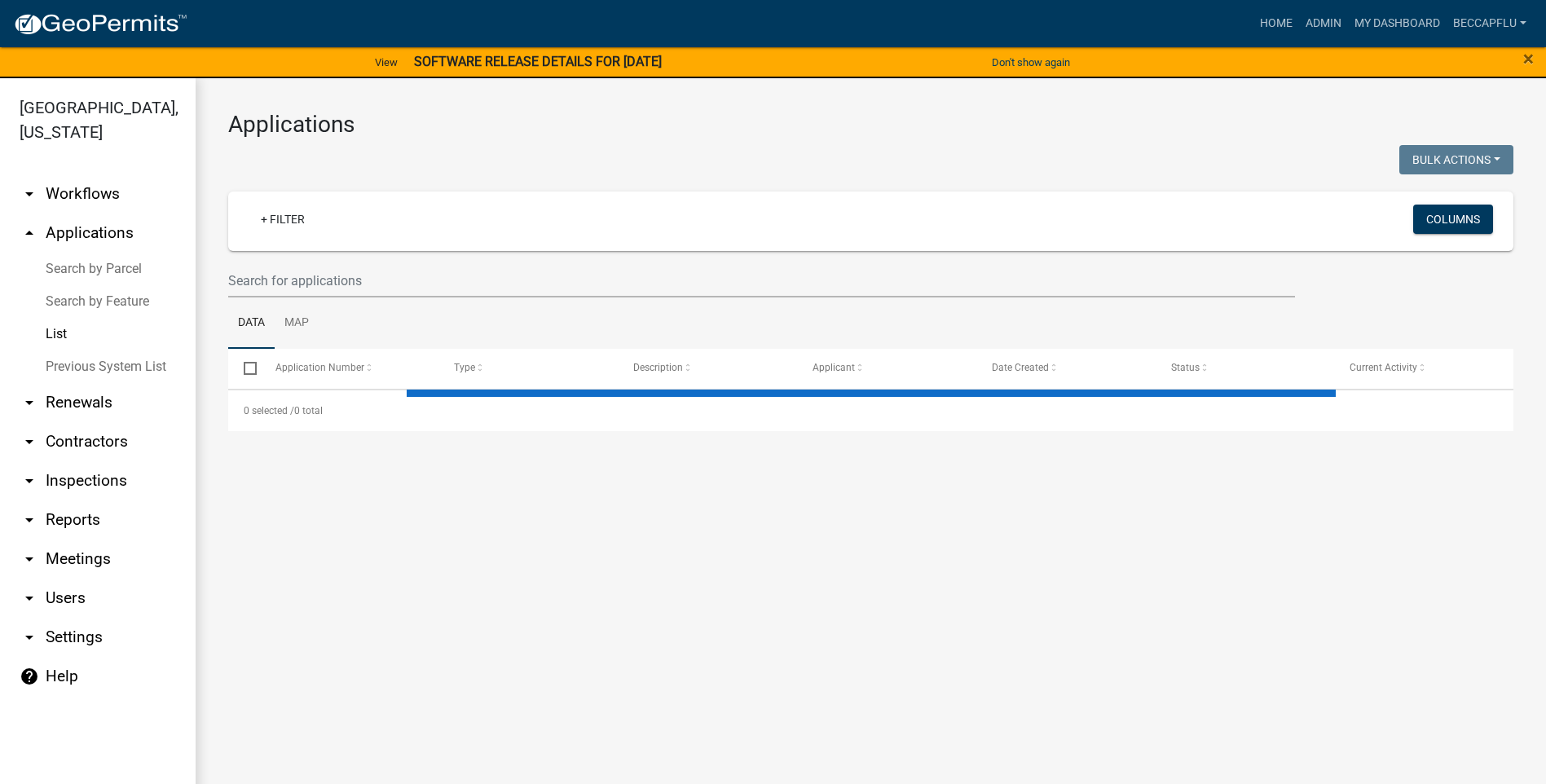
select select "3: 100"
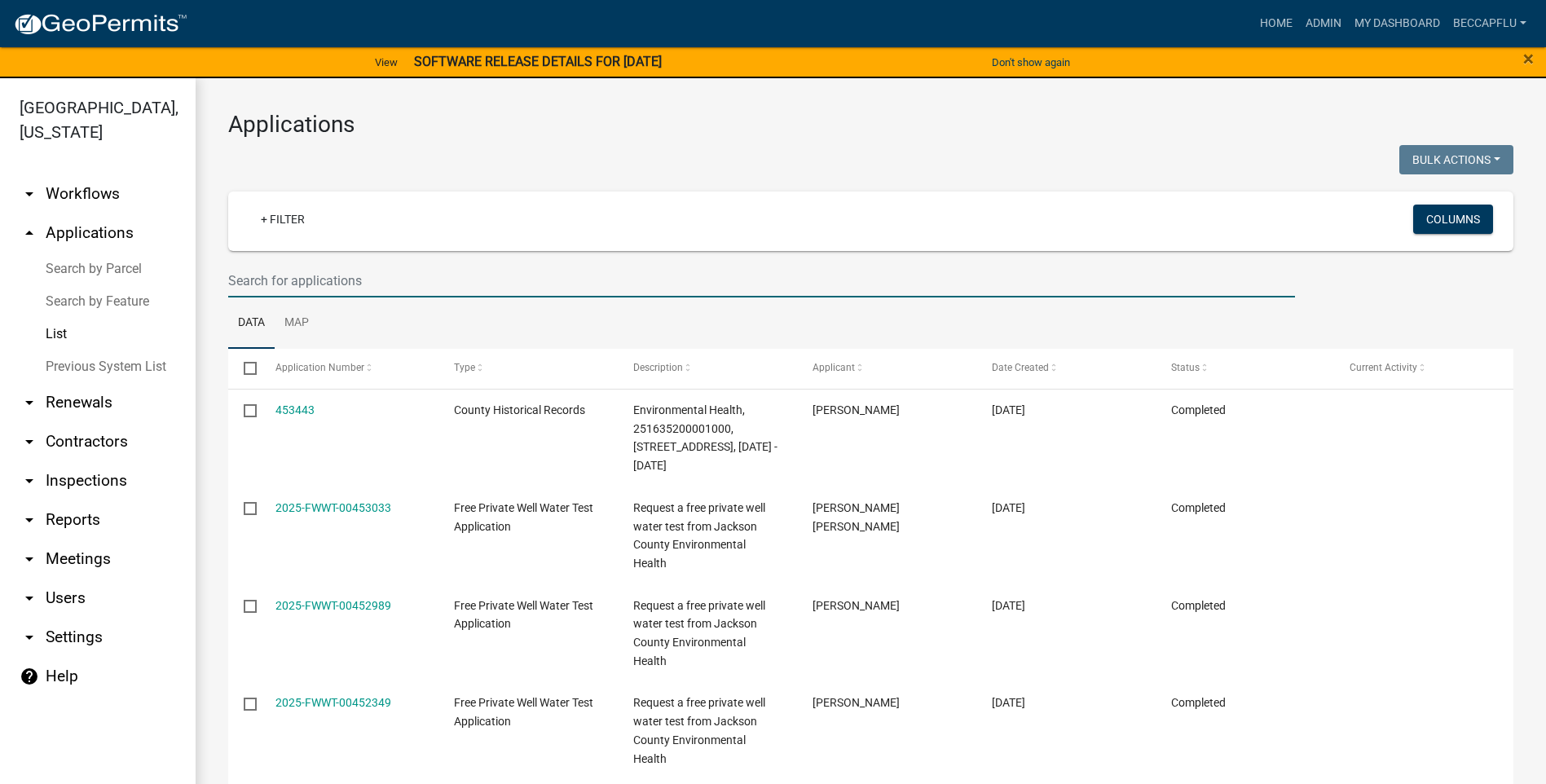
click at [366, 276] on input "text" at bounding box center [761, 280] width 1066 height 33
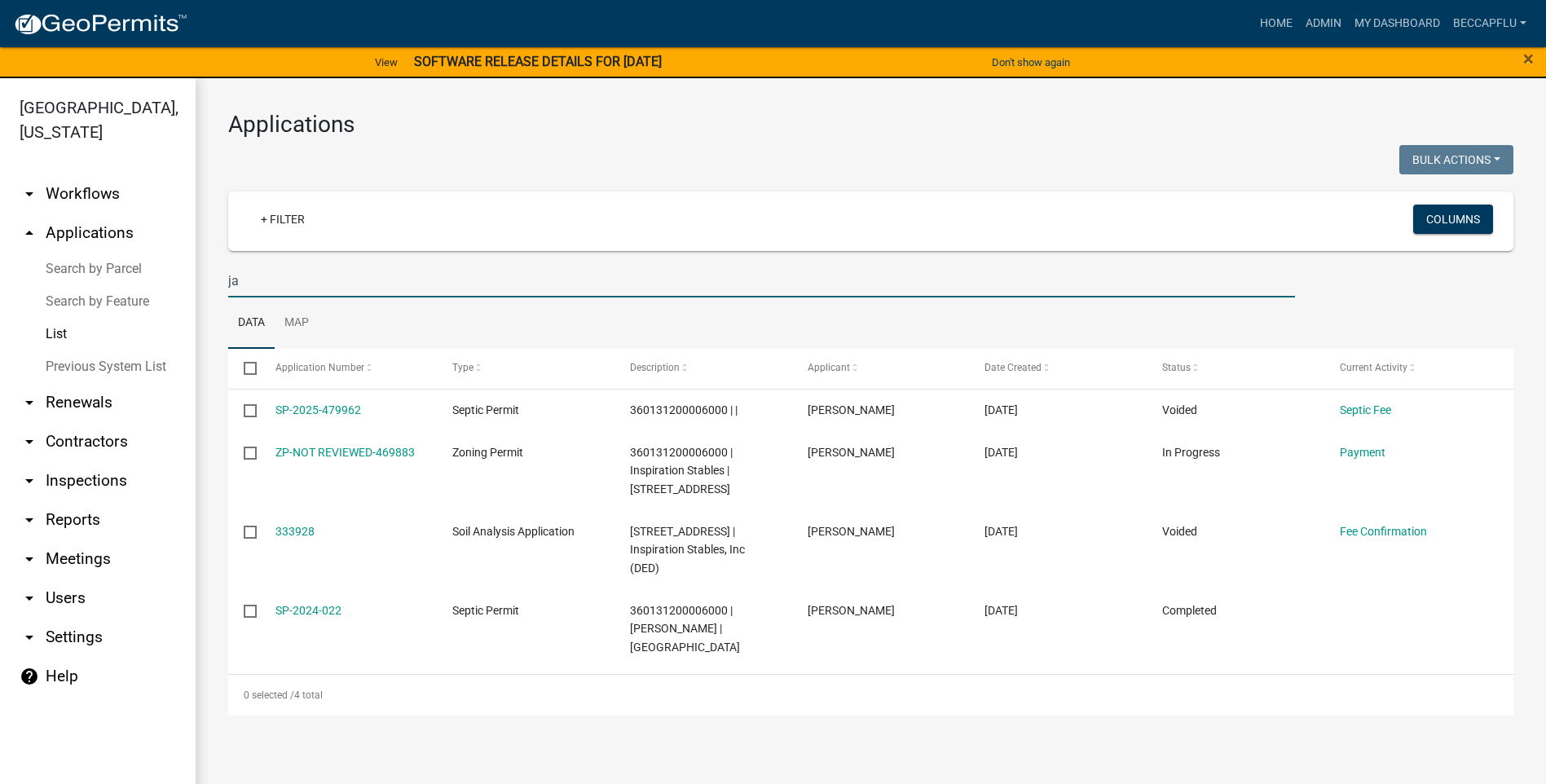
type input "j"
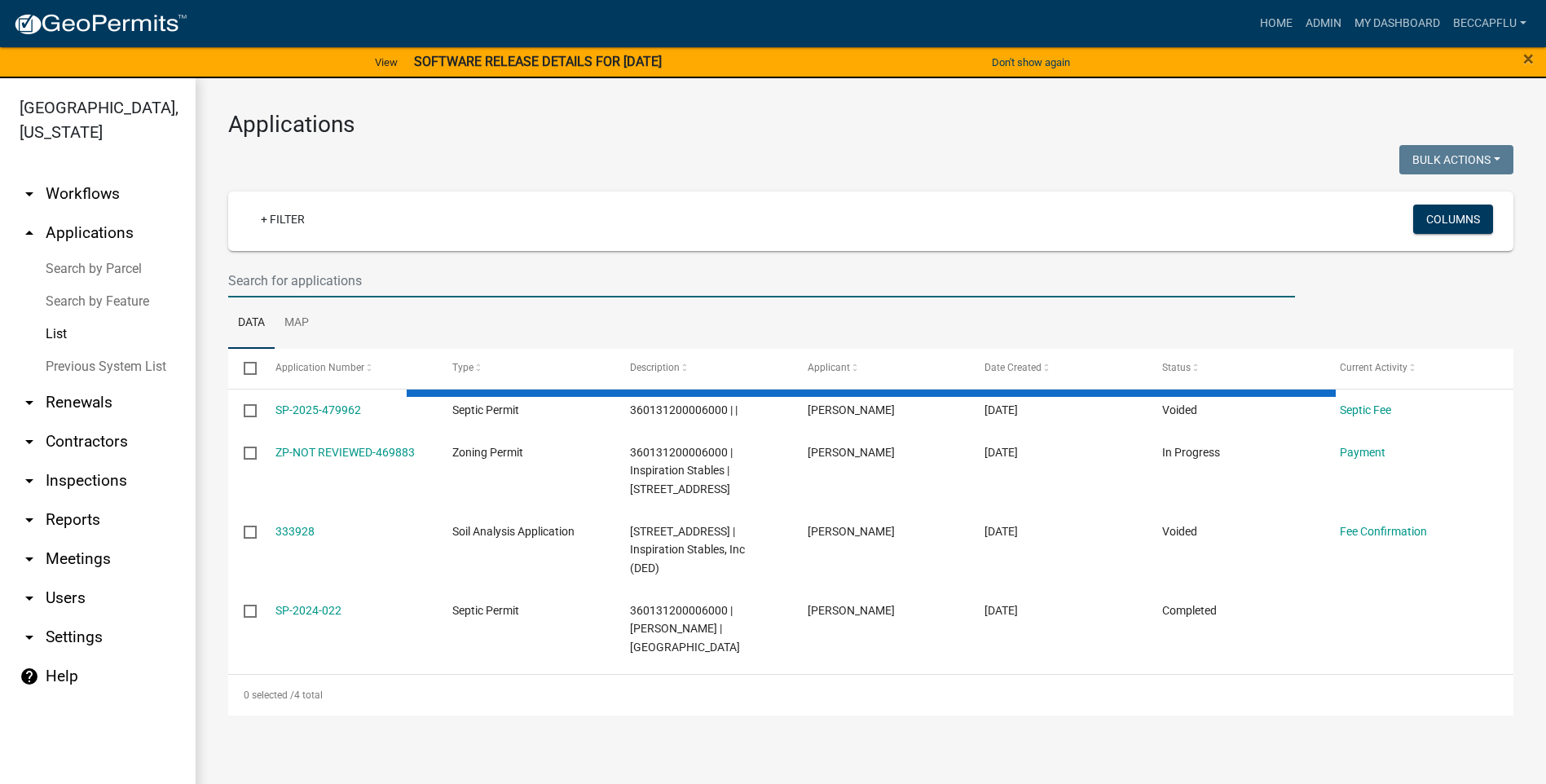
select select "3: 100"
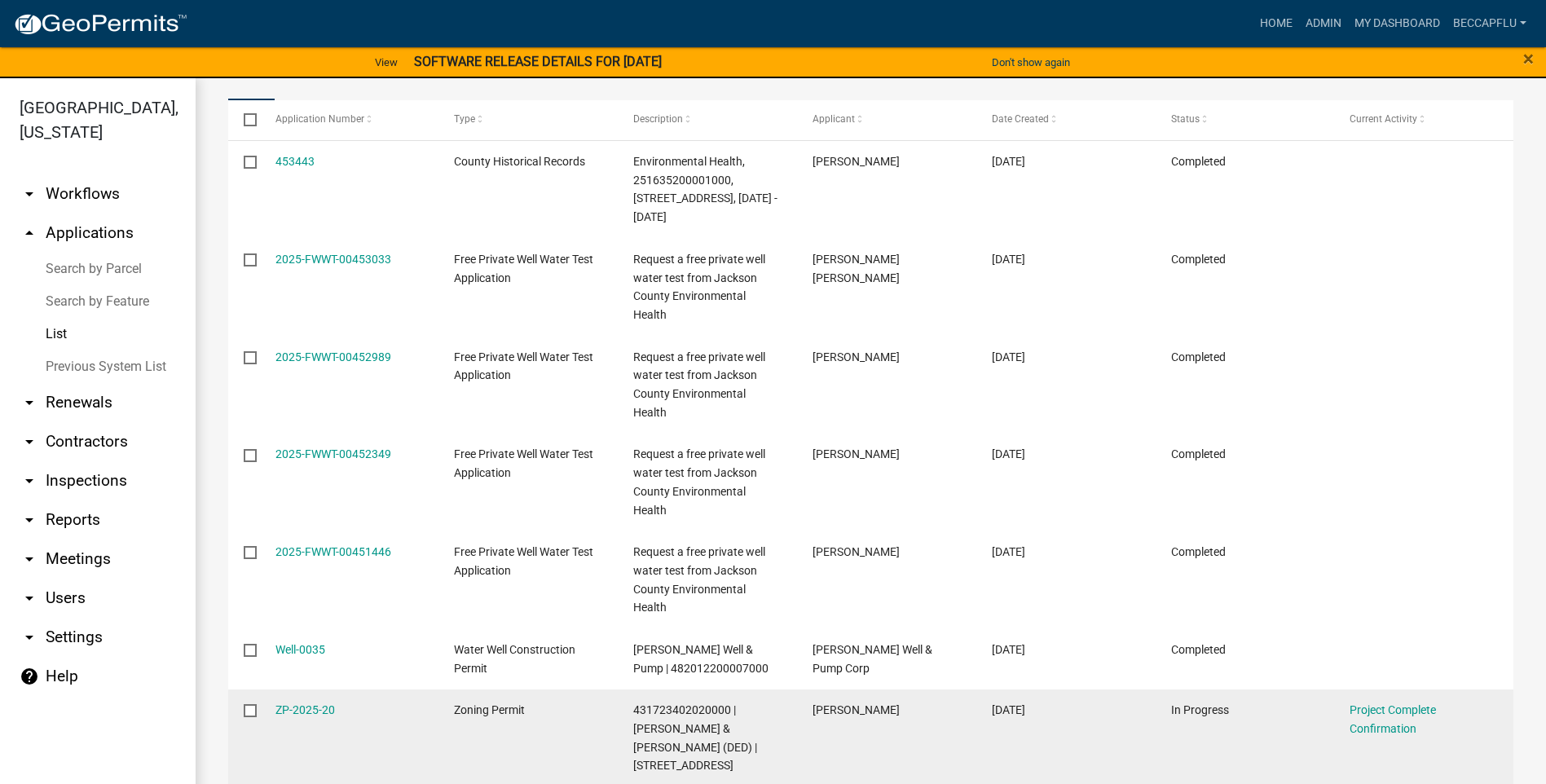
scroll to position [306, 0]
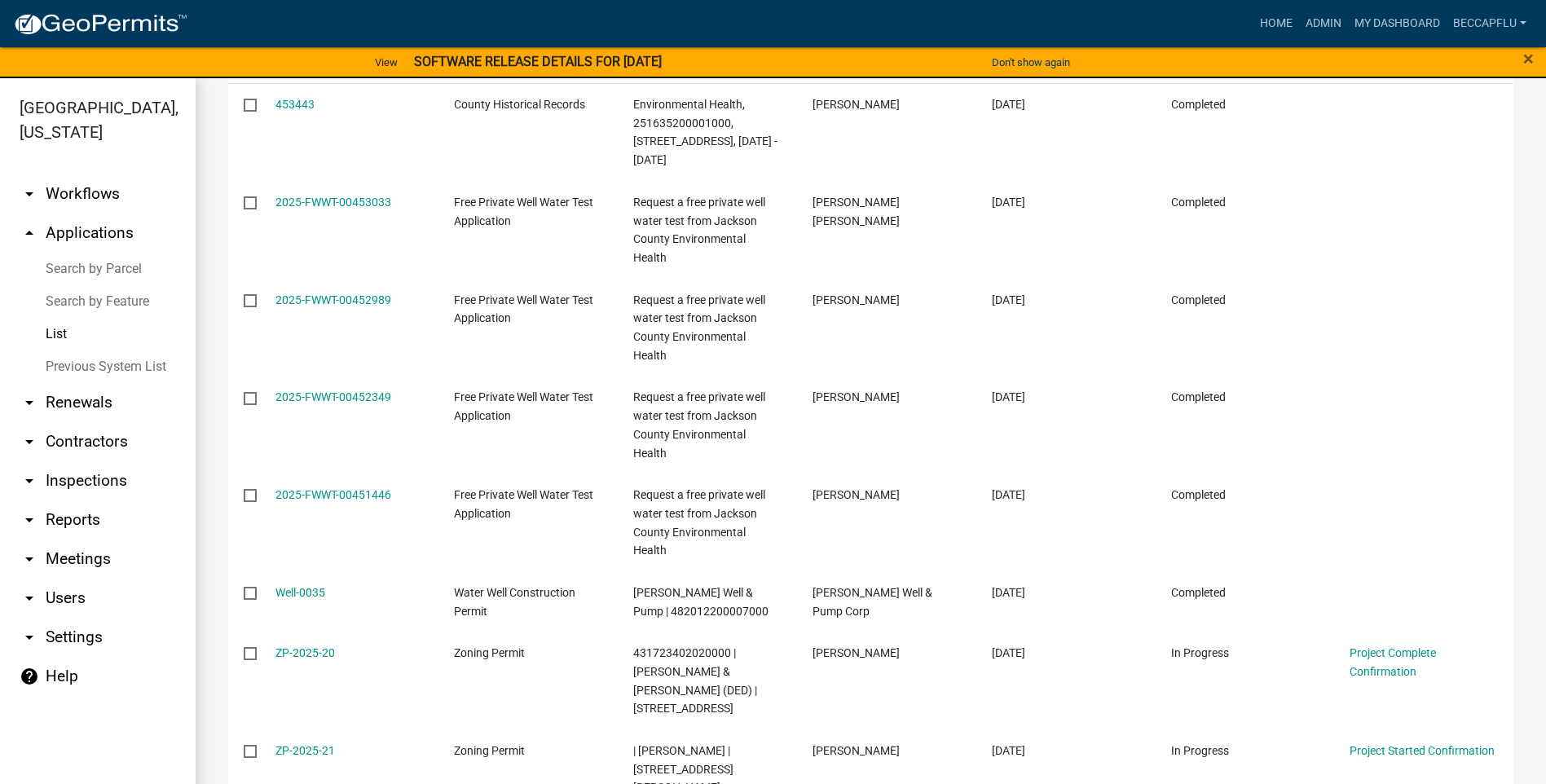
click at [57, 318] on link "List" at bounding box center [98, 334] width 196 height 32
